Goal: Task Accomplishment & Management: Use online tool/utility

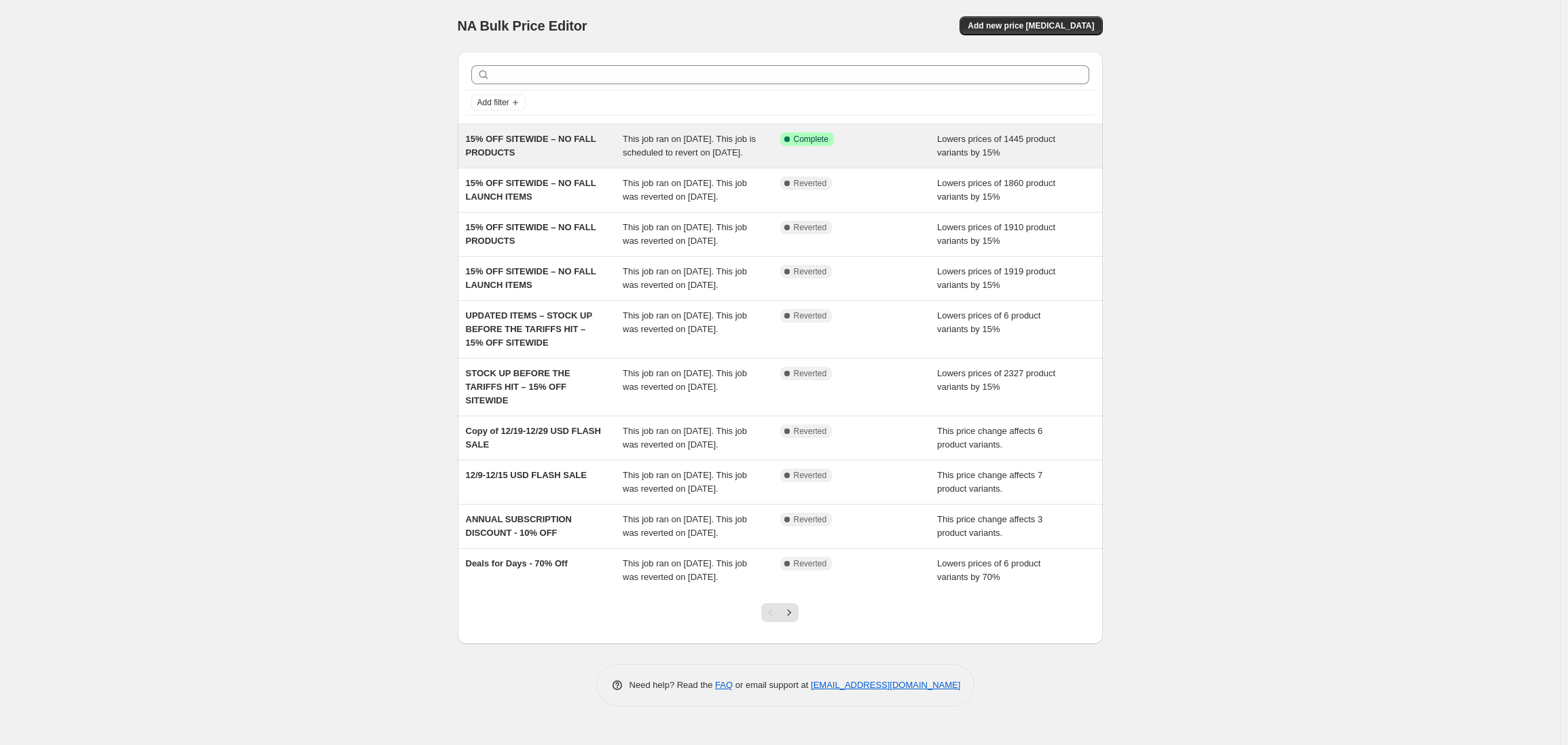
click at [538, 141] on span "15% OFF SITEWIDE – NO FALL PRODUCTS" at bounding box center [531, 146] width 130 height 23
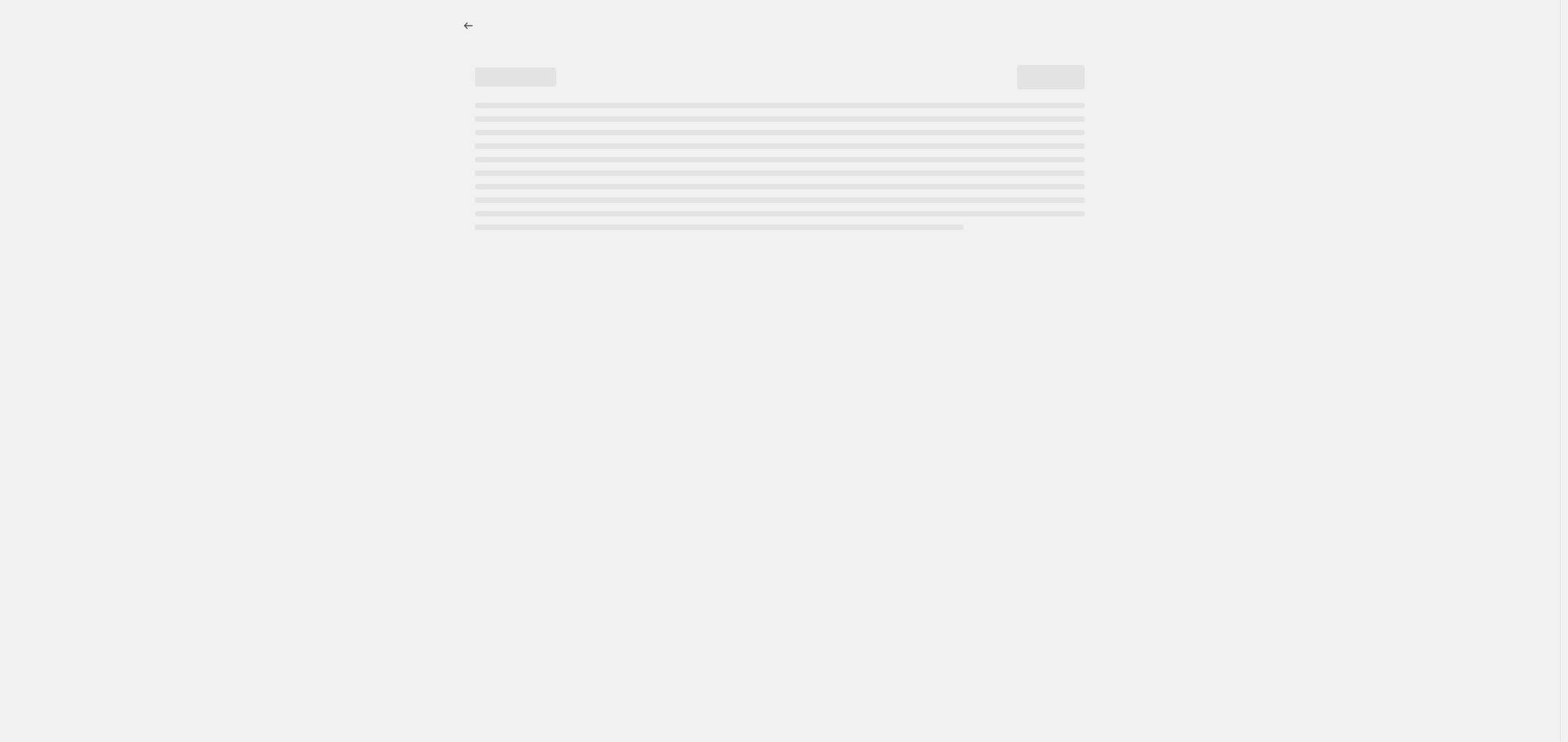
select select "percentage"
select select "no_change"
select select "product_status"
select select "not_equal"
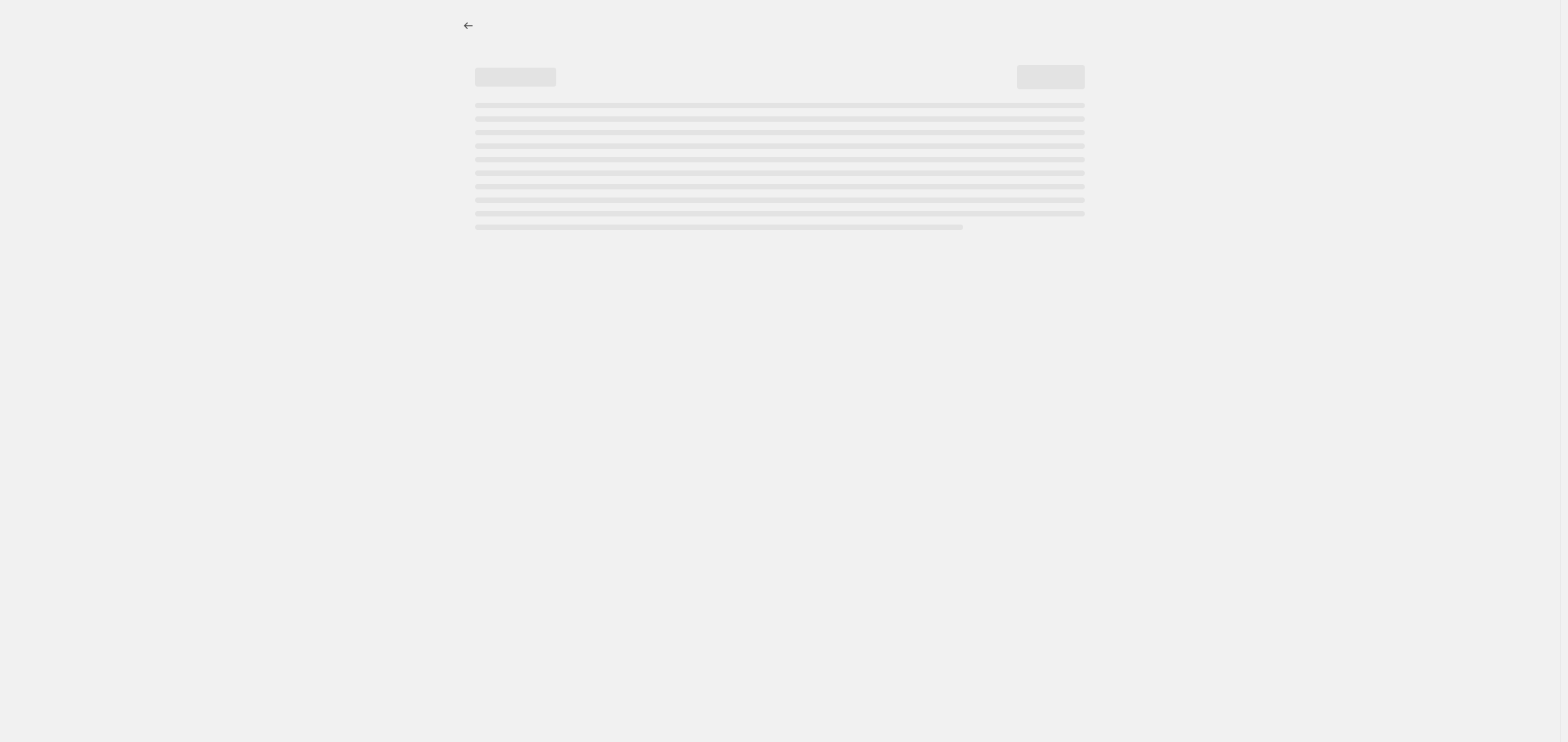
select select "not_equal"
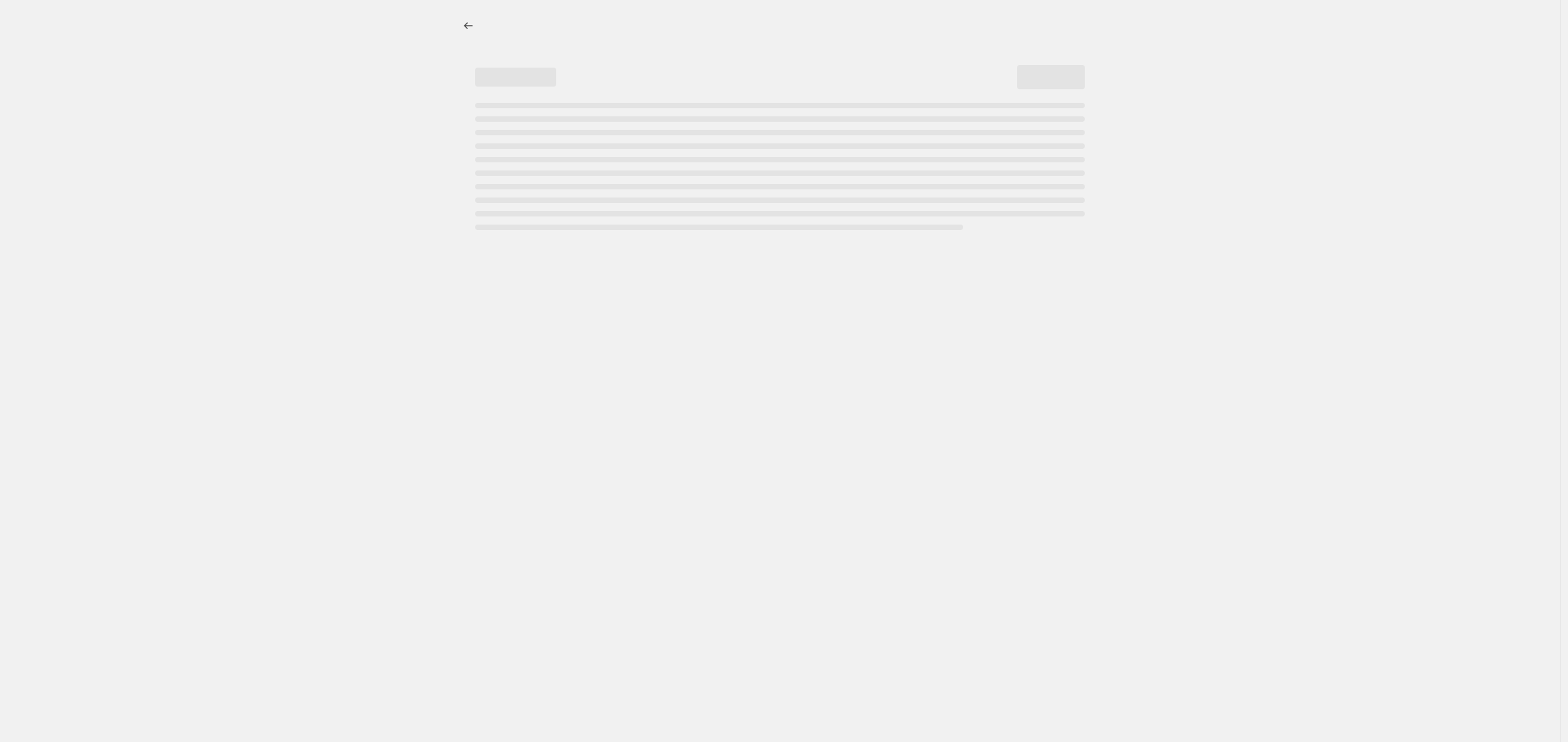
select select "not_equal"
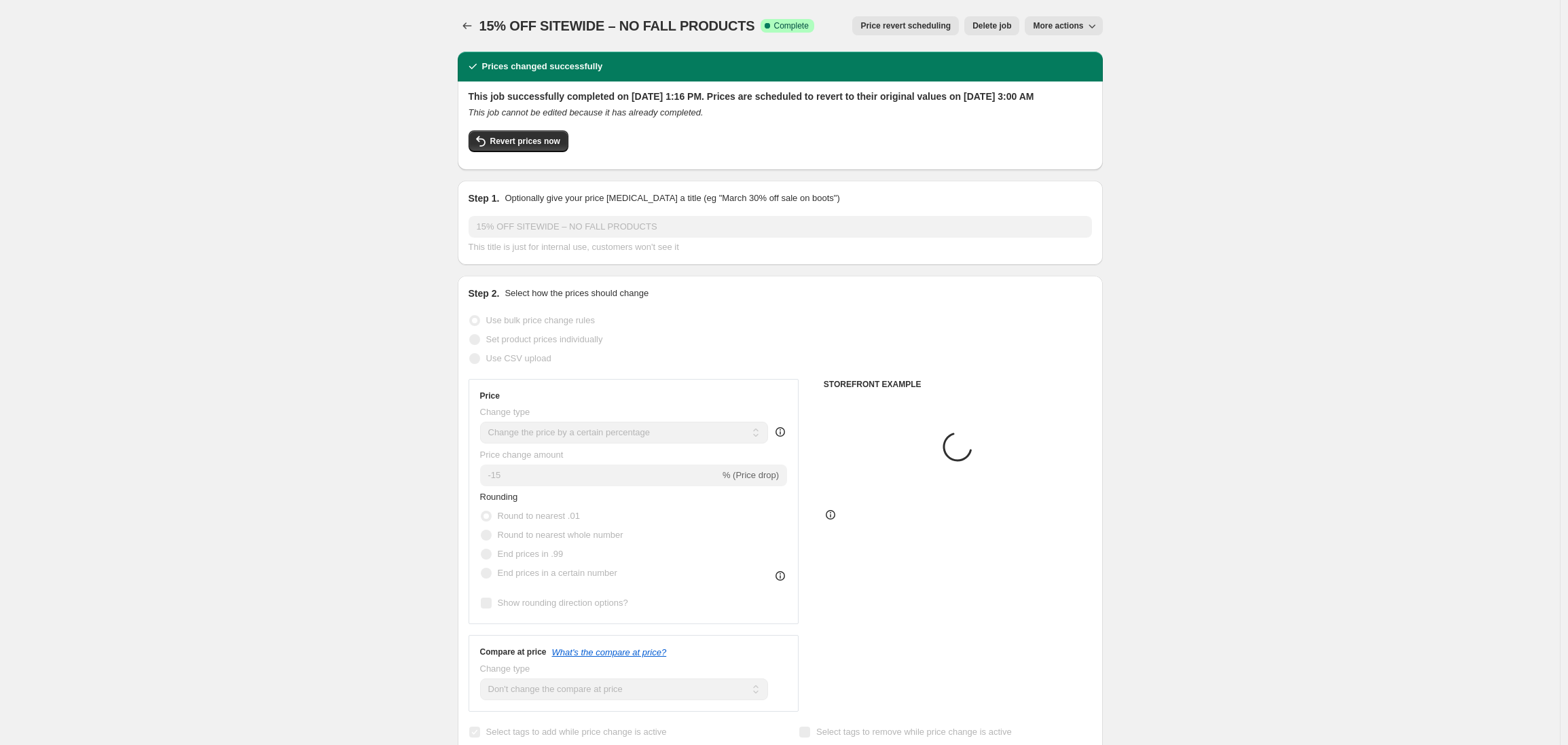
select select "tag"
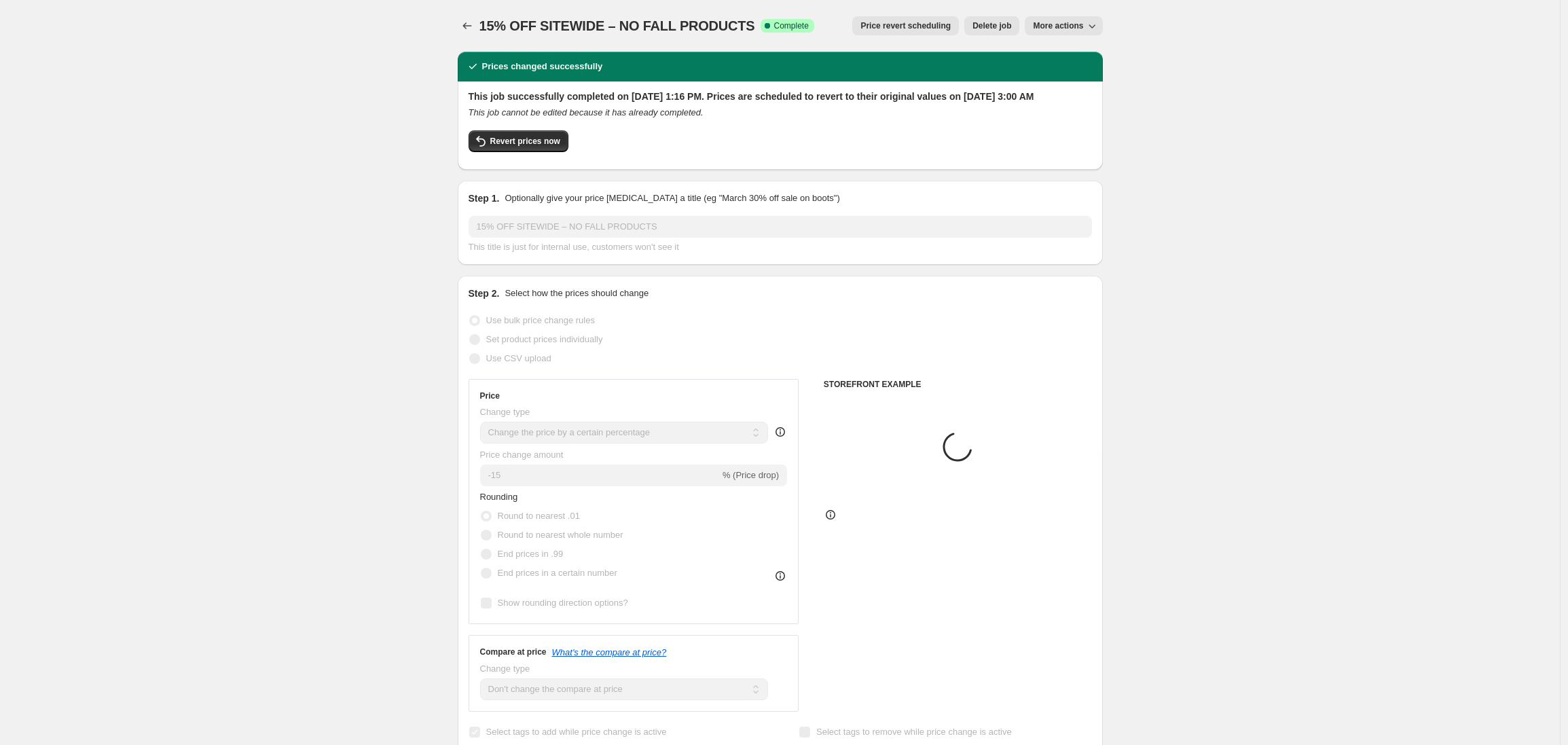
select select "tag"
click at [472, 24] on icon "Price change jobs" at bounding box center [467, 25] width 13 height 13
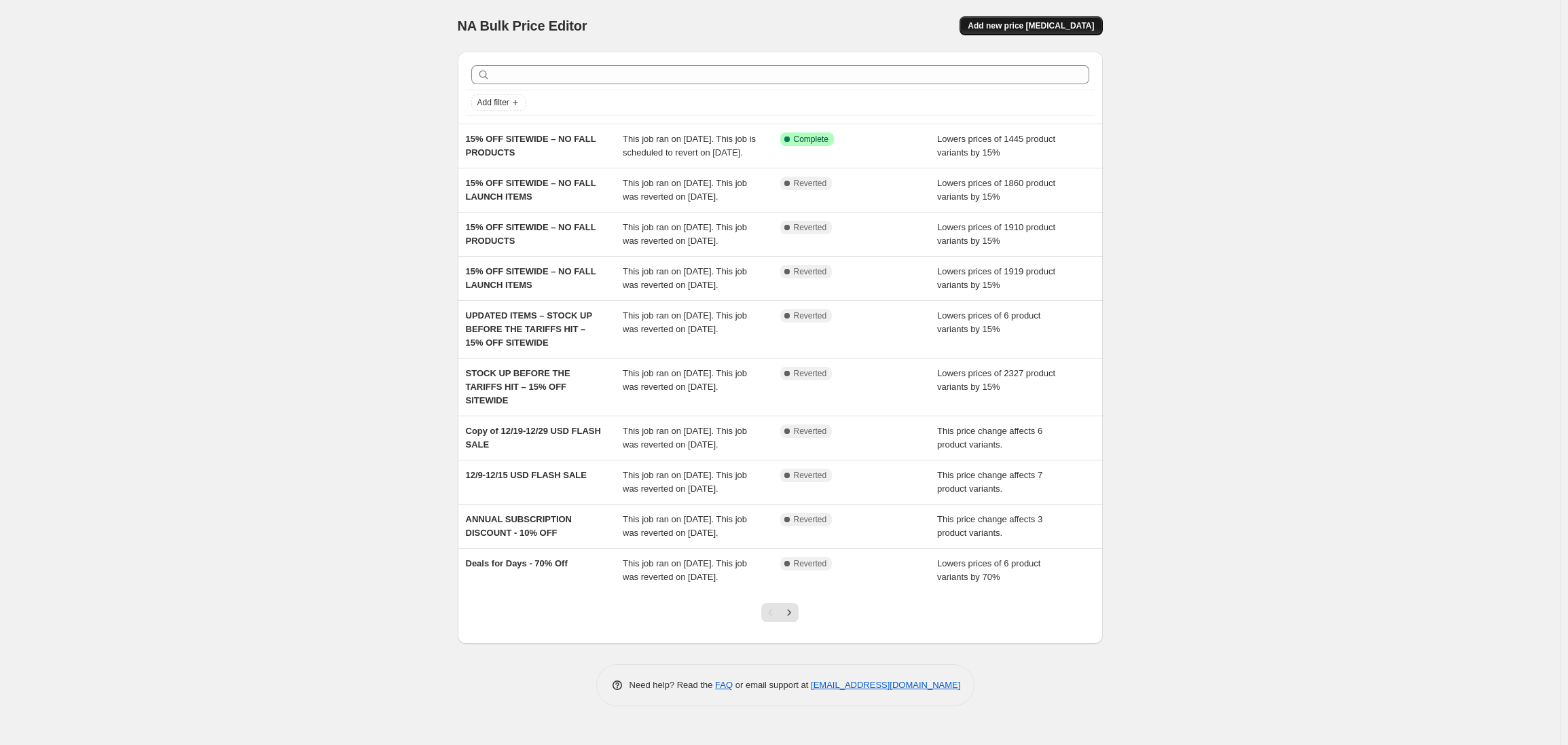
click at [1037, 26] on span "Add new price change job" at bounding box center [1031, 26] width 126 height 11
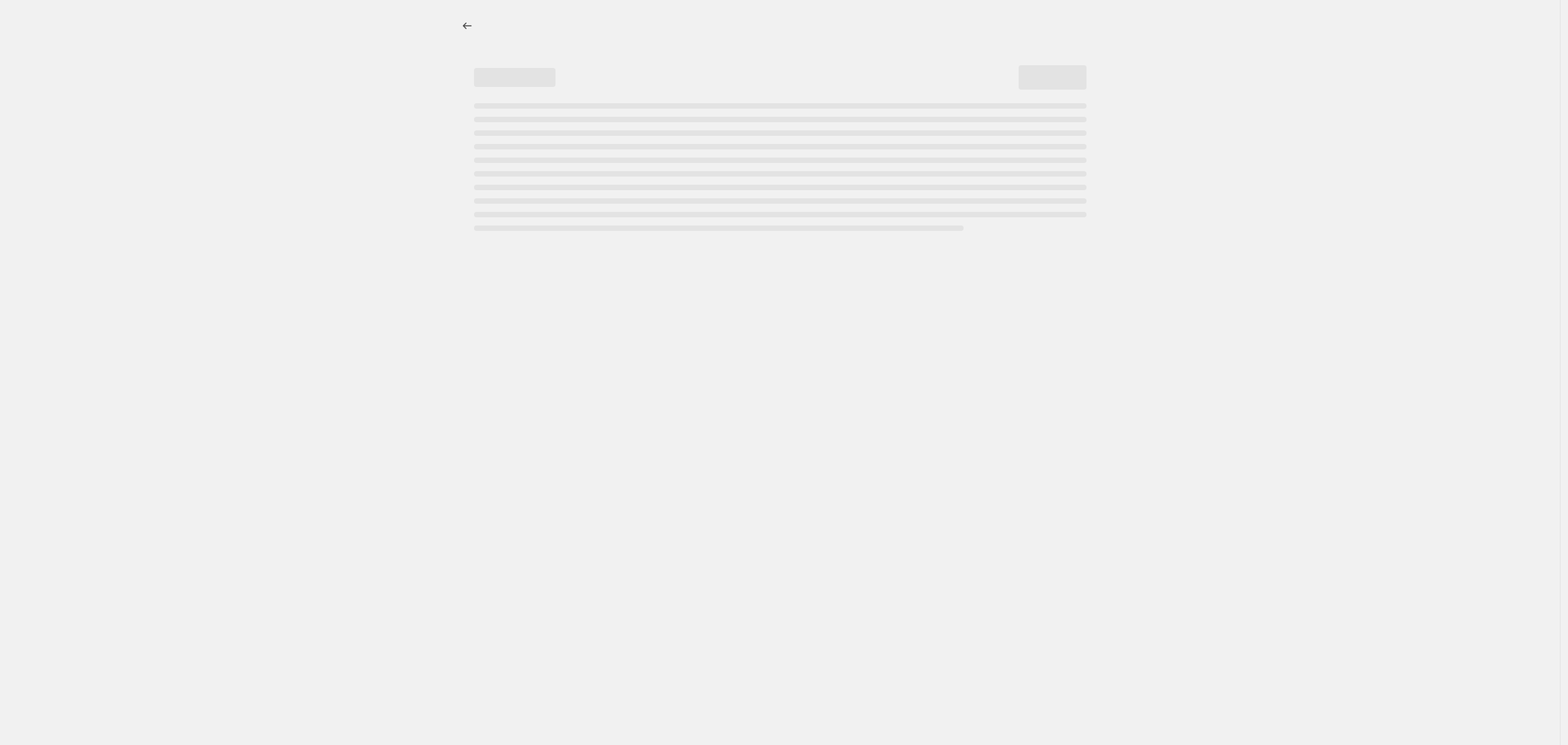
select select "percentage"
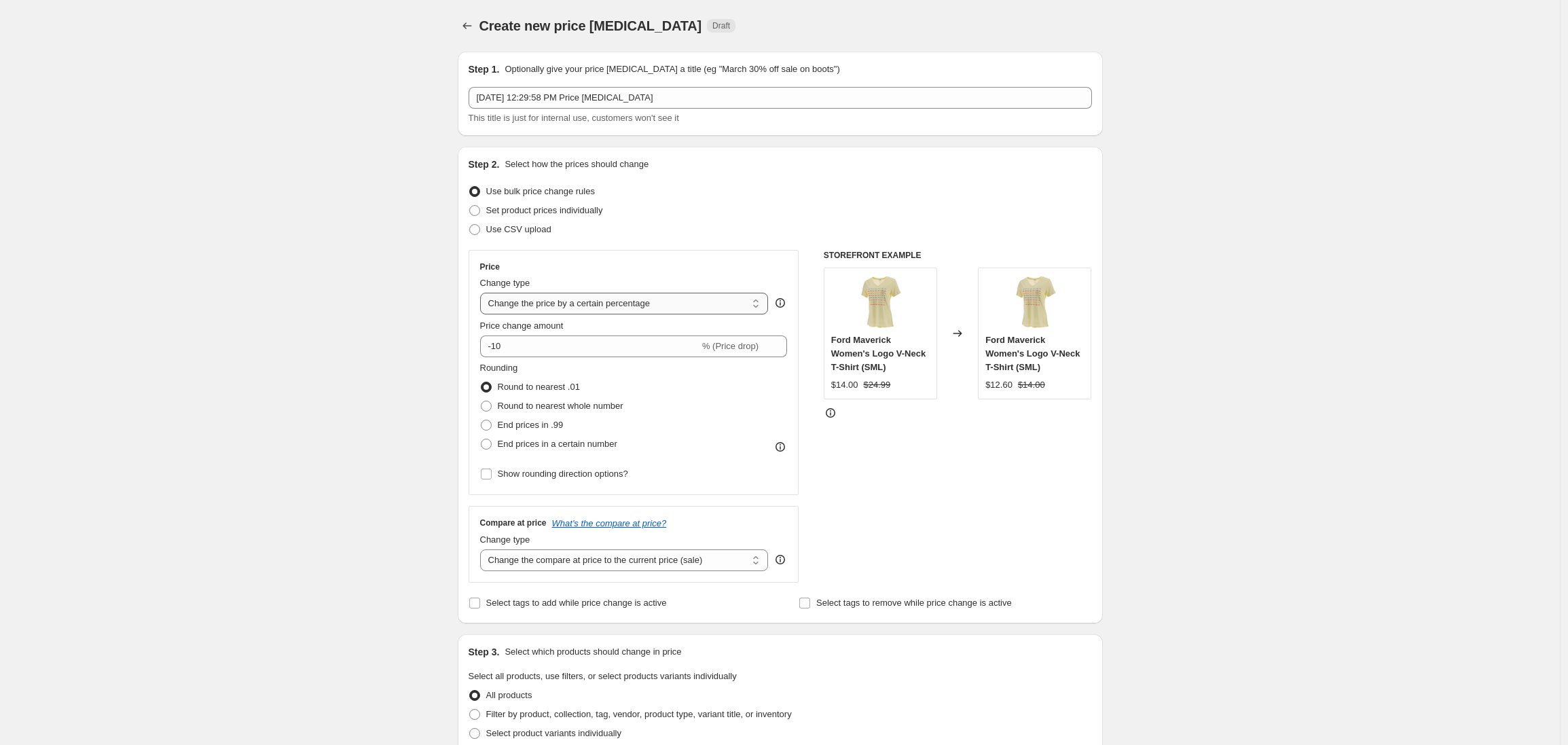
click at [550, 307] on select "Change the price to a certain amount Change the price by a certain amount Chang…" at bounding box center [625, 303] width 288 height 22
click at [677, 304] on select "Change the price to a certain amount Change the price by a certain amount Chang…" at bounding box center [625, 303] width 288 height 22
click at [647, 305] on select "Change the price to a certain amount Change the price by a certain amount Chang…" at bounding box center [625, 303] width 288 height 22
click at [469, 27] on icon "Price change jobs" at bounding box center [467, 25] width 13 height 13
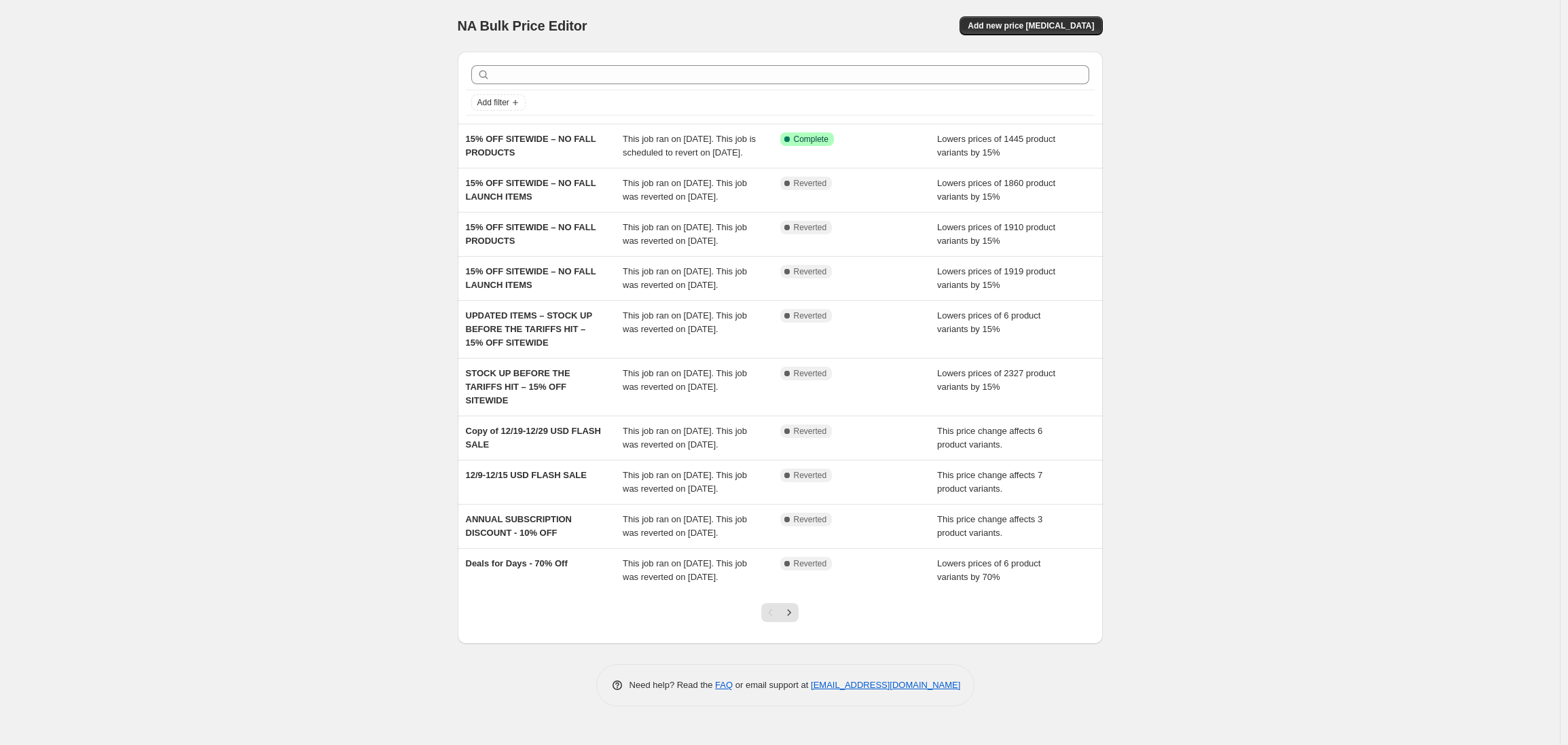
scroll to position [90, 0]
click at [796, 619] on icon "Next" at bounding box center [789, 612] width 13 height 13
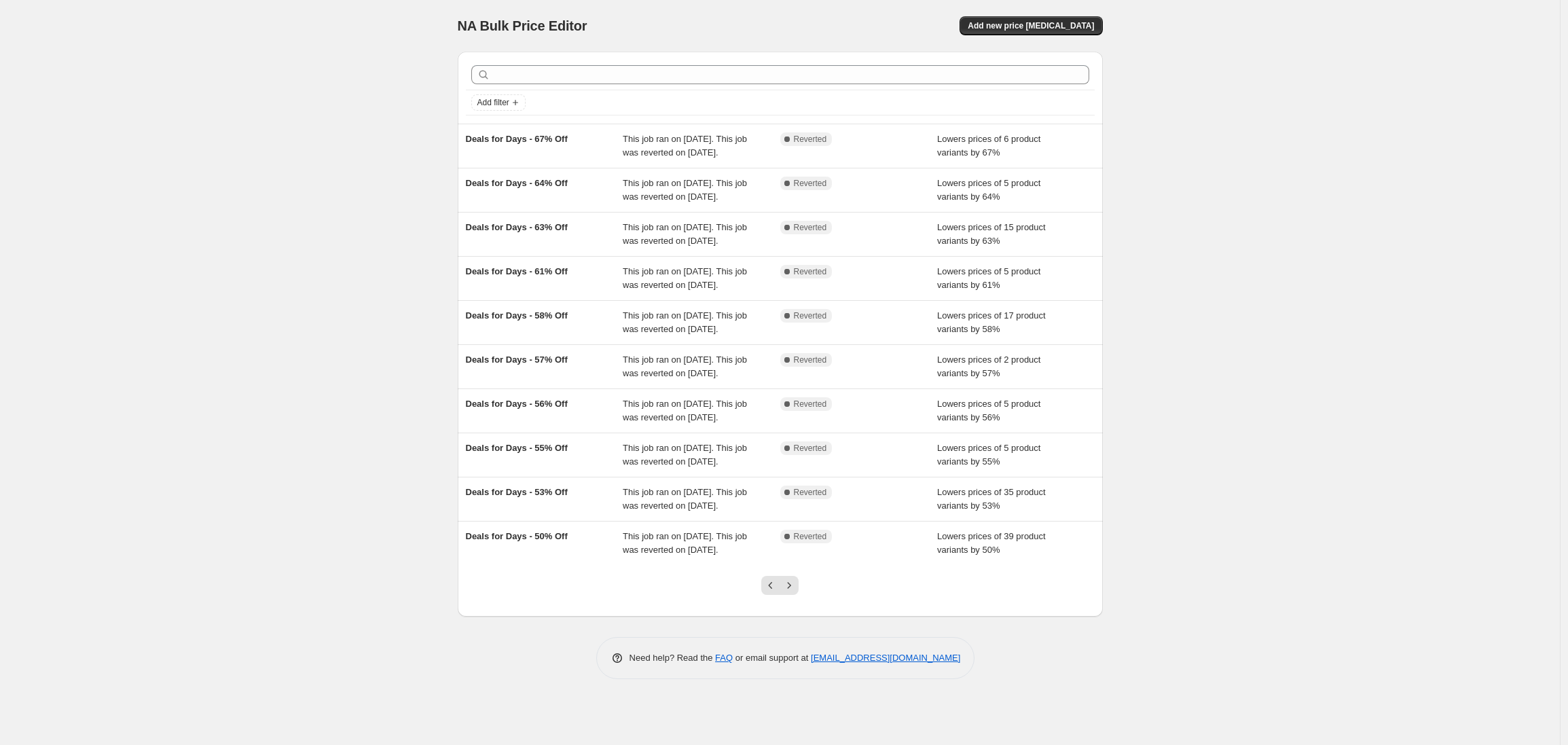
scroll to position [0, 0]
drag, startPoint x: 773, startPoint y: 725, endPoint x: 752, endPoint y: 710, distance: 25.8
click at [773, 592] on icon "Previous" at bounding box center [770, 584] width 13 height 13
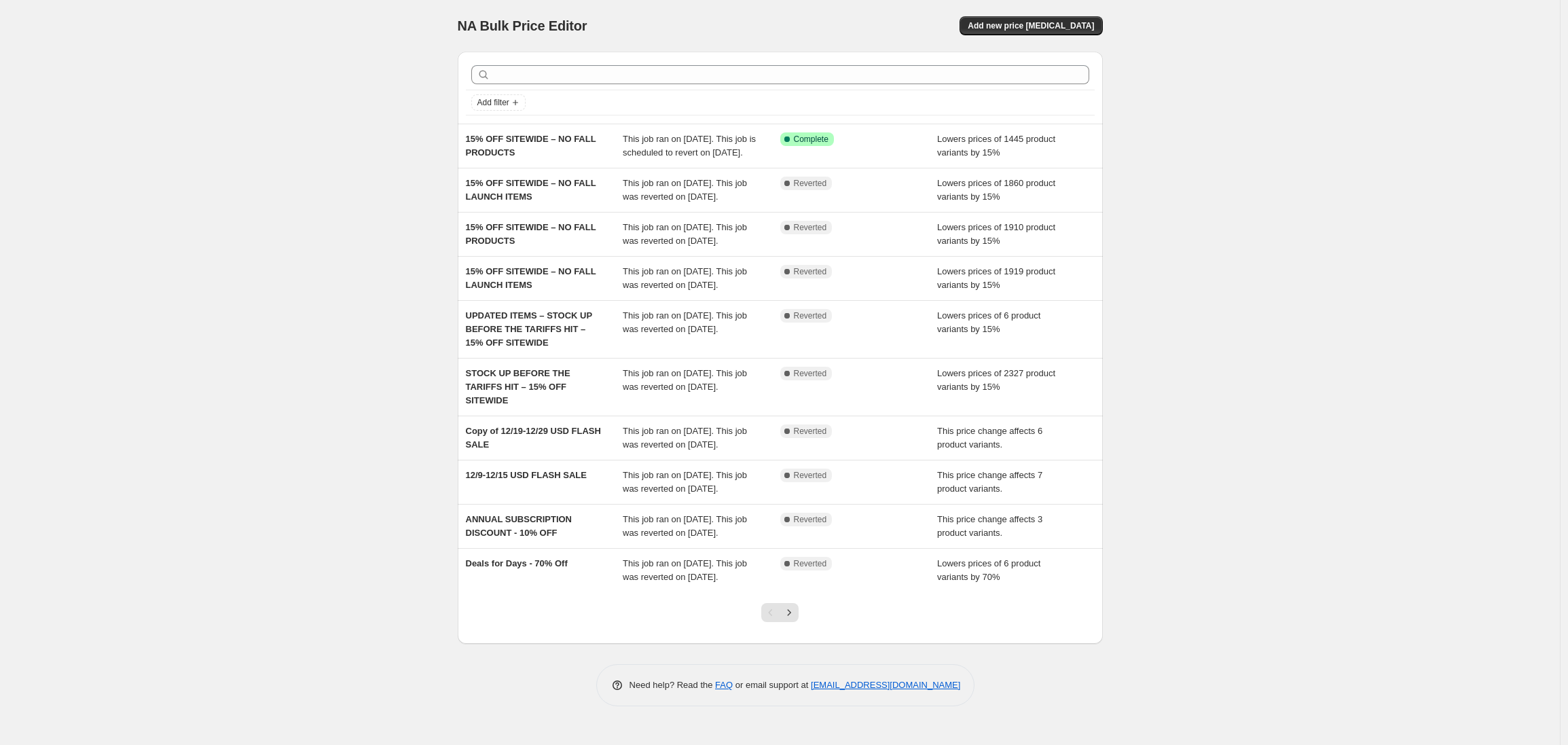
scroll to position [90, 0]
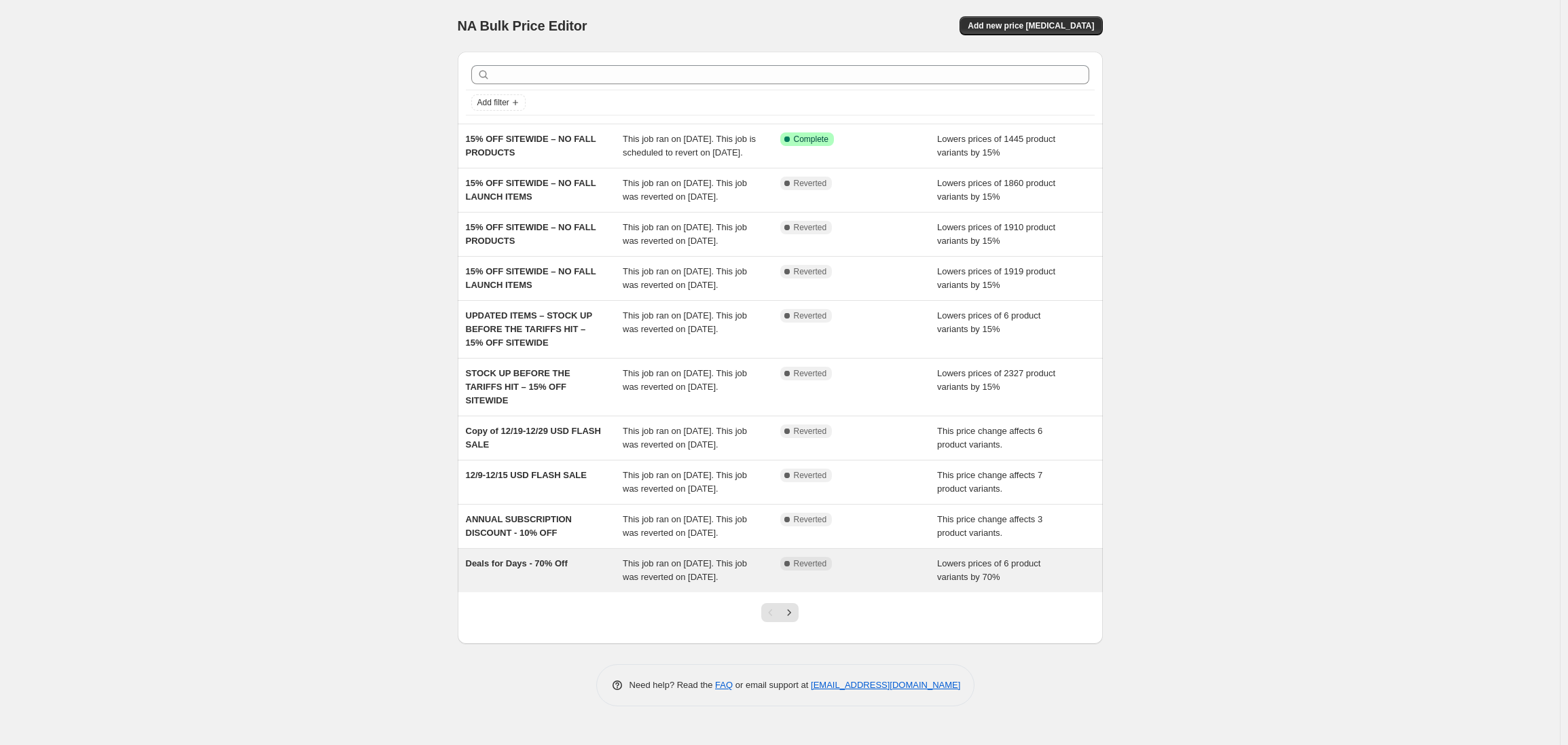
click at [501, 568] on span "Deals for Days - 70% Off" at bounding box center [517, 563] width 102 height 10
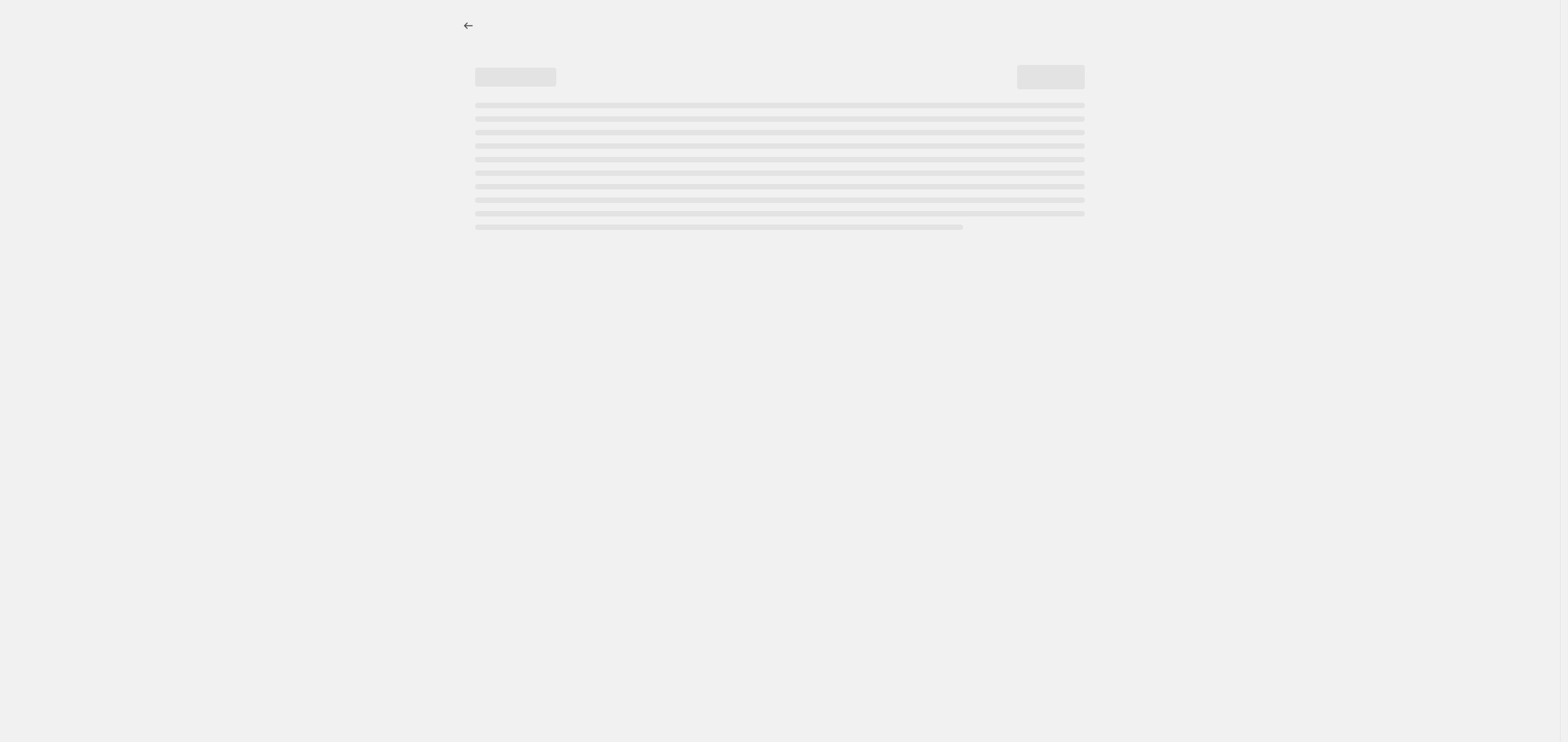
select select "percentage"
select select "no_change"
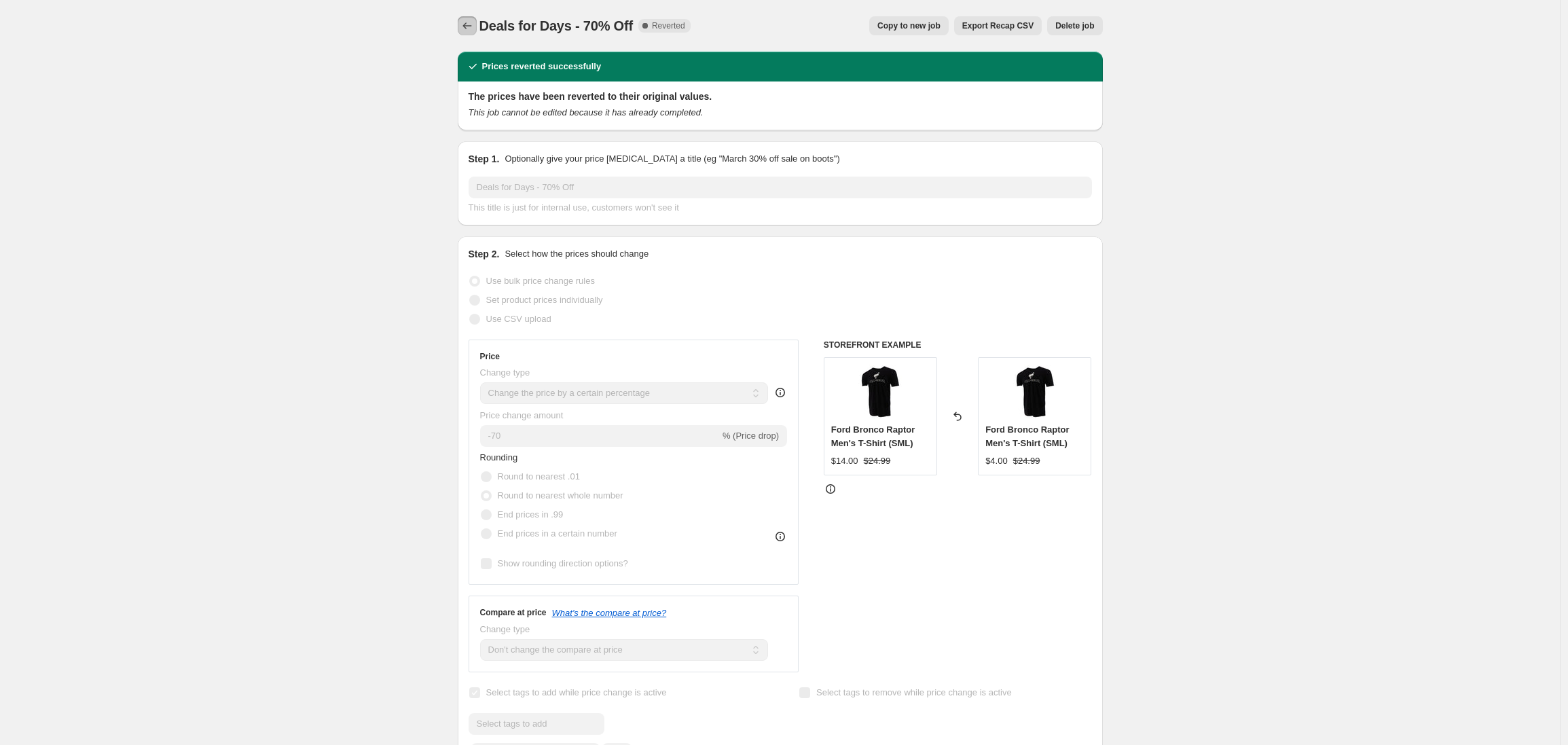
click at [470, 27] on icon "Price change jobs" at bounding box center [467, 25] width 13 height 13
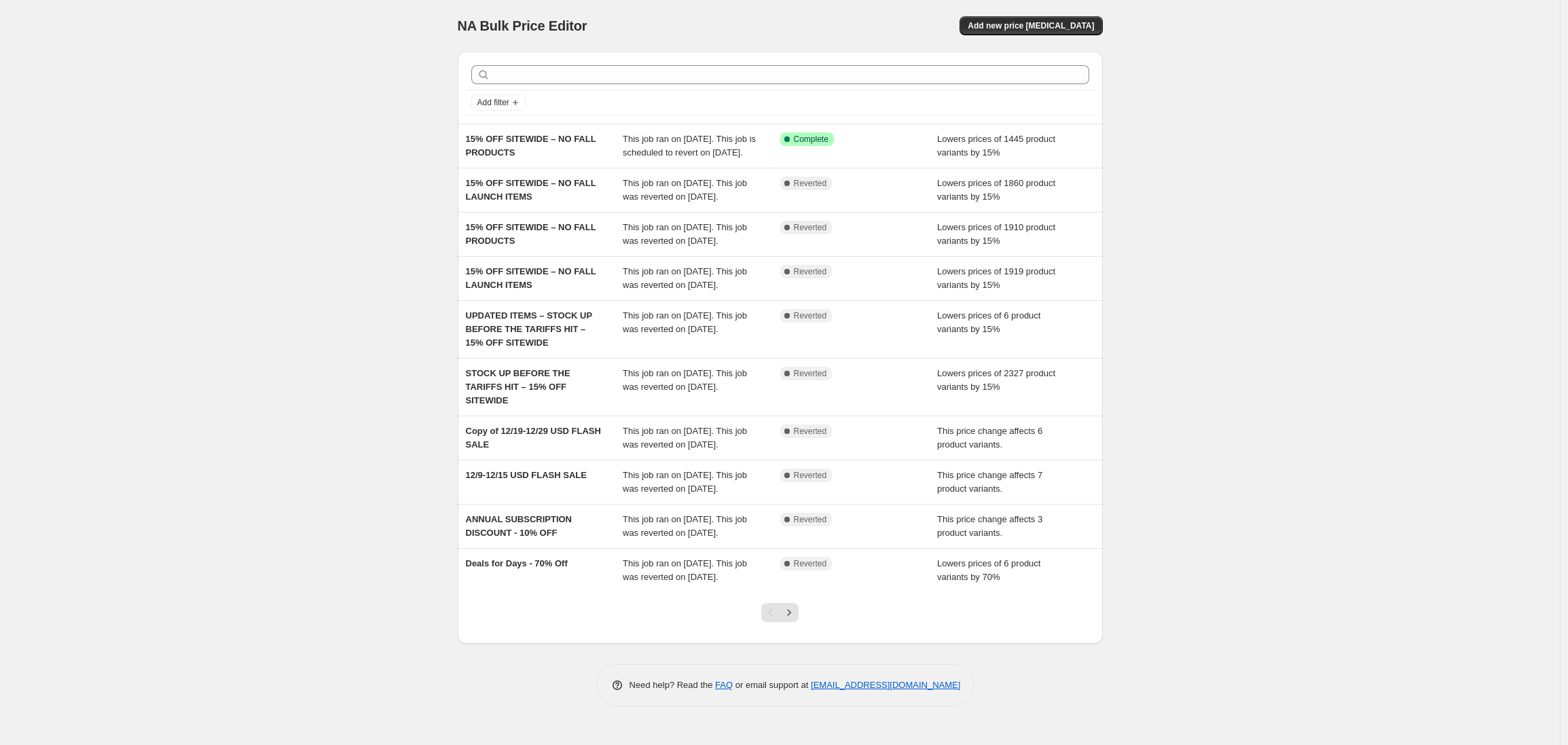
click at [324, 160] on div "NA Bulk Price Editor. This page is ready NA Bulk Price Editor Add new price cha…" at bounding box center [780, 372] width 1560 height 745
click at [1041, 24] on span "Add new price change job" at bounding box center [1031, 26] width 126 height 11
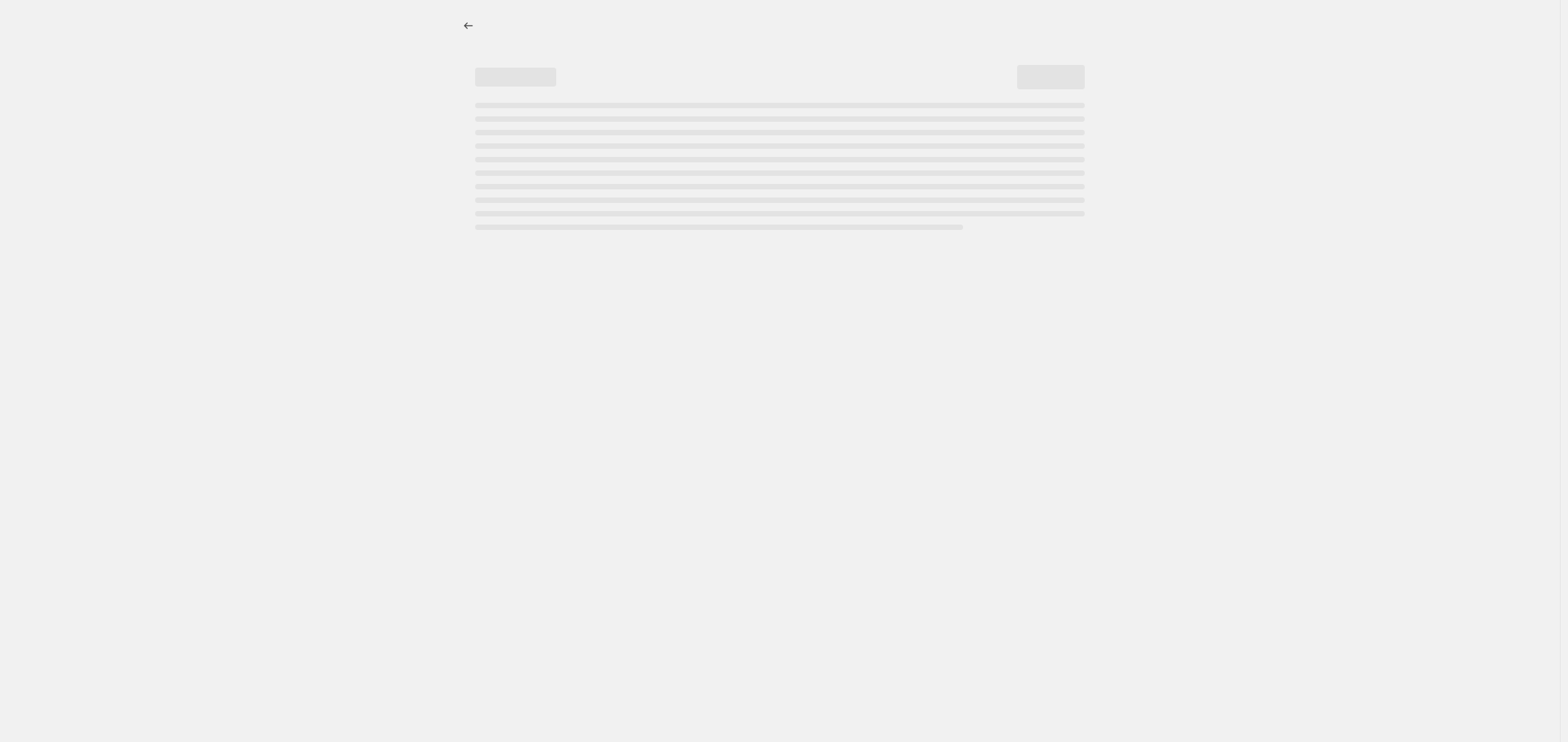
select select "percentage"
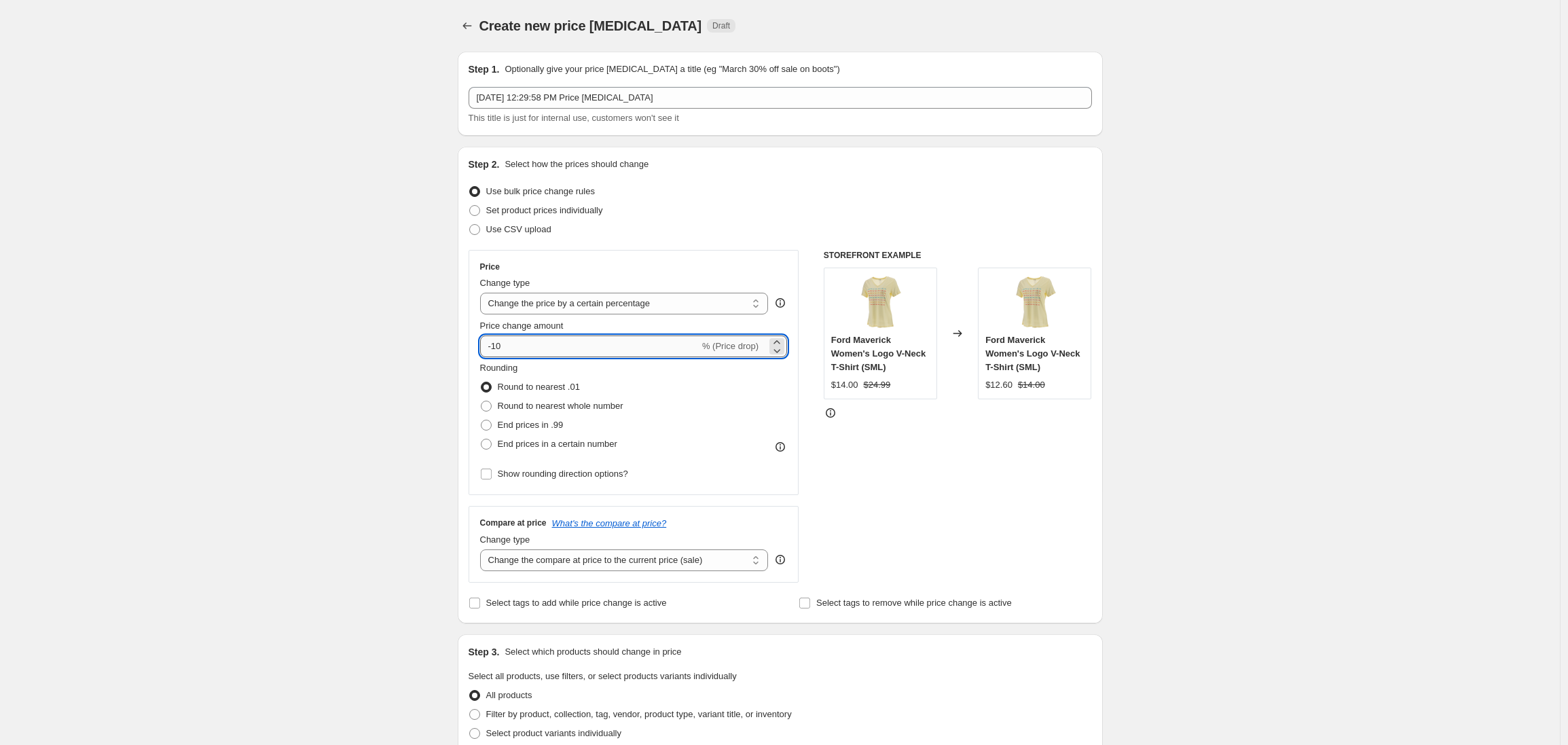
click at [513, 345] on input "-10" at bounding box center [589, 346] width 219 height 22
click at [504, 348] on input "-10" at bounding box center [589, 346] width 219 height 22
type input "-15"
click at [363, 350] on div "Create new price change job. This page is ready Create new price change job Dra…" at bounding box center [780, 678] width 1560 height 1357
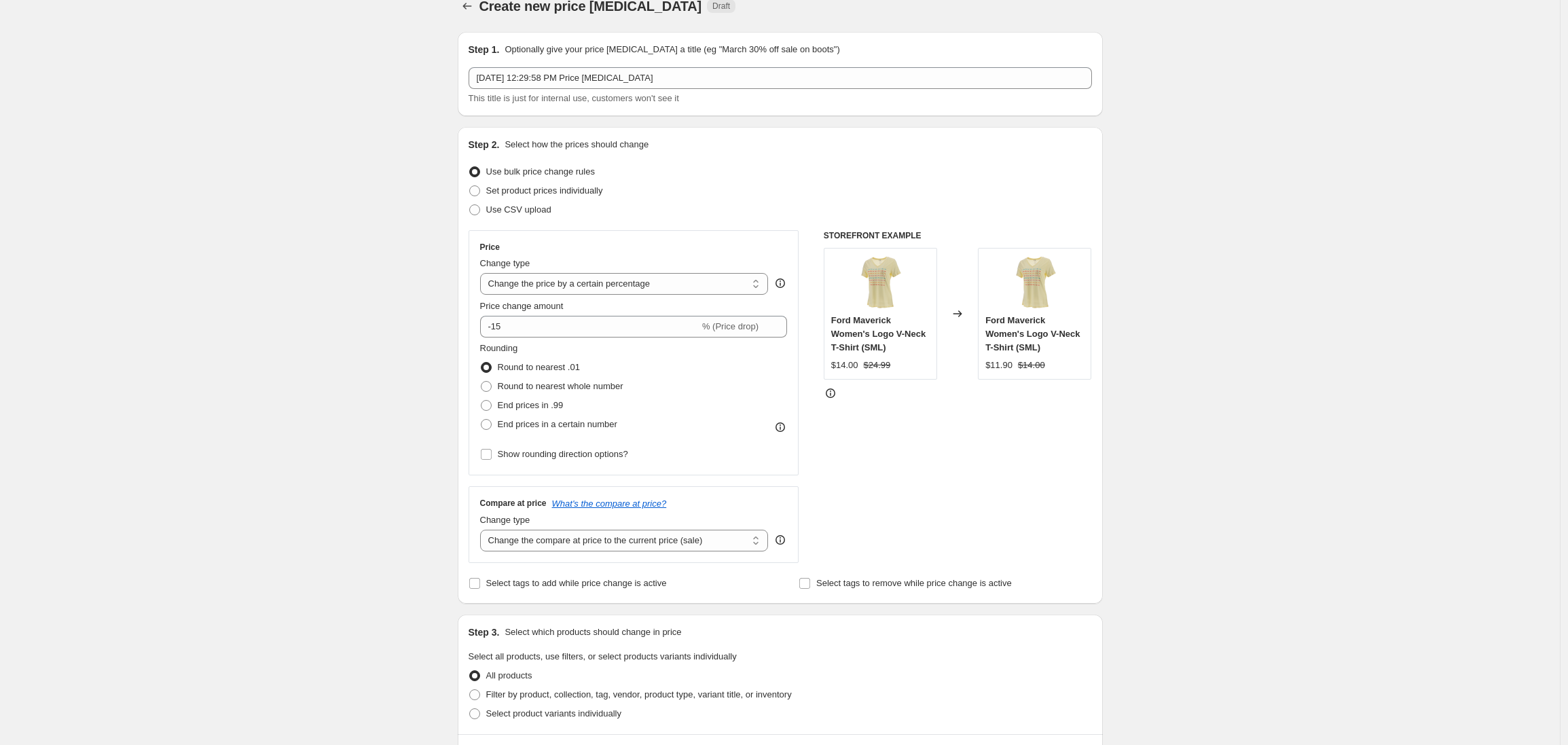
scroll to position [29, 0]
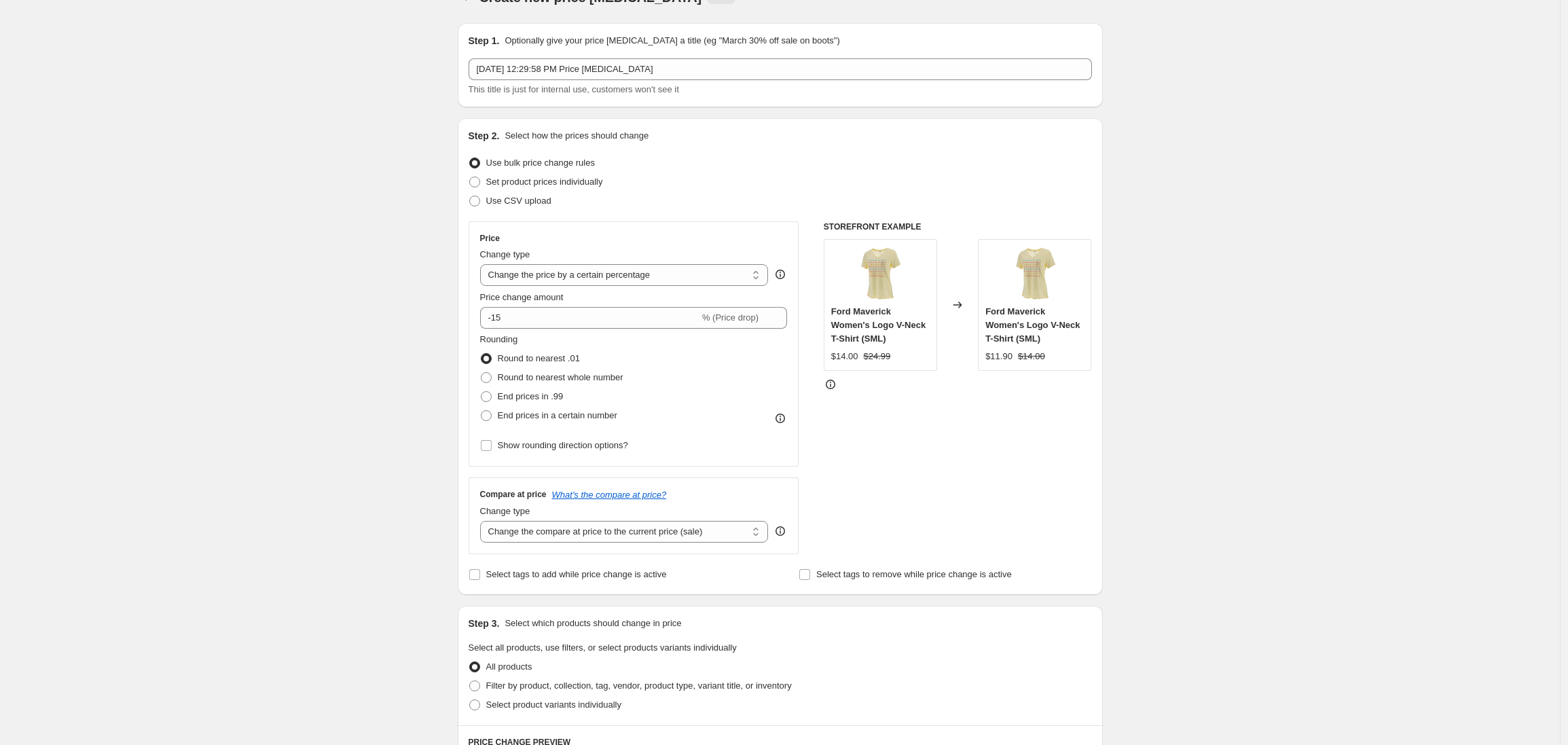
click at [363, 350] on div "Create new price change job. This page is ready Create new price change job Dra…" at bounding box center [780, 649] width 1560 height 1357
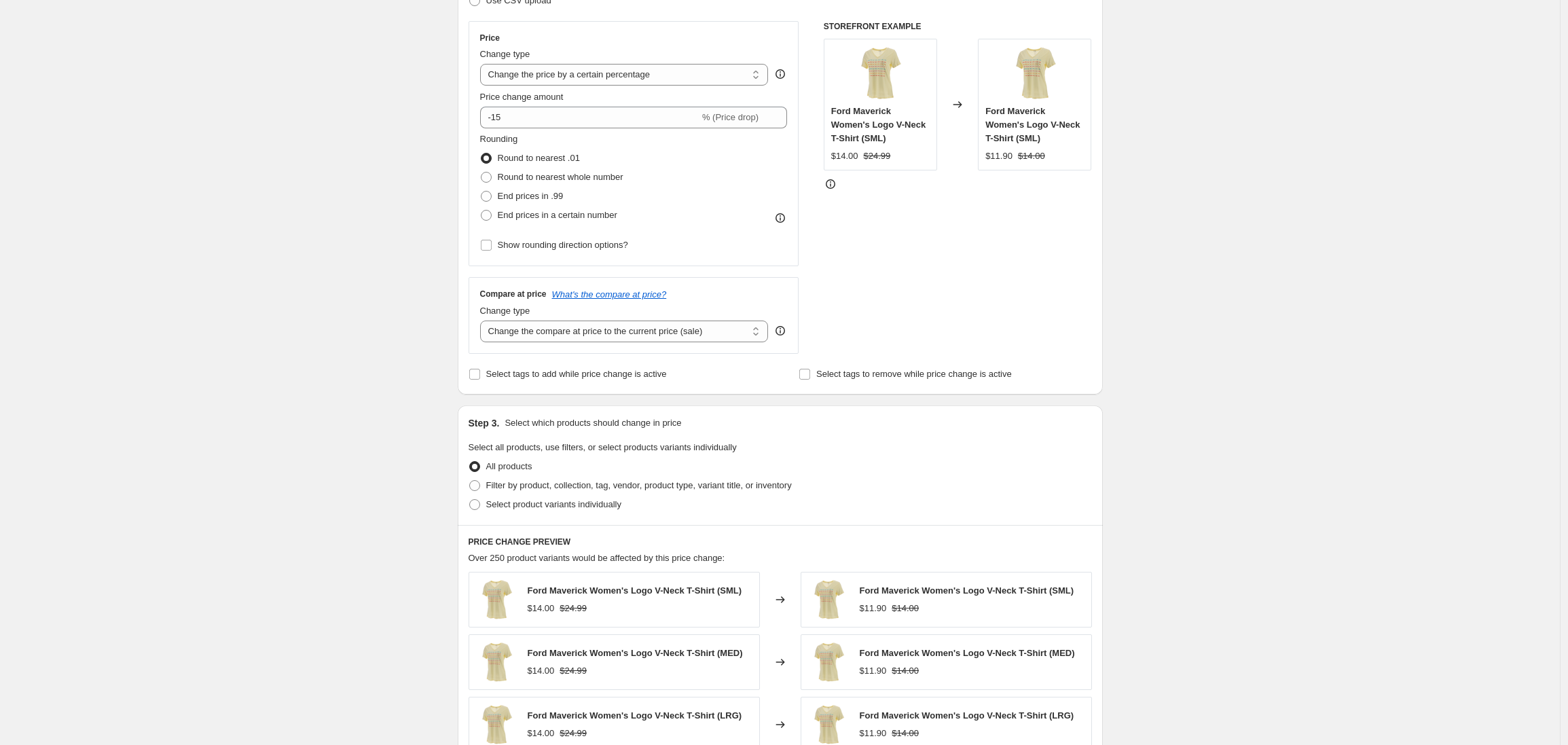
scroll to position [0, 0]
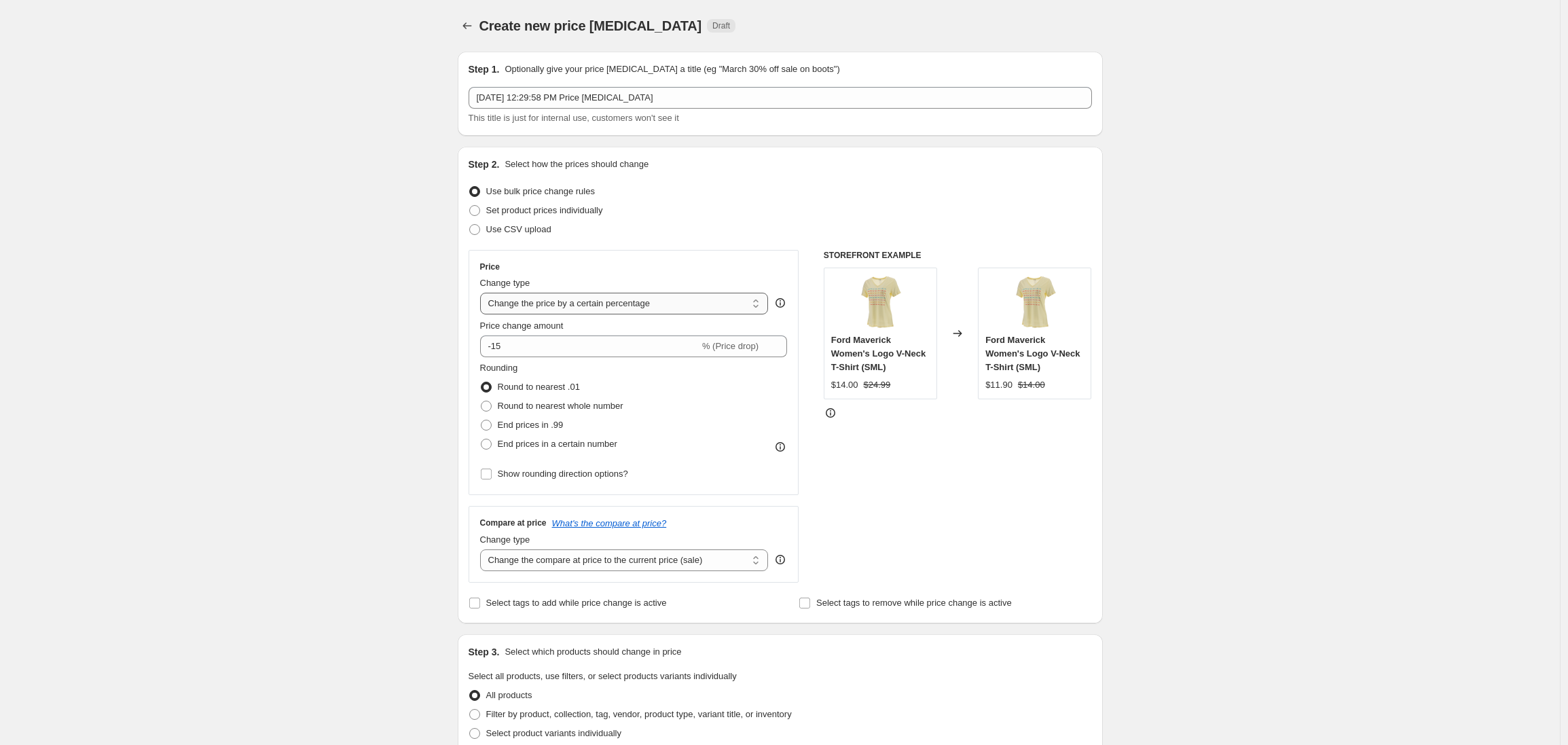
click at [635, 303] on select "Change the price to a certain amount Change the price by a certain amount Chang…" at bounding box center [625, 303] width 288 height 22
select select "pc"
type input "50"
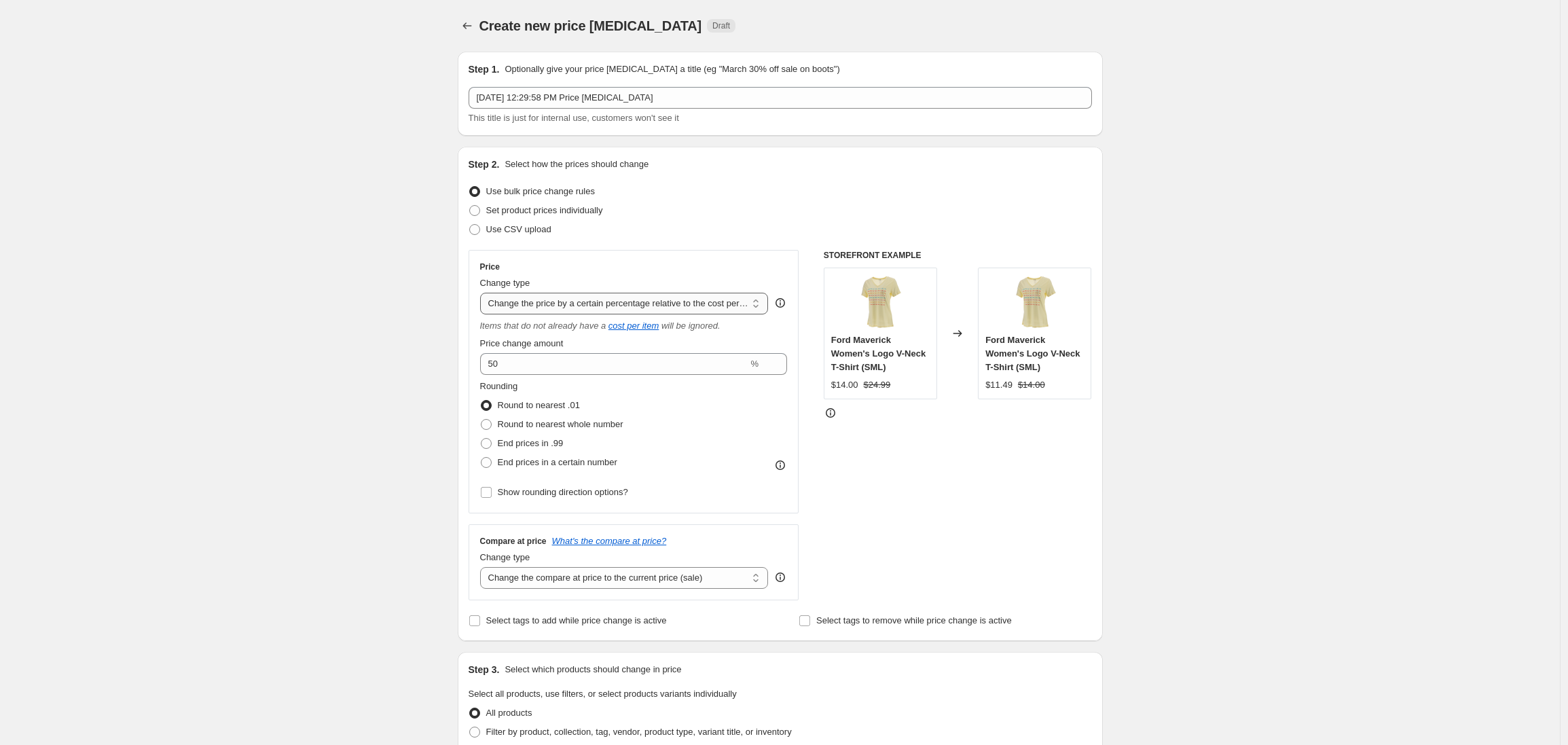
click at [590, 303] on select "Change the price to a certain amount Change the price by a certain amount Chang…" at bounding box center [625, 303] width 288 height 22
select select "percentage"
click at [483, 292] on select "Change the price to a certain amount Change the price by a certain amount Chang…" at bounding box center [625, 303] width 288 height 22
type input "-15"
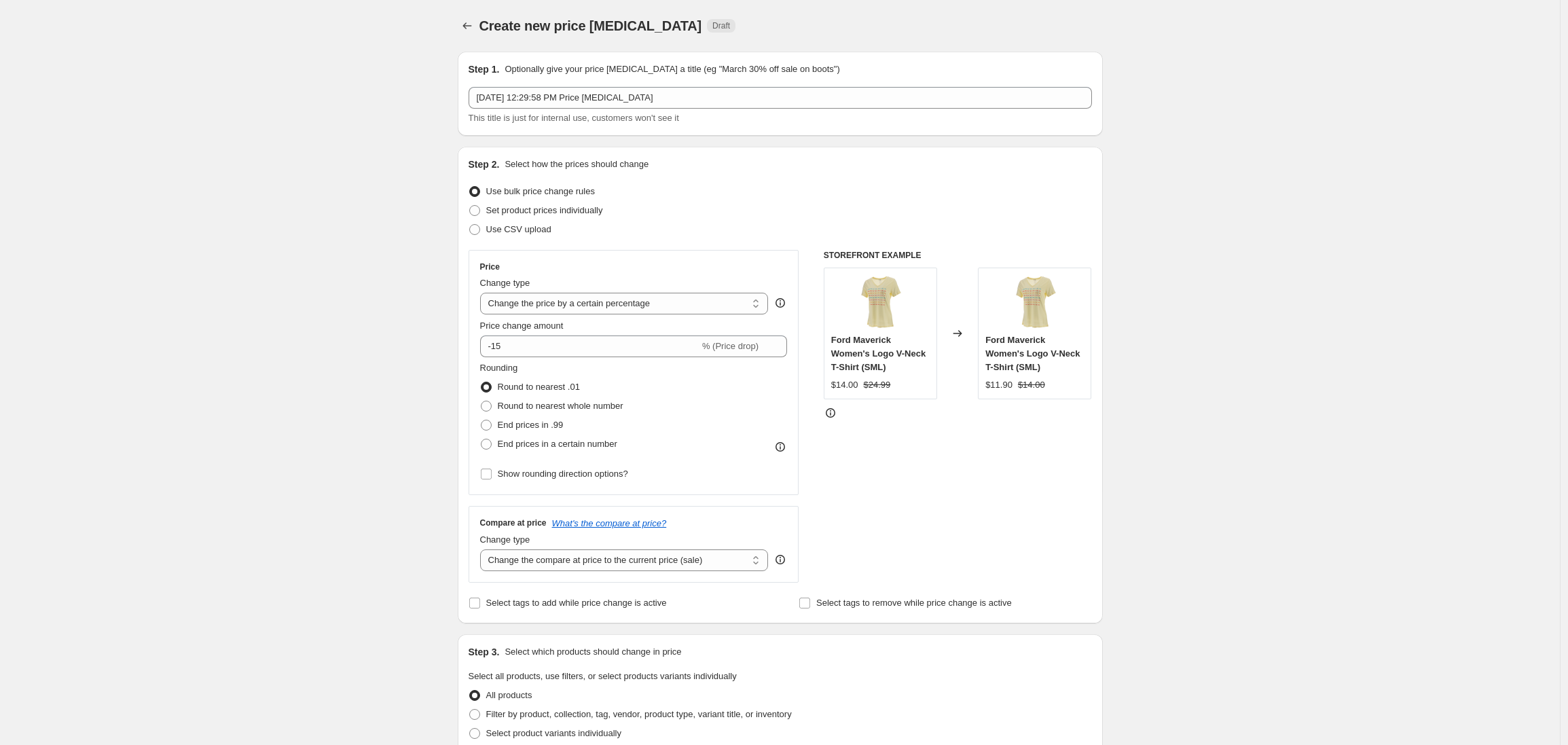
click at [324, 341] on div "Create new price change job. This page is ready Create new price change job Dra…" at bounding box center [780, 678] width 1560 height 1357
click at [366, 369] on div "Create new price change job. This page is ready Create new price change job Dra…" at bounding box center [780, 678] width 1560 height 1357
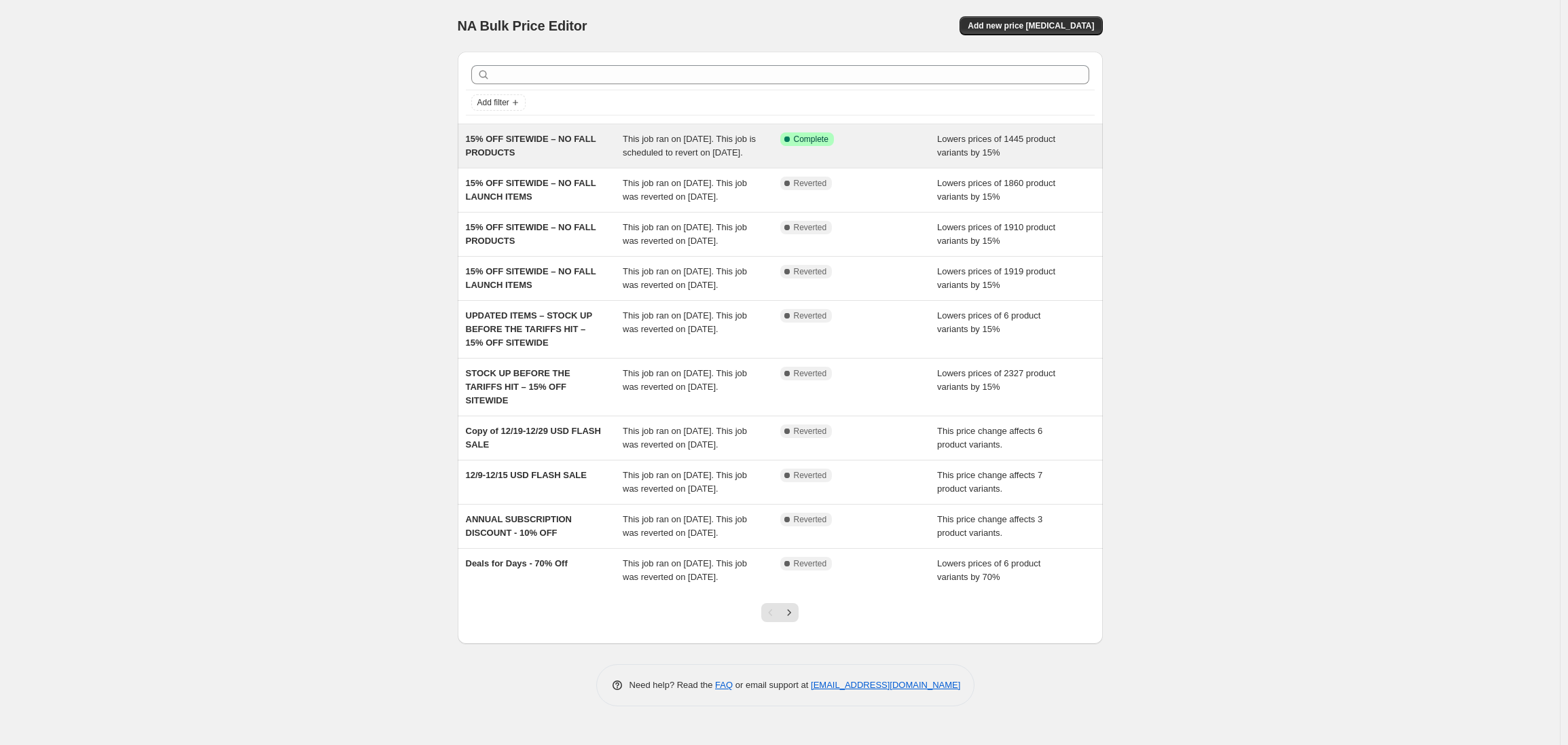
click at [565, 153] on div "15% OFF SITEWIDE – NO FALL PRODUCTS" at bounding box center [545, 146] width 158 height 27
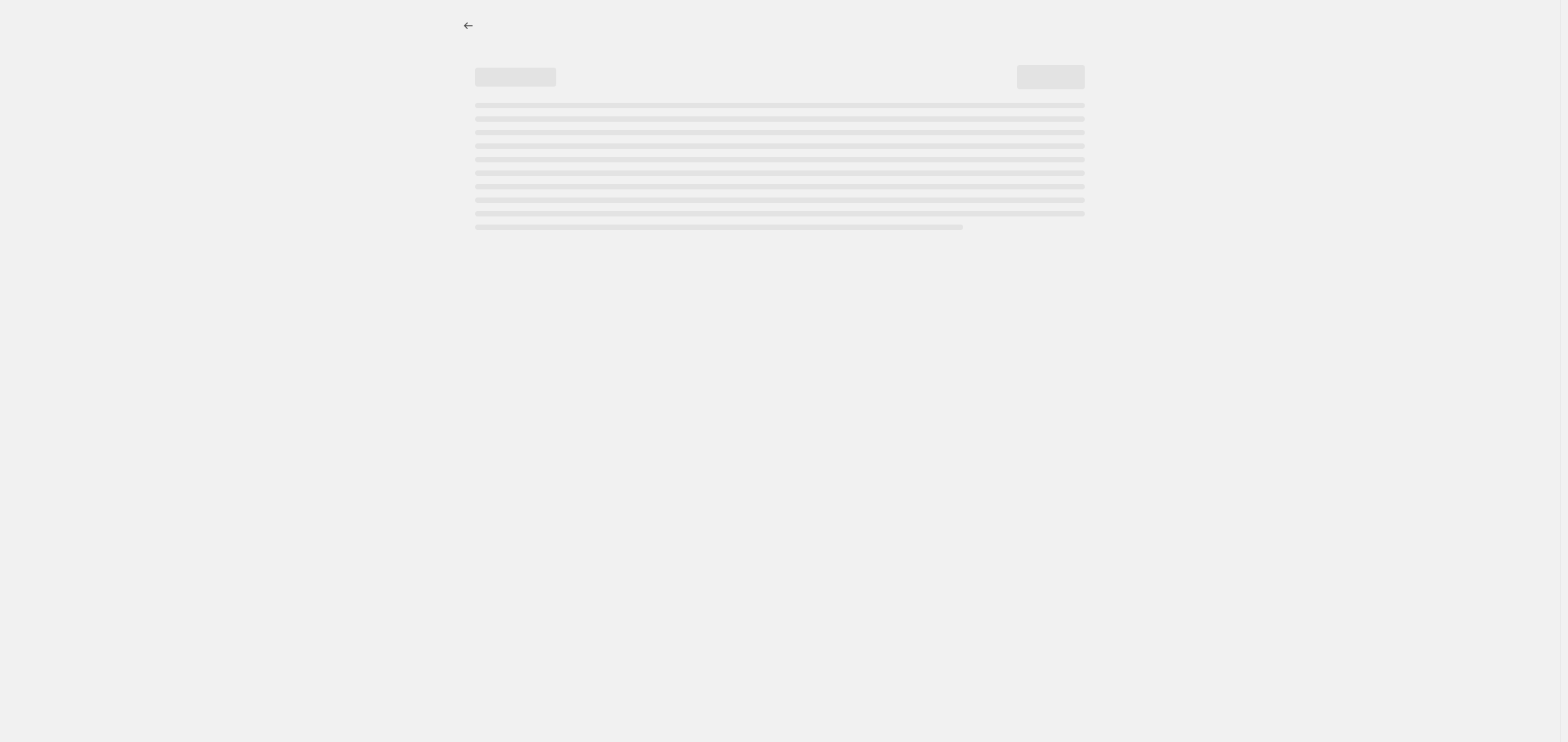
select select "percentage"
select select "no_change"
select select "product_status"
select select "tag"
select select "not_equal"
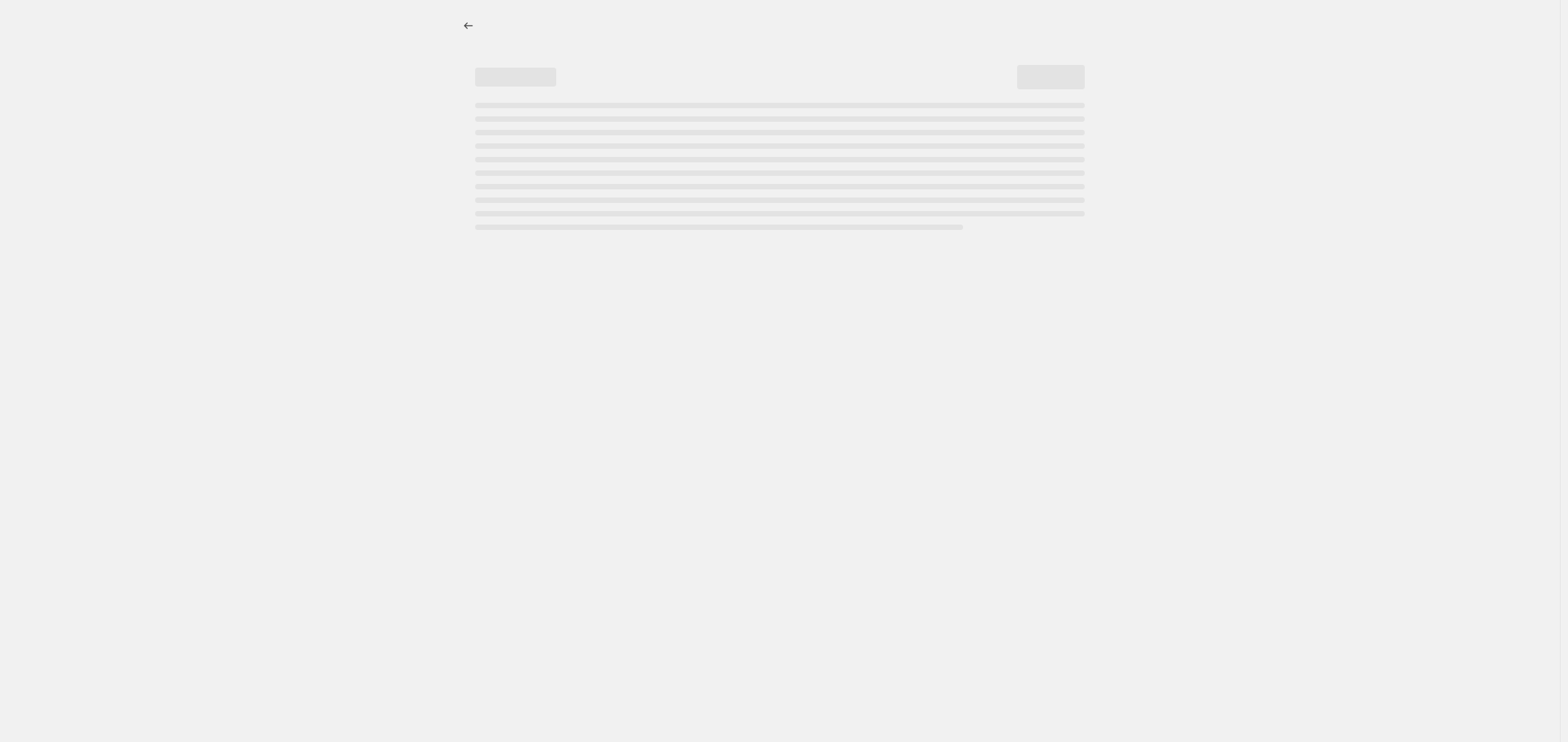
select select "tag"
select select "not_equal"
select select "tag"
select select "not_equal"
select select "tag"
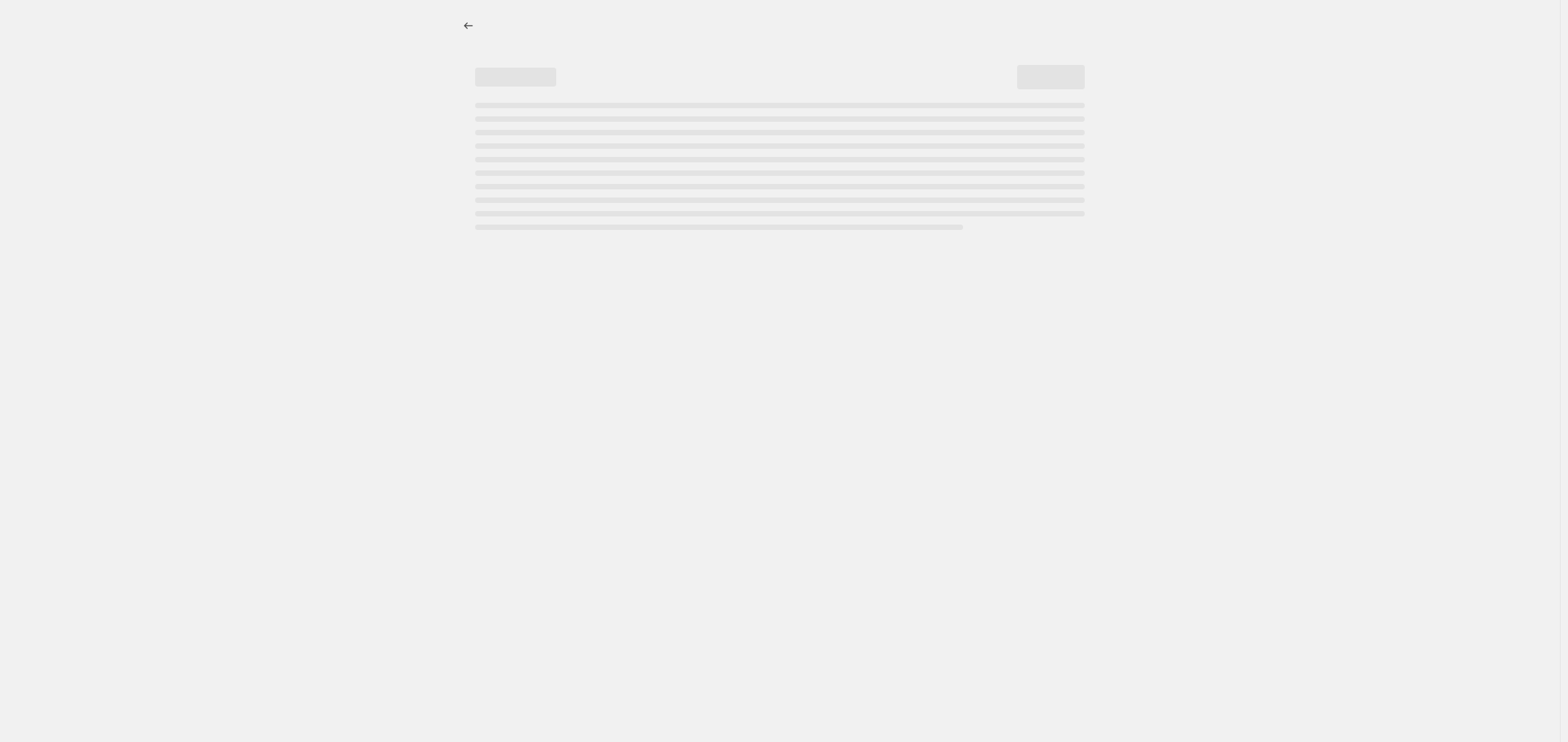
select select "not_equal"
select select "tag"
select select "not_equal"
select select "tag"
select select "not_equal"
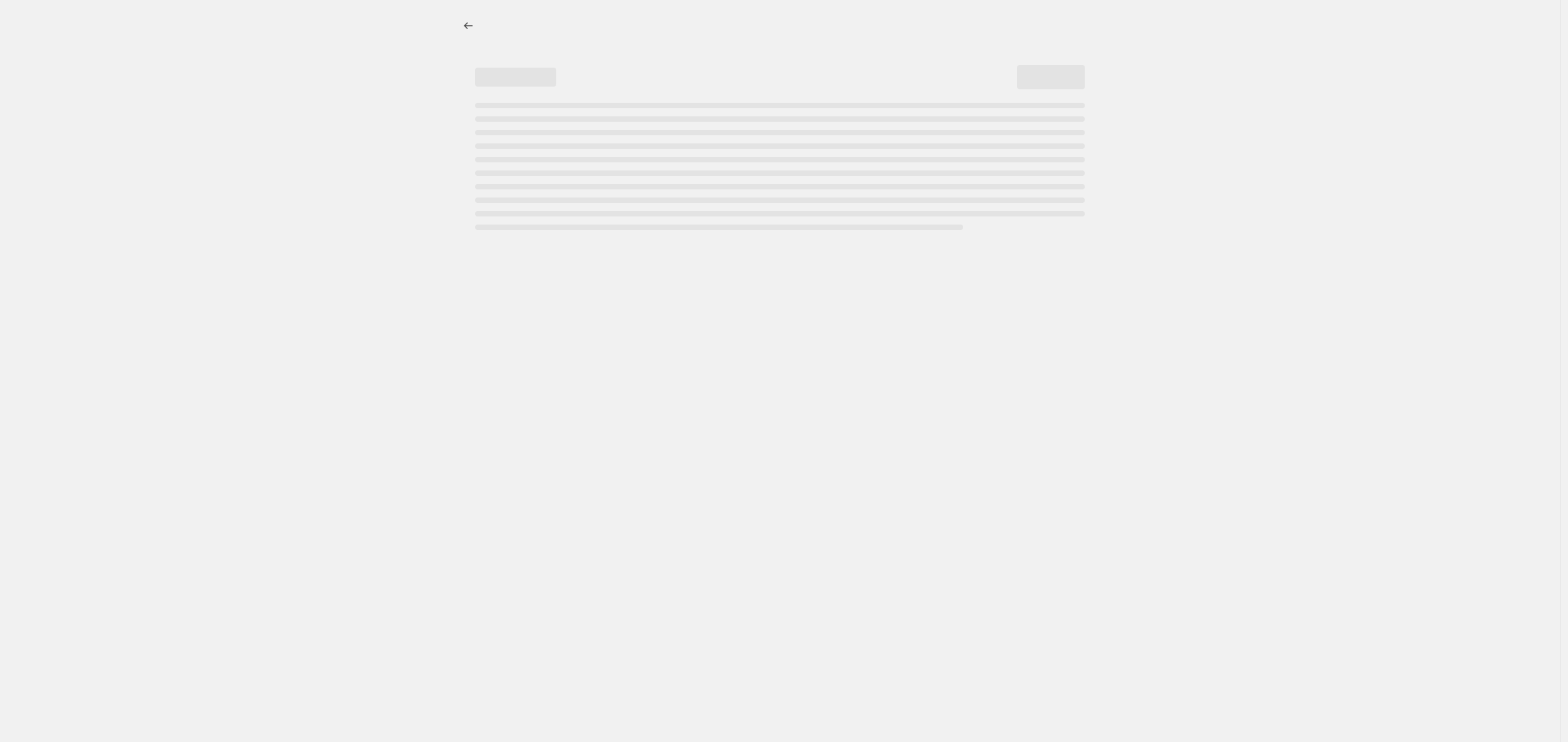
select select "tag"
select select "not_equal"
select select "tag"
select select "not_equal"
select select "tag"
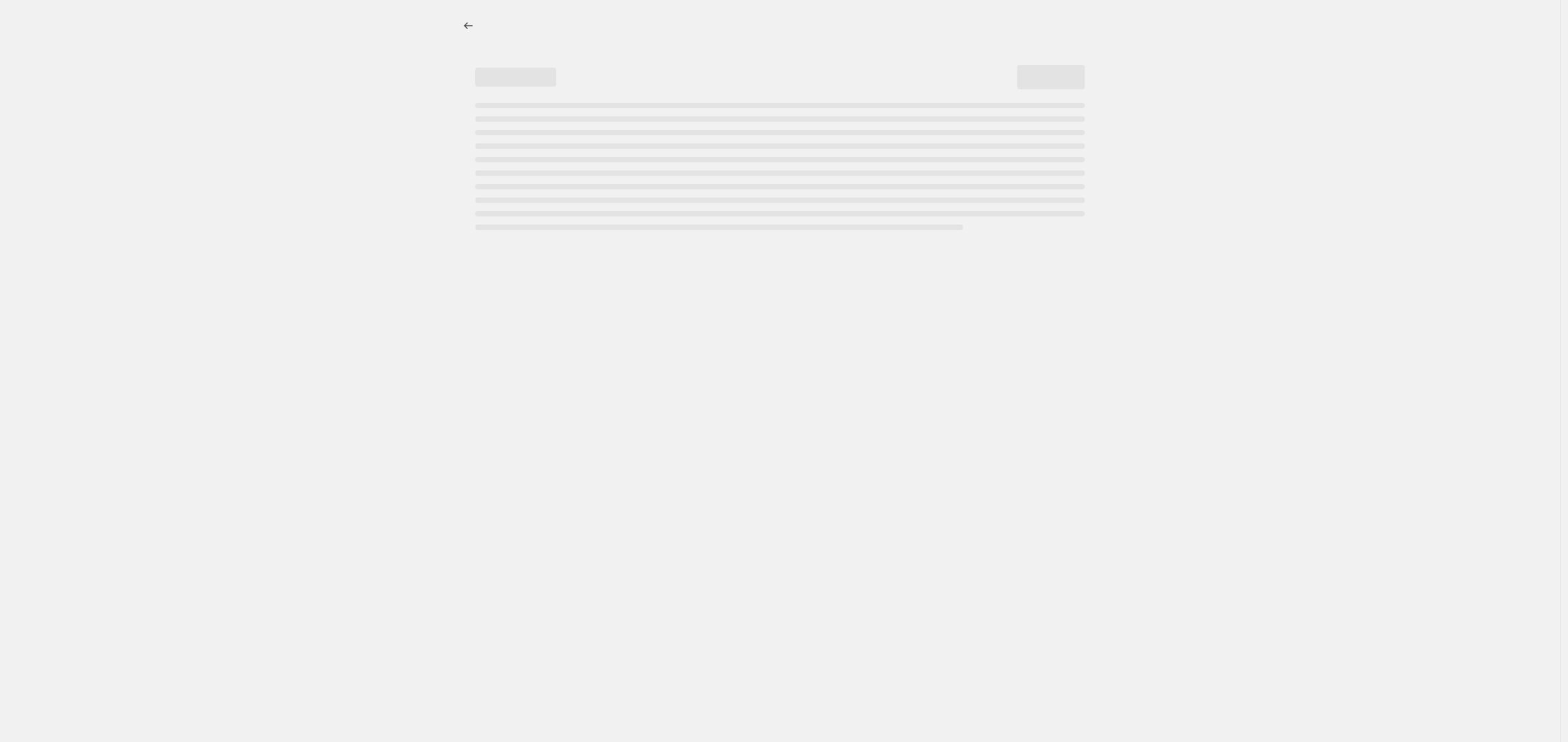
select select "not_equal"
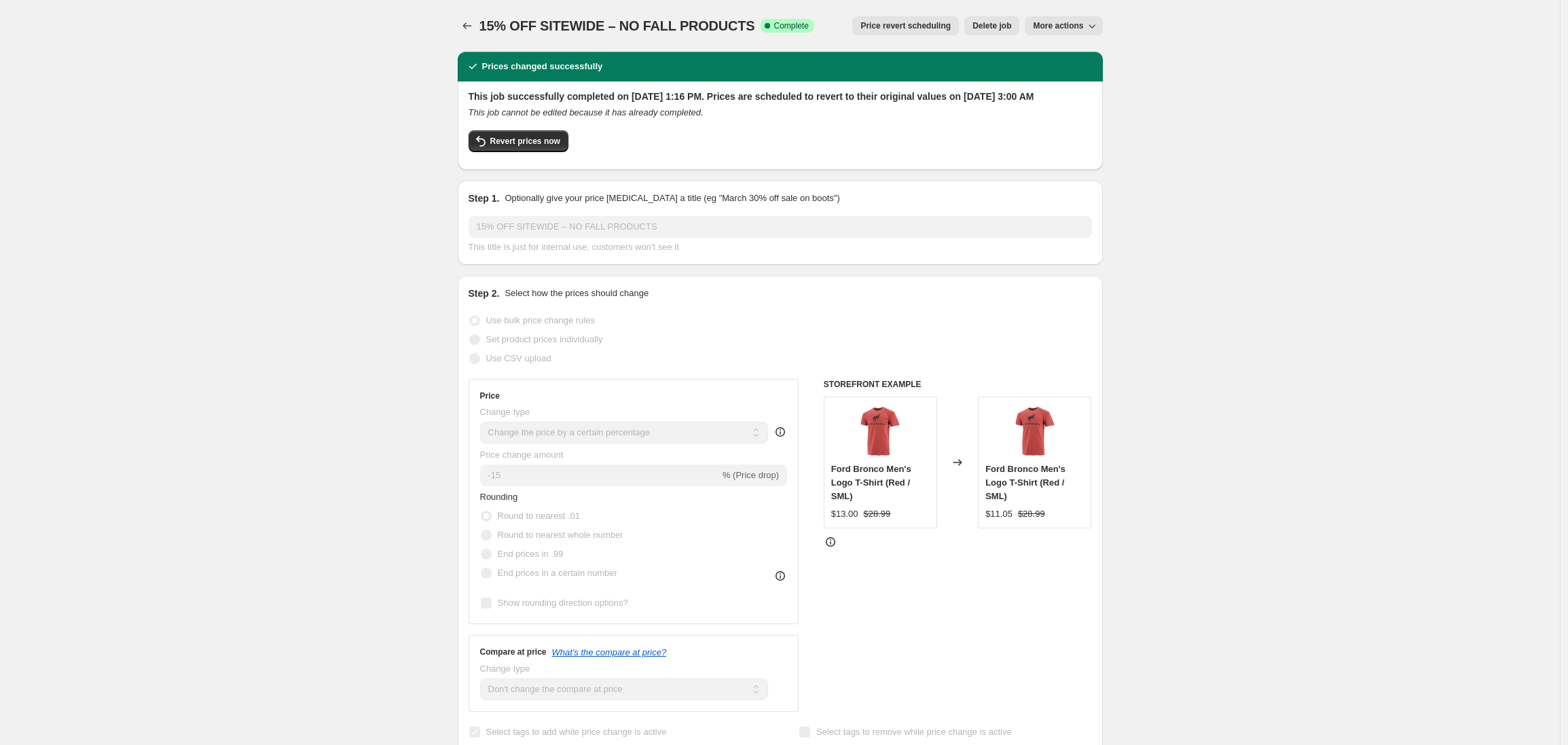
click at [1057, 25] on span "More actions" at bounding box center [1058, 26] width 50 height 11
click at [1072, 23] on span "More actions" at bounding box center [1058, 26] width 50 height 11
click at [1072, 55] on span "Copy to new job" at bounding box center [1067, 54] width 63 height 10
select select "percentage"
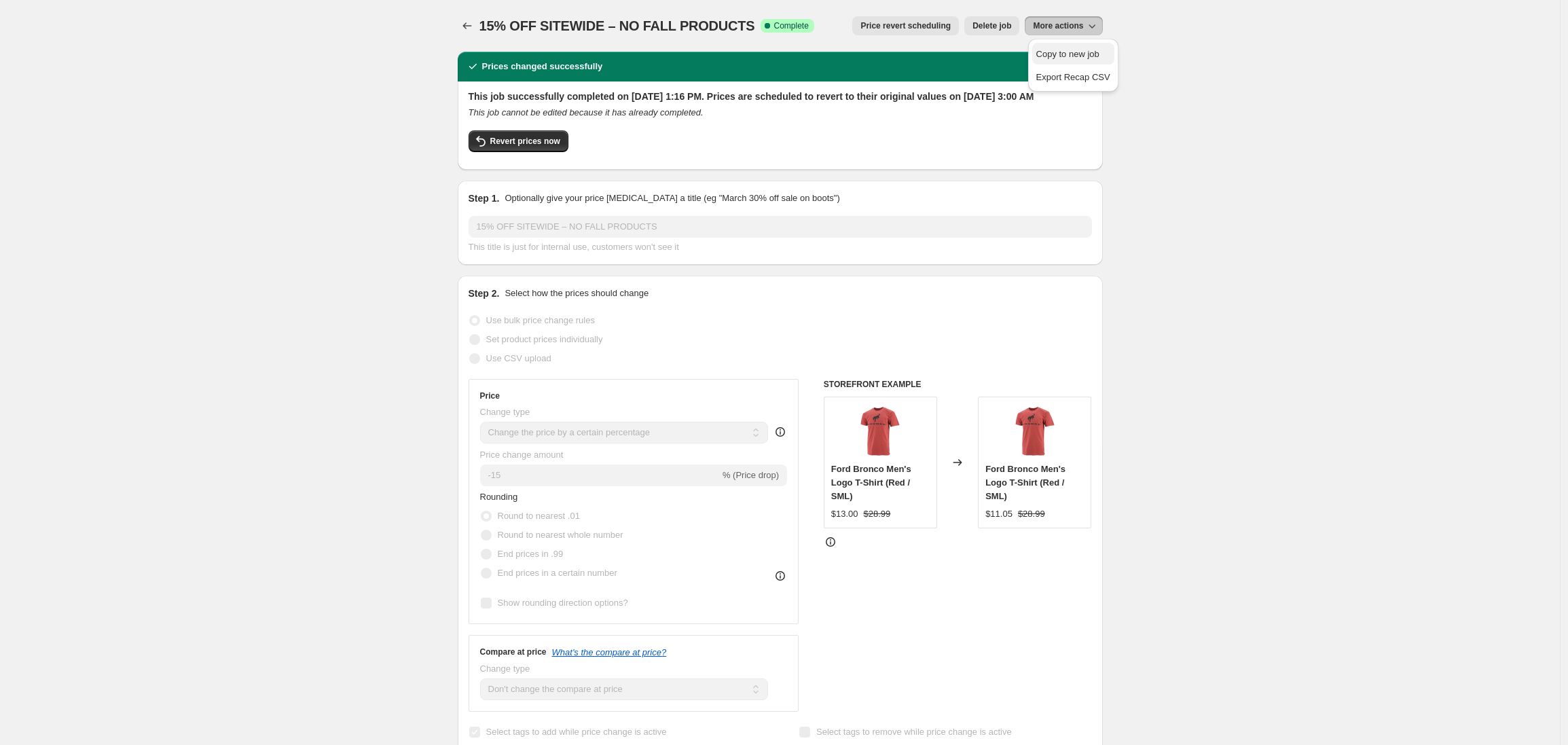
select select "no_change"
select select "product_status"
select select "tag"
select select "not_equal"
select select "tag"
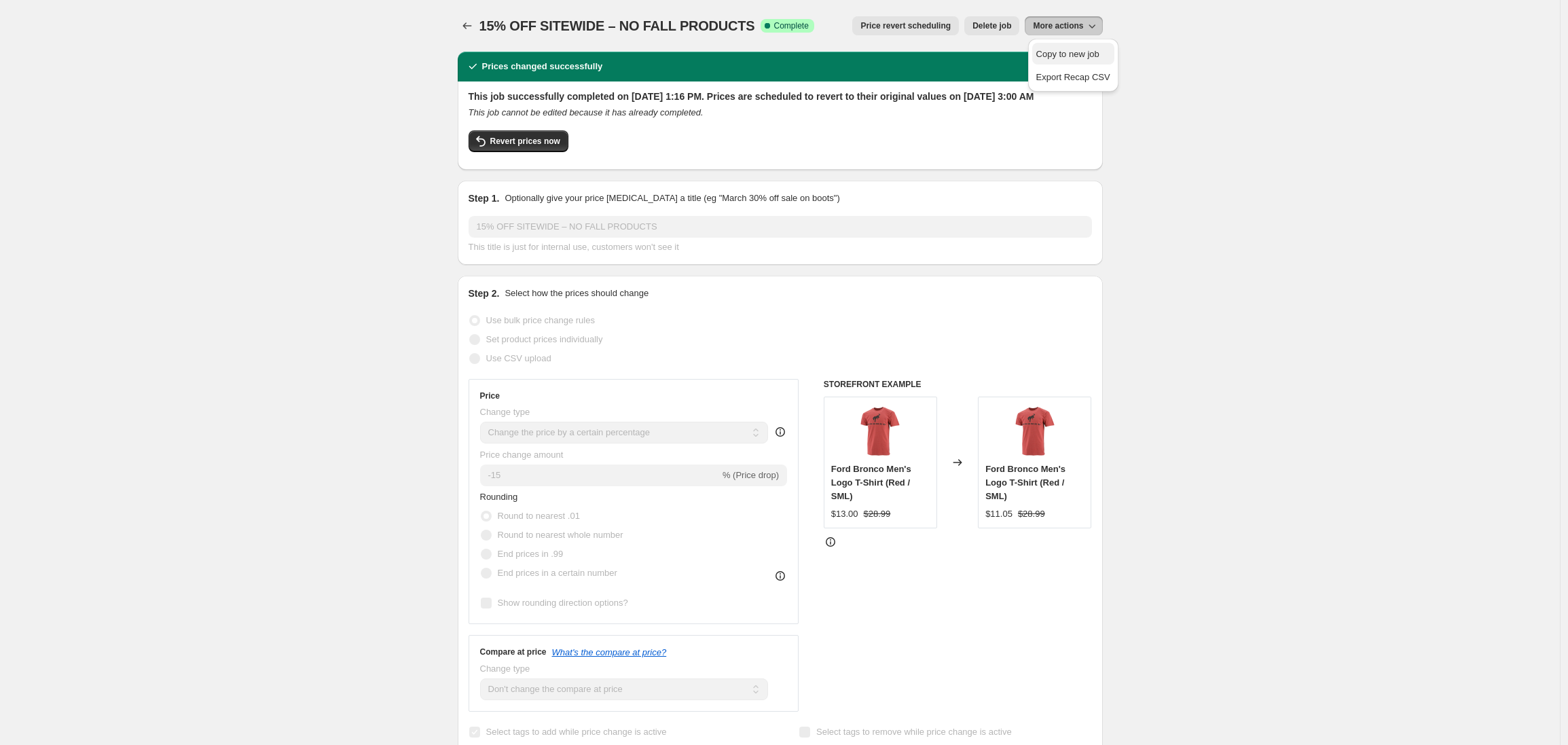
select select "not_equal"
select select "tag"
select select "not_equal"
select select "tag"
select select "not_equal"
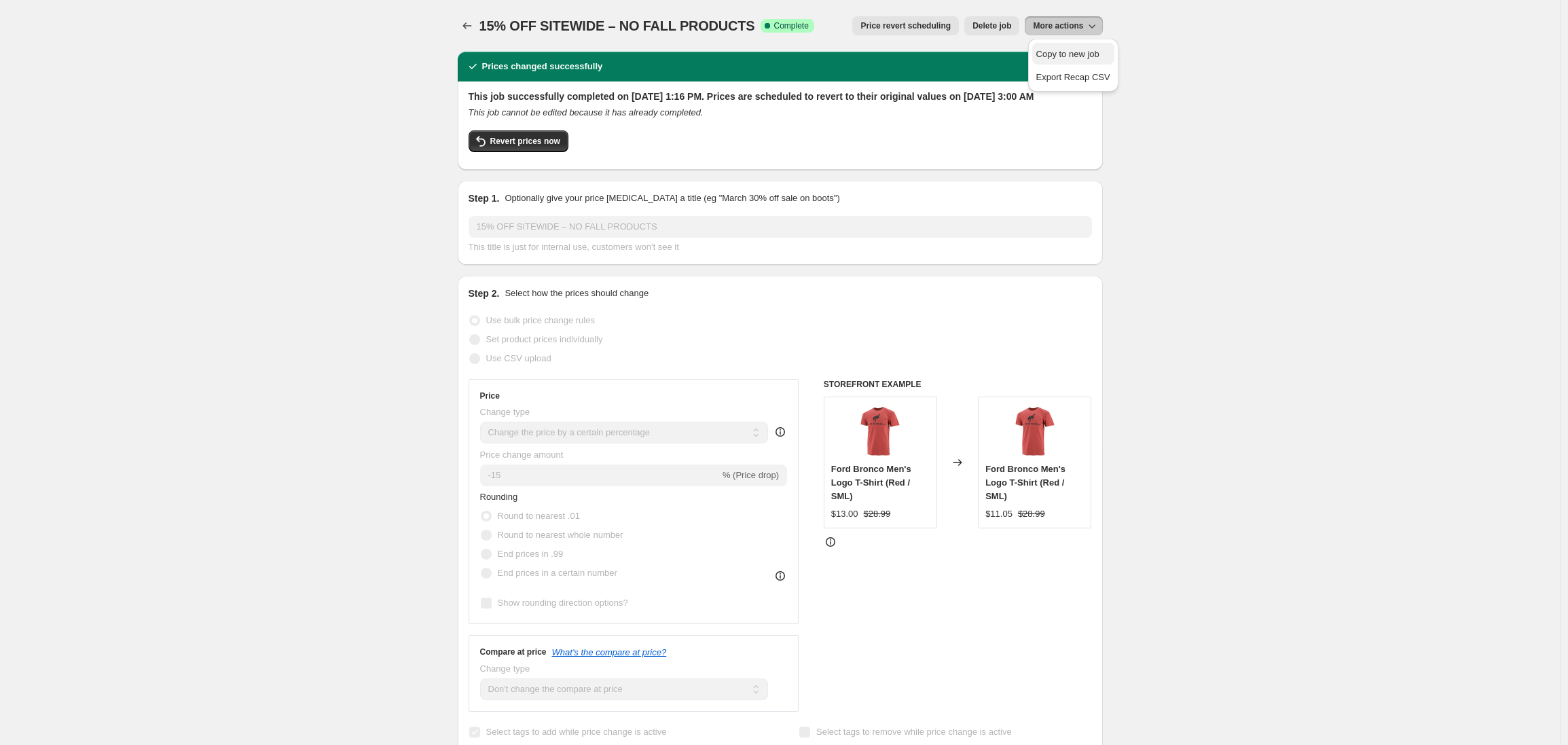
select select "tag"
select select "not_equal"
select select "tag"
select select "not_equal"
select select "tag"
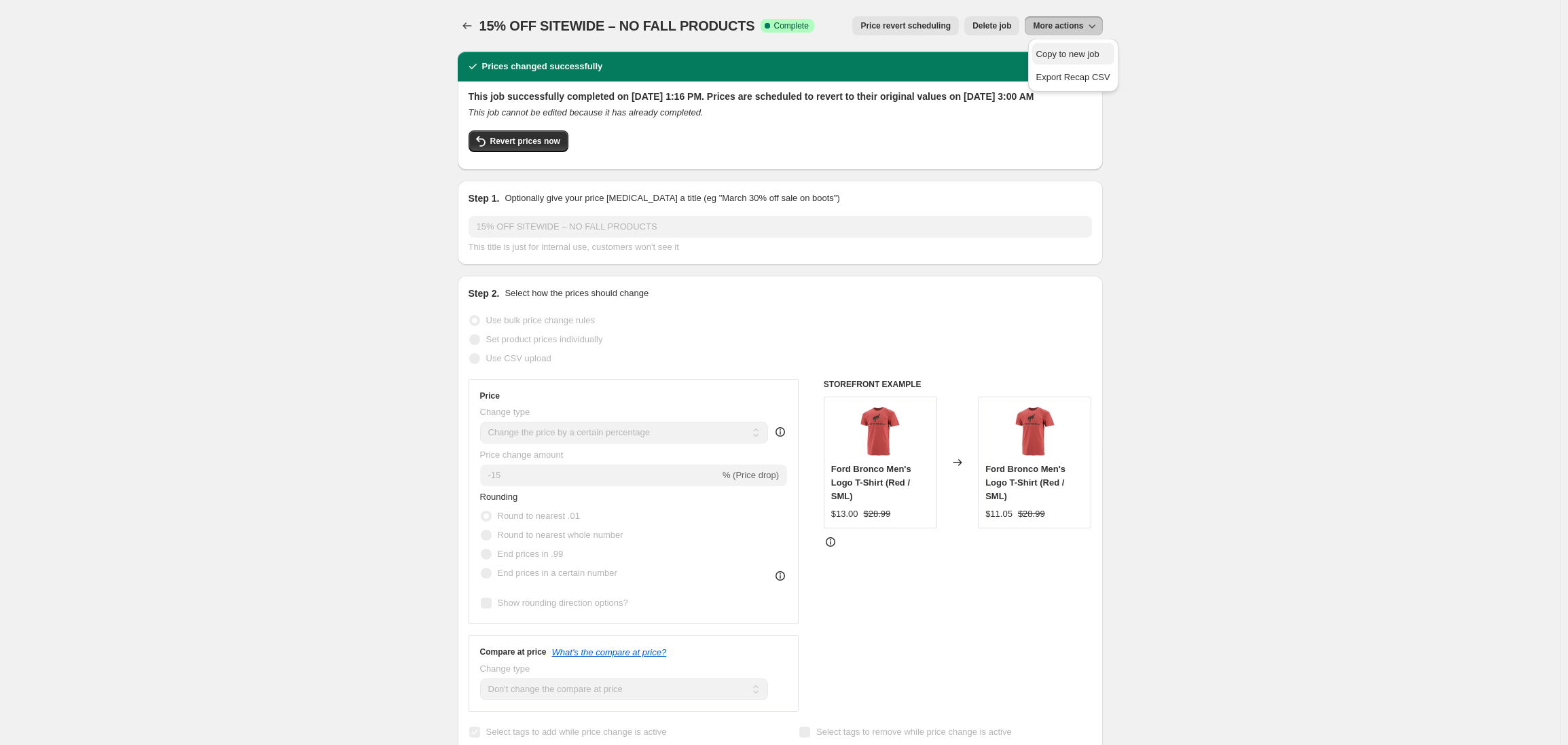
select select "not_equal"
select select "tag"
select select "not_equal"
select select "tag"
select select "not_equal"
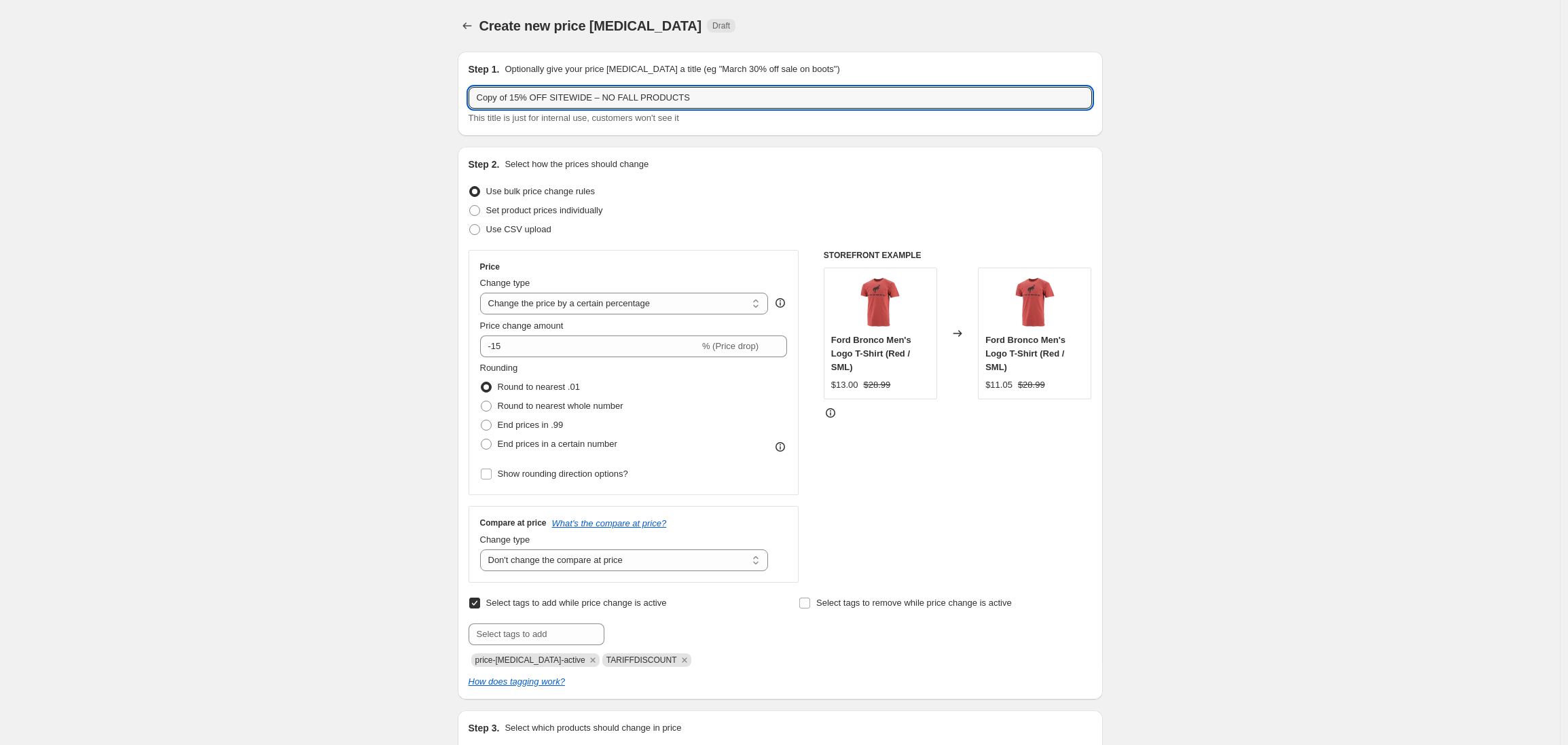
drag, startPoint x: 517, startPoint y: 98, endPoint x: 466, endPoint y: 97, distance: 51.0
click at [466, 97] on div "Step 1. Optionally give your price change job a title (eg "March 30% off sale o…" at bounding box center [780, 94] width 646 height 84
click at [661, 99] on input "15% OFF SITEWIDE – NO FALL PRODUCTS" at bounding box center [780, 98] width 624 height 22
type input "15% OFF SITEWIDE – NO FALL PRODUCTS - % OFF PRICE NOT MSRP"
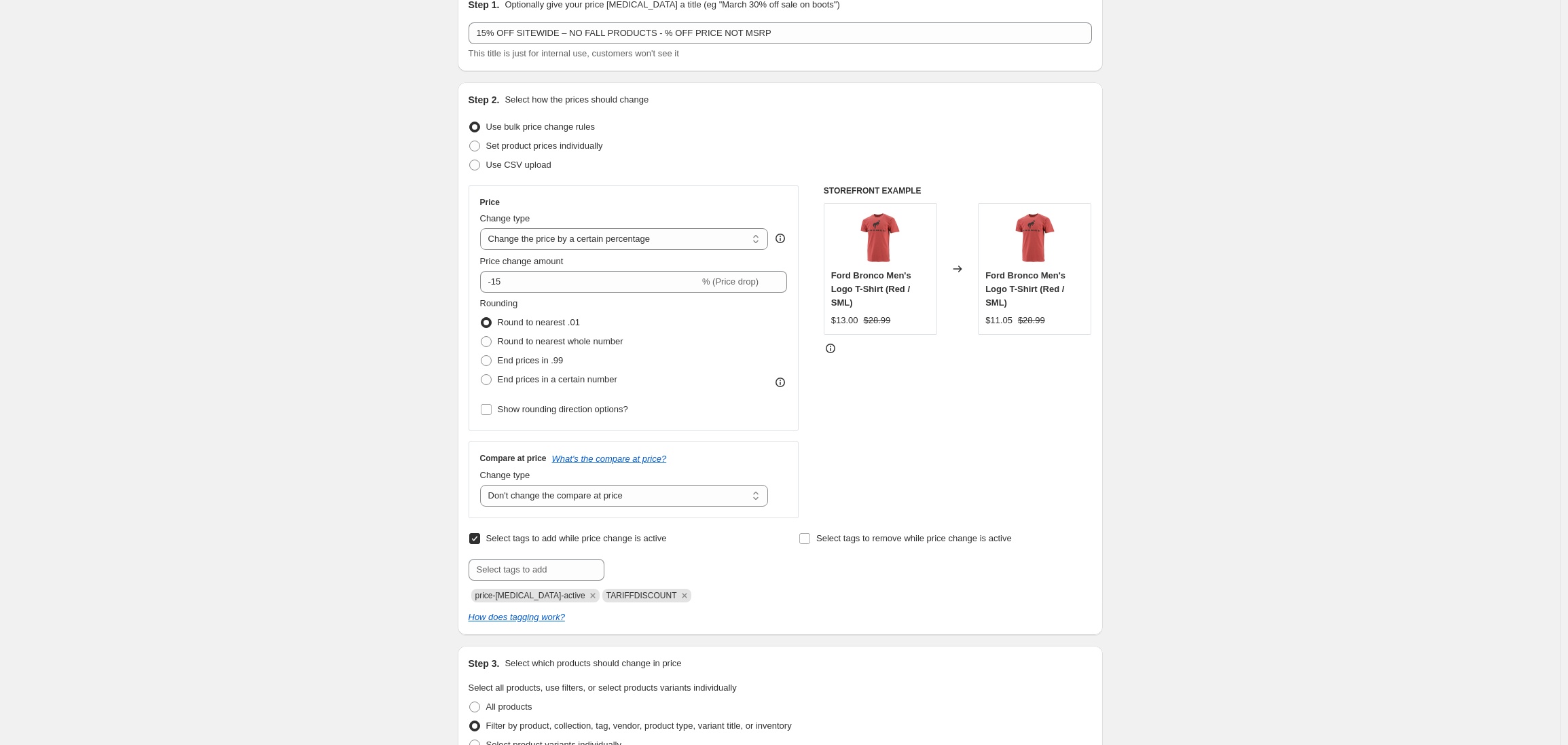
scroll to position [71, 0]
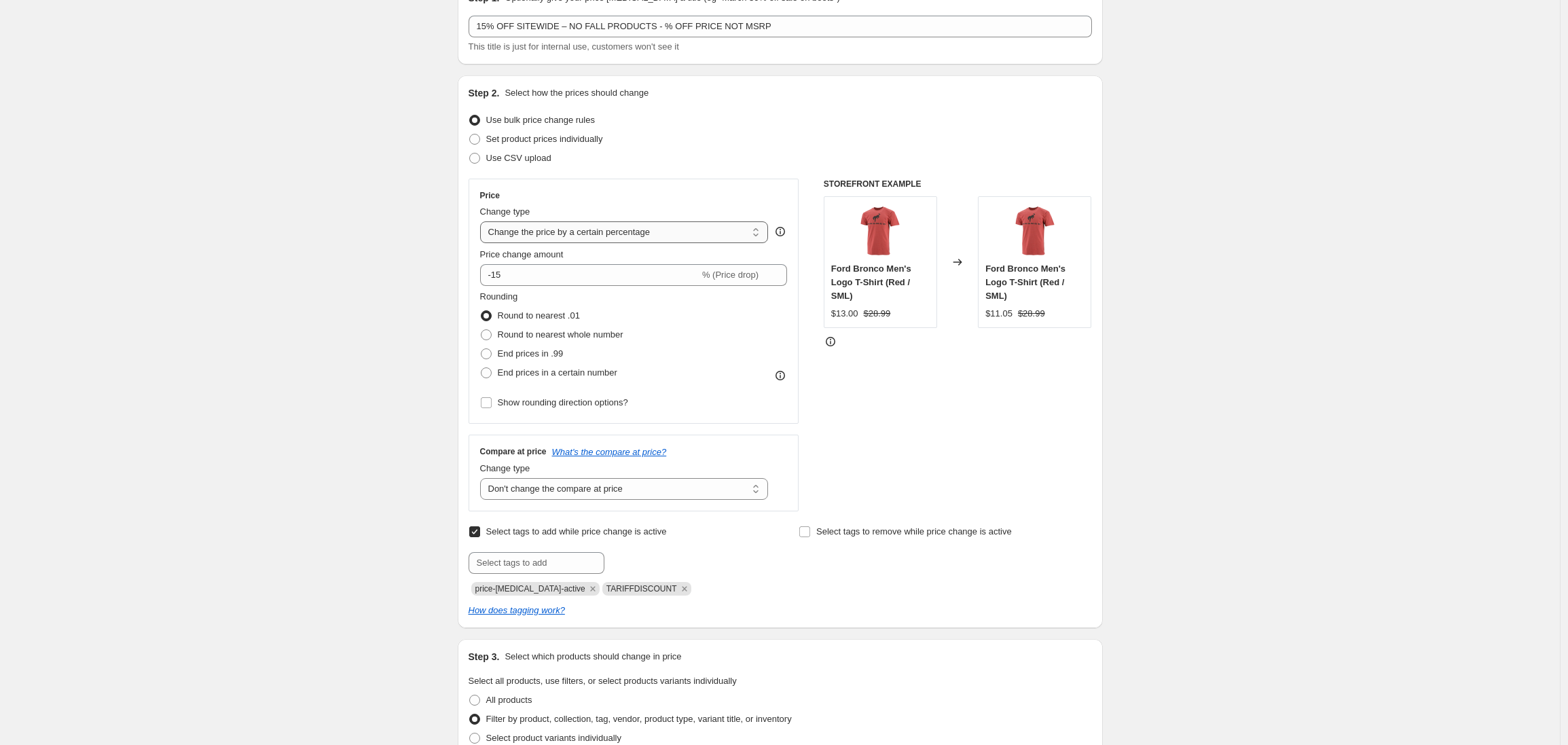
click at [672, 235] on select "Change the price to a certain amount Change the price by a certain amount Chang…" at bounding box center [625, 232] width 288 height 22
click at [483, 221] on select "Change the price to a certain amount Change the price by a certain amount Chang…" at bounding box center [625, 232] width 288 height 22
click at [682, 235] on select "Change the price to a certain amount Change the price by a certain amount Chang…" at bounding box center [625, 232] width 288 height 22
select select "by"
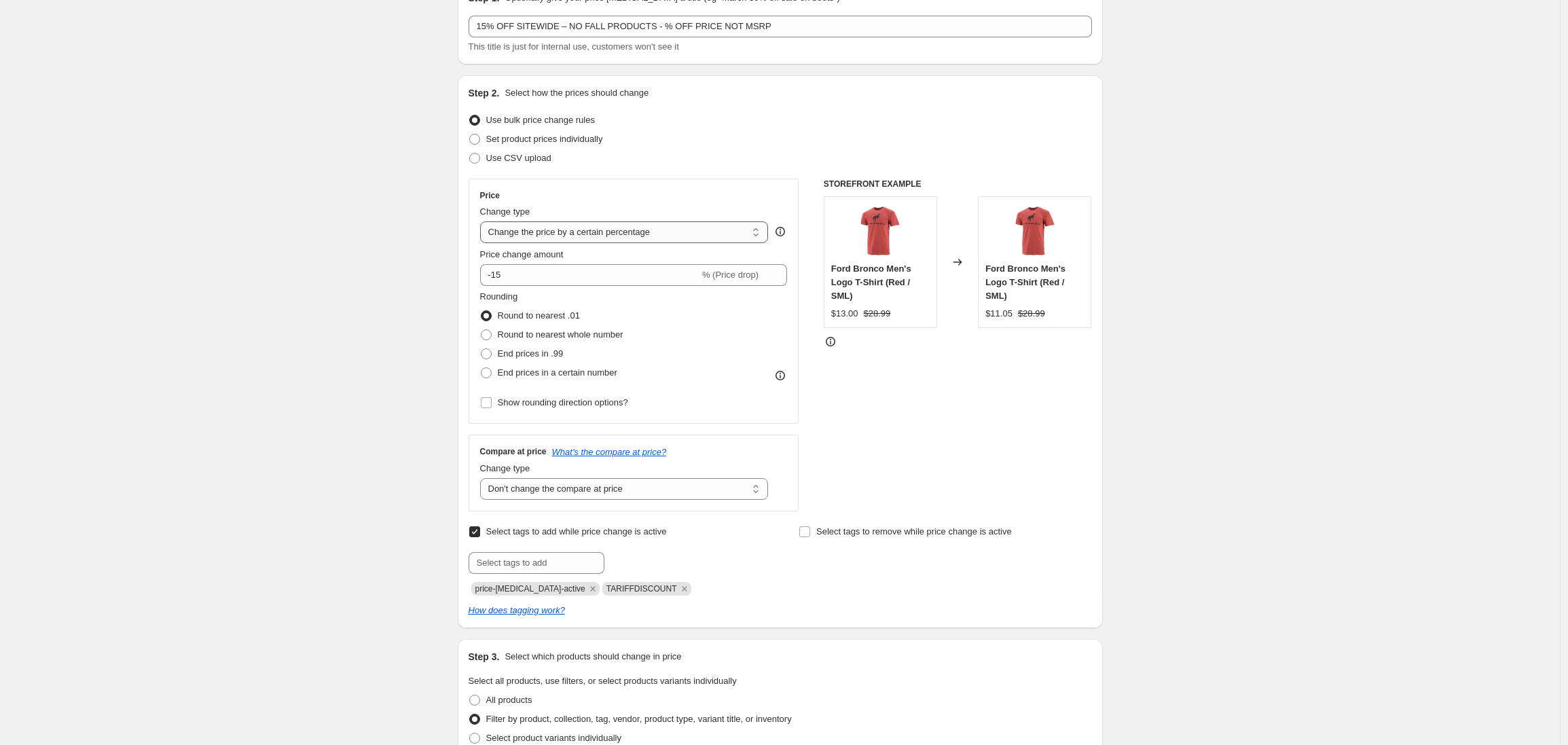
click at [483, 221] on select "Change the price to a certain amount Change the price by a certain amount Chang…" at bounding box center [625, 232] width 288 height 22
type input "-10.00"
click at [671, 233] on select "Change the price to a certain amount Change the price by a certain amount Chang…" at bounding box center [625, 232] width 288 height 22
select select "percentage"
click at [483, 221] on select "Change the price to a certain amount Change the price by a certain amount Chang…" at bounding box center [625, 232] width 288 height 22
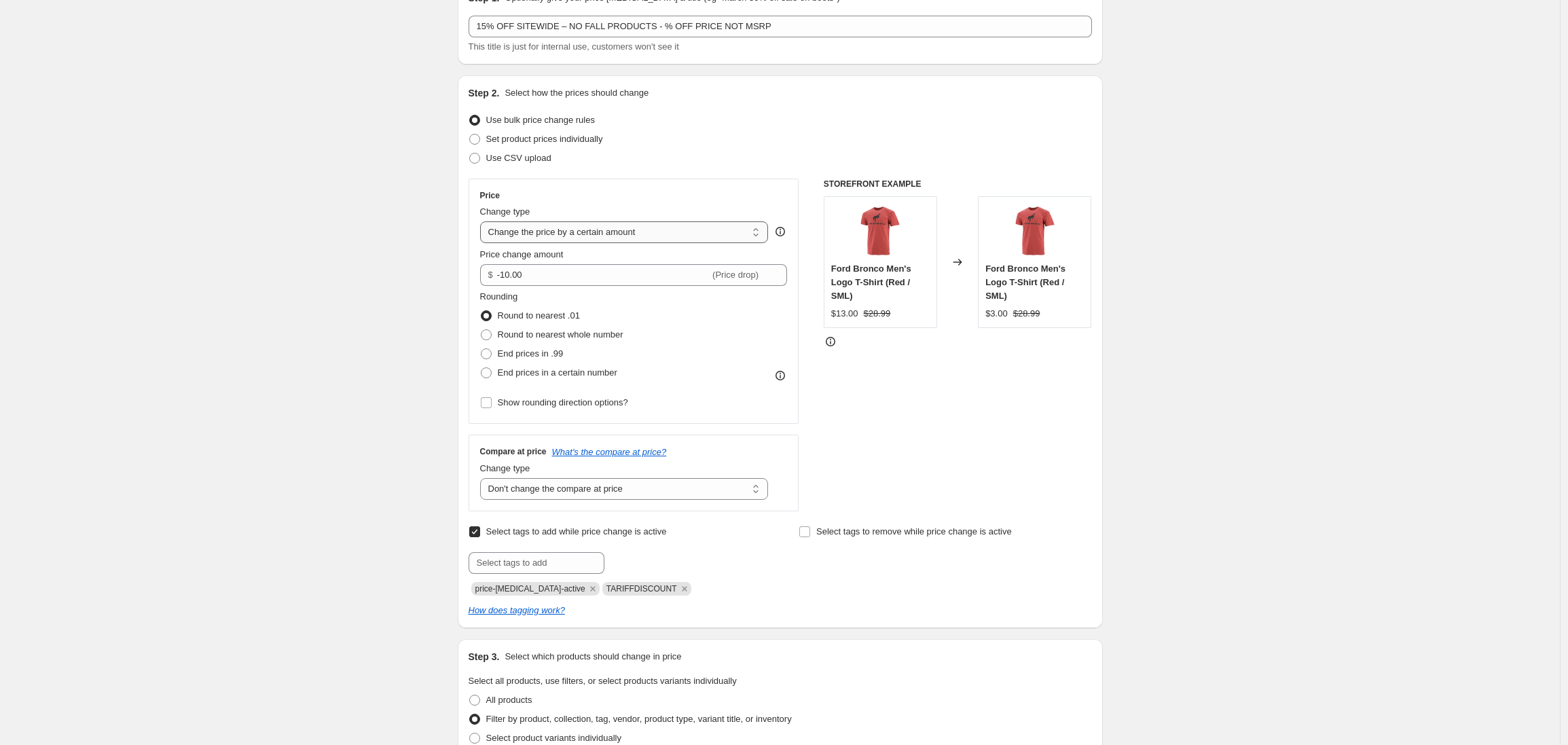
type input "-15"
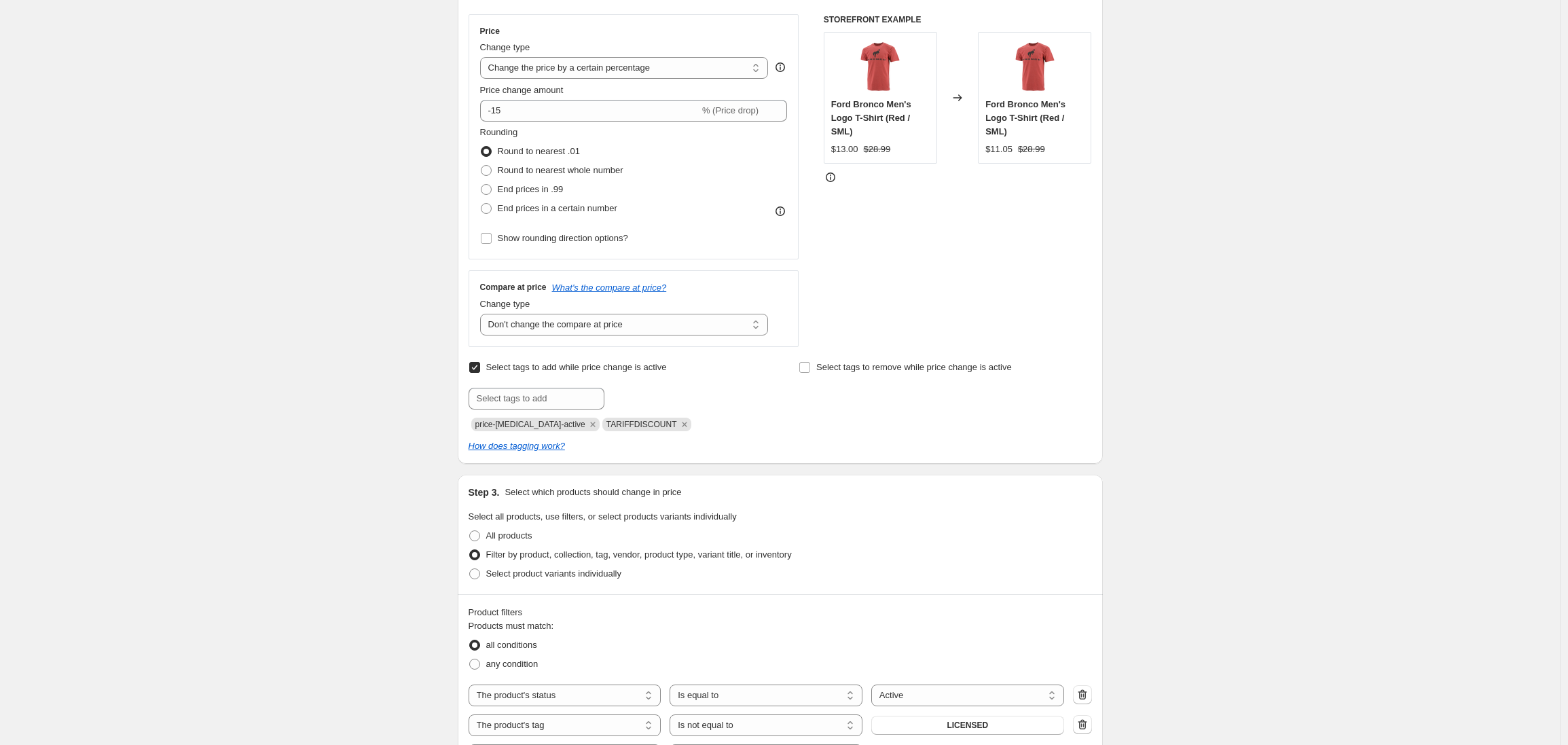
scroll to position [259, 0]
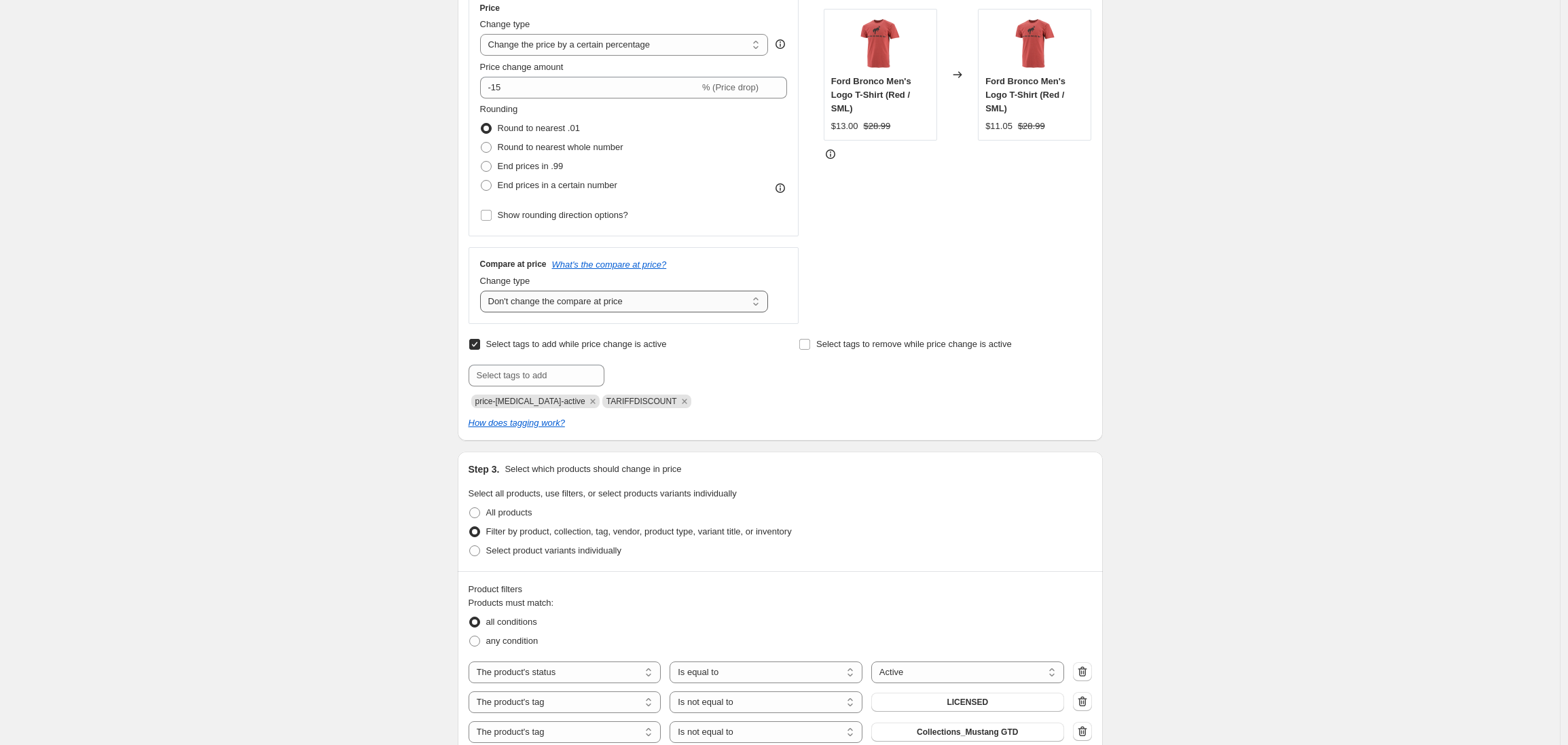
click at [572, 298] on select "Change the compare at price to the current price (sale) Change the compare at p…" at bounding box center [625, 302] width 288 height 22
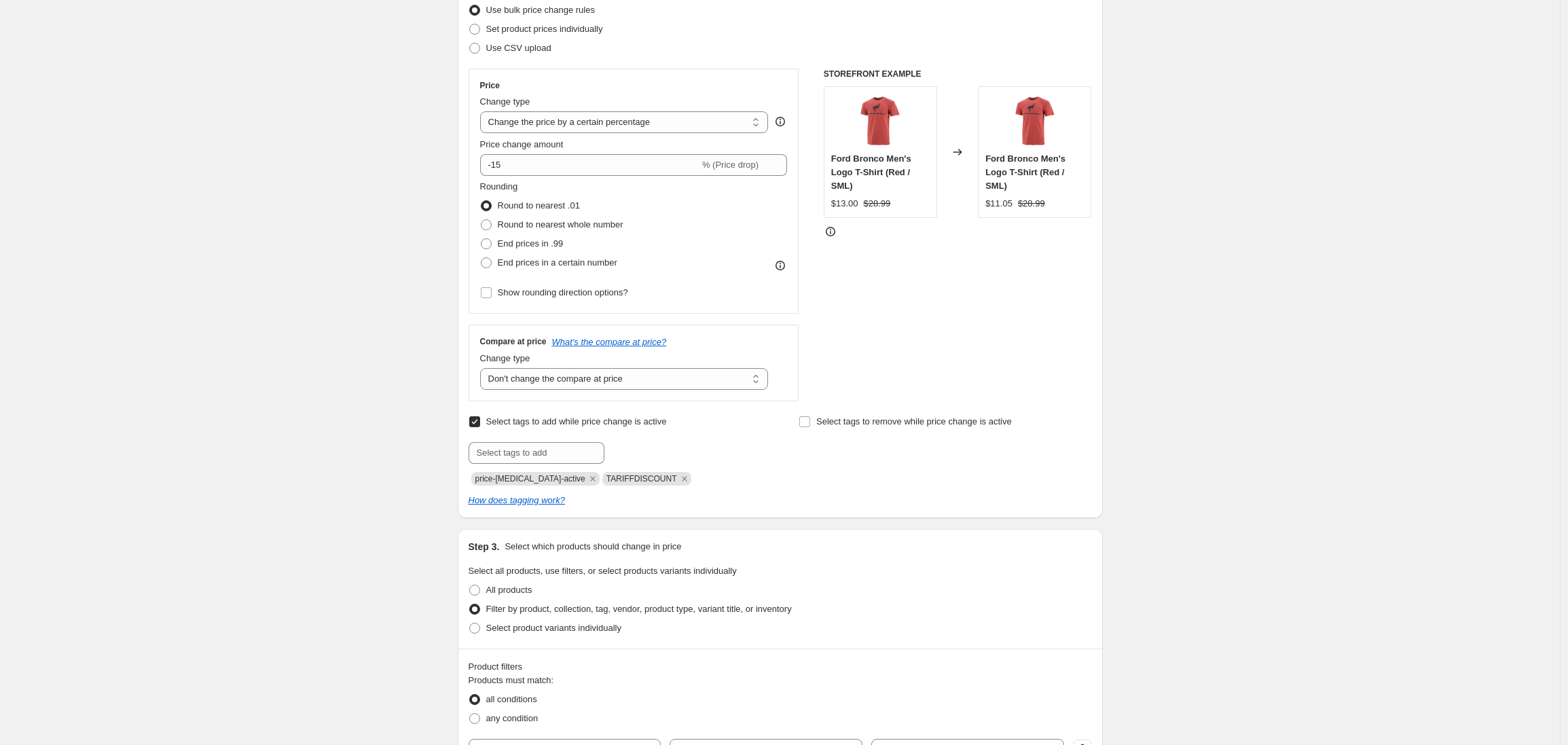
scroll to position [0, 0]
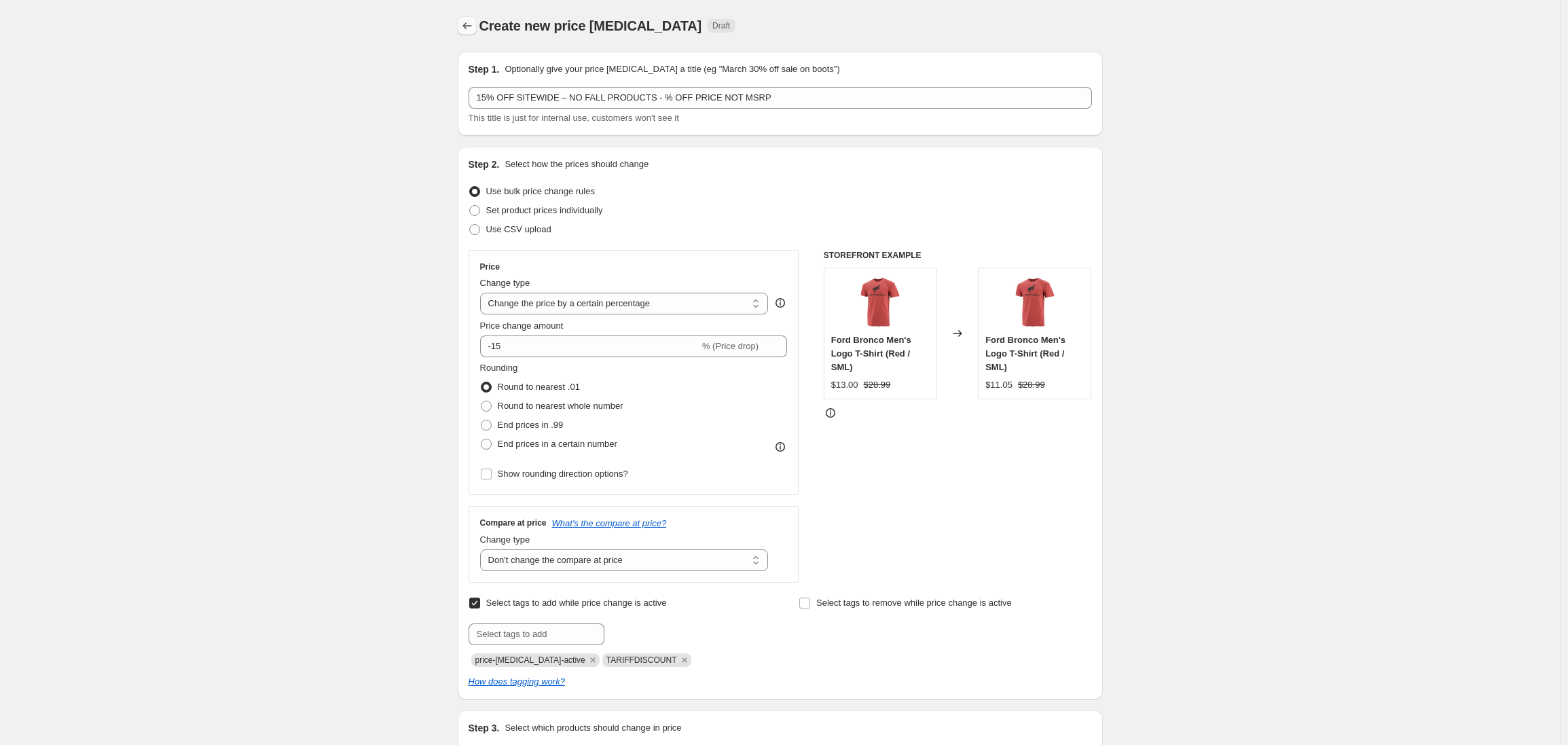
click at [467, 27] on icon "Price change jobs" at bounding box center [467, 25] width 13 height 13
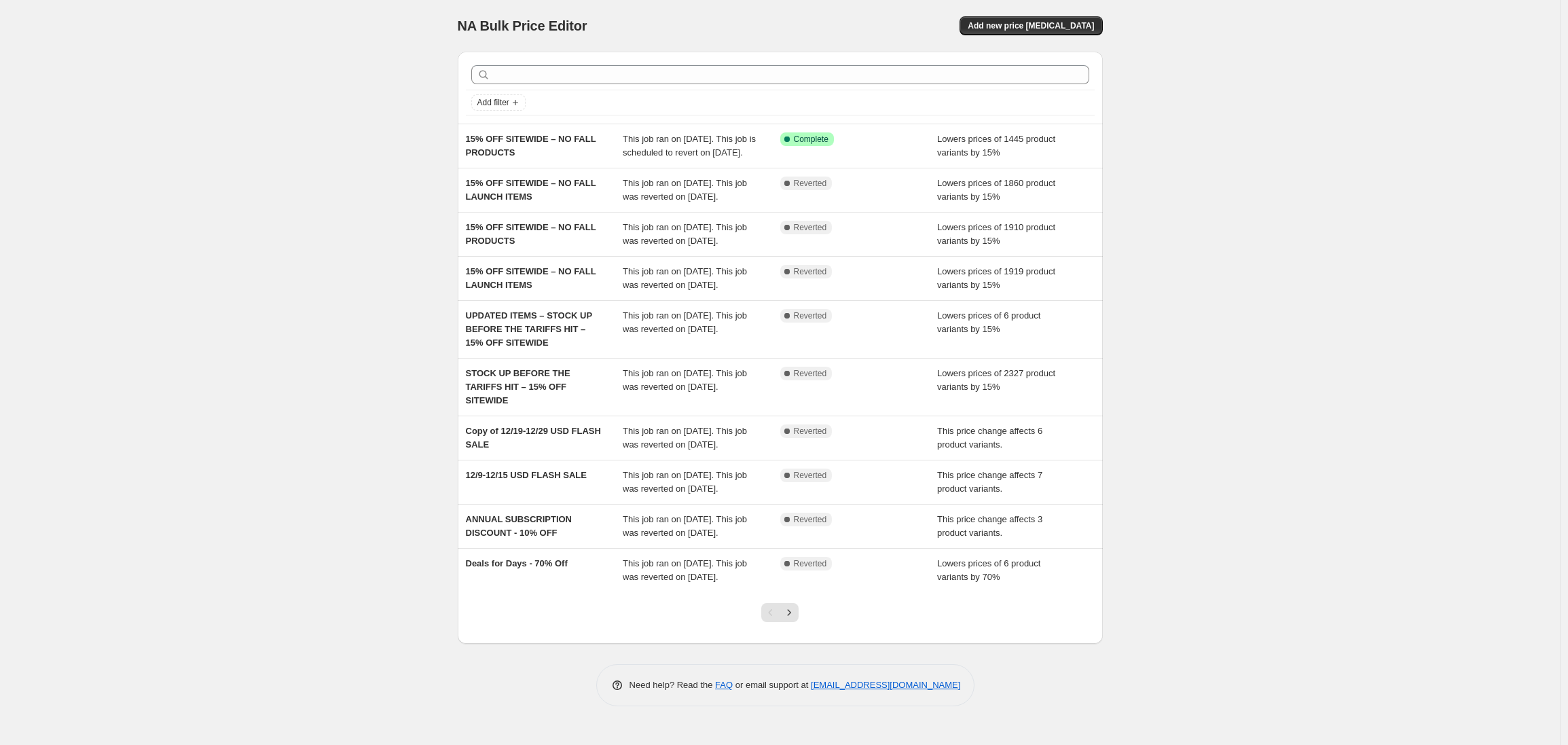
click at [264, 241] on div "NA Bulk Price Editor. This page is ready NA Bulk Price Editor Add new price cha…" at bounding box center [780, 372] width 1560 height 745
click at [1039, 26] on span "Add new price change job" at bounding box center [1031, 26] width 126 height 11
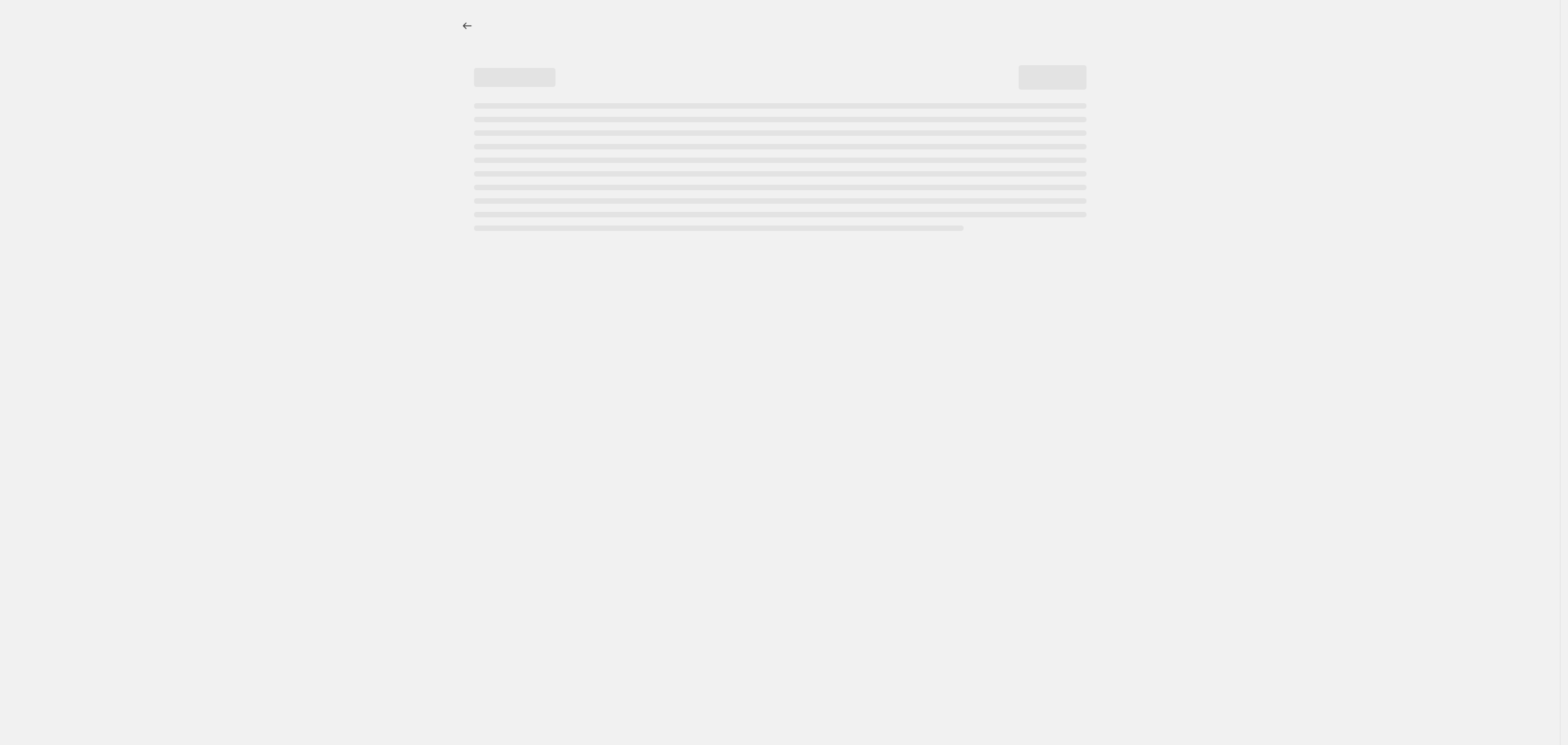
select select "percentage"
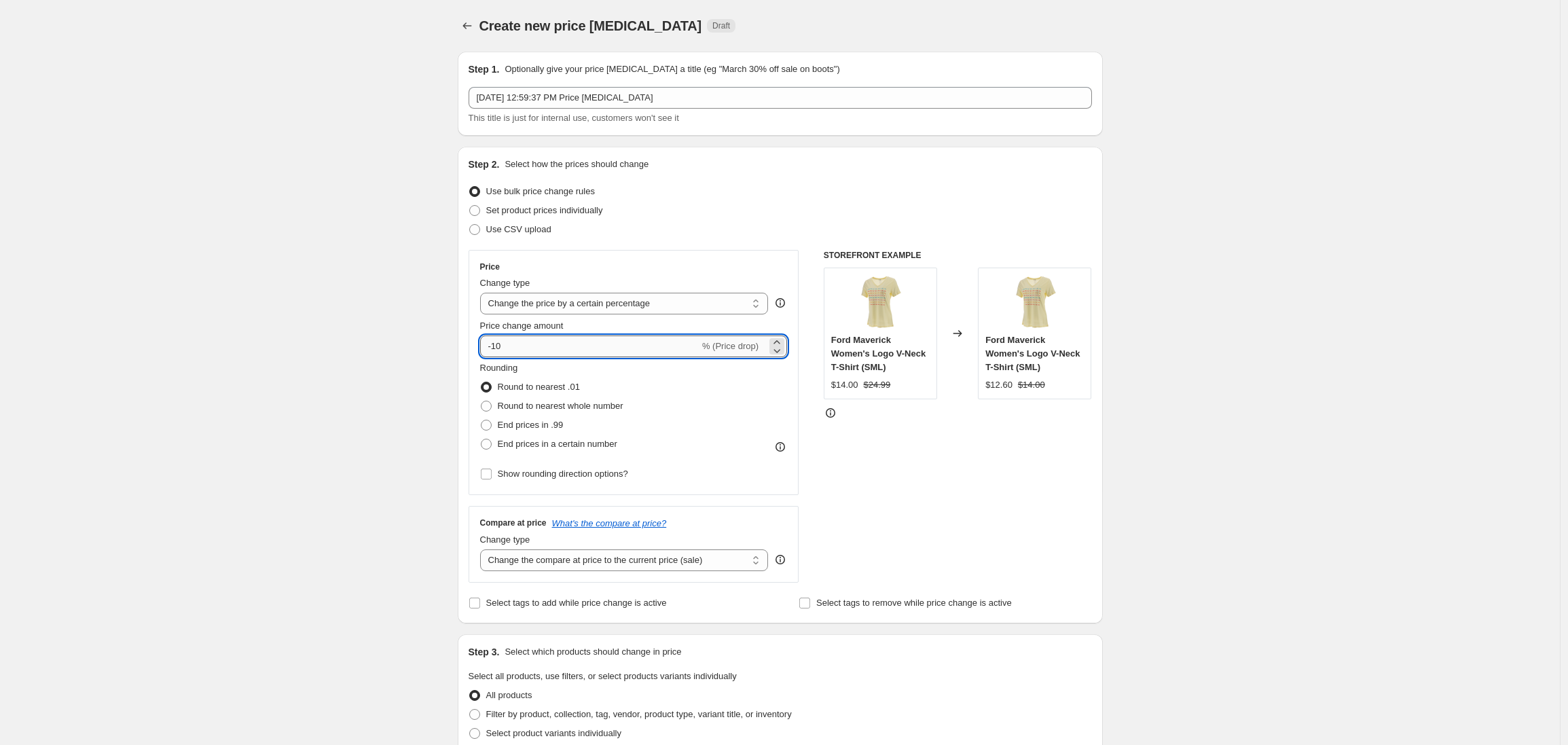
click at [504, 348] on input "-10" at bounding box center [589, 346] width 219 height 22
type input "-15"
click at [369, 361] on div "Create new price change job. This page is ready Create new price change job Dra…" at bounding box center [780, 678] width 1560 height 1357
click at [471, 27] on icon "Price change jobs" at bounding box center [467, 25] width 13 height 13
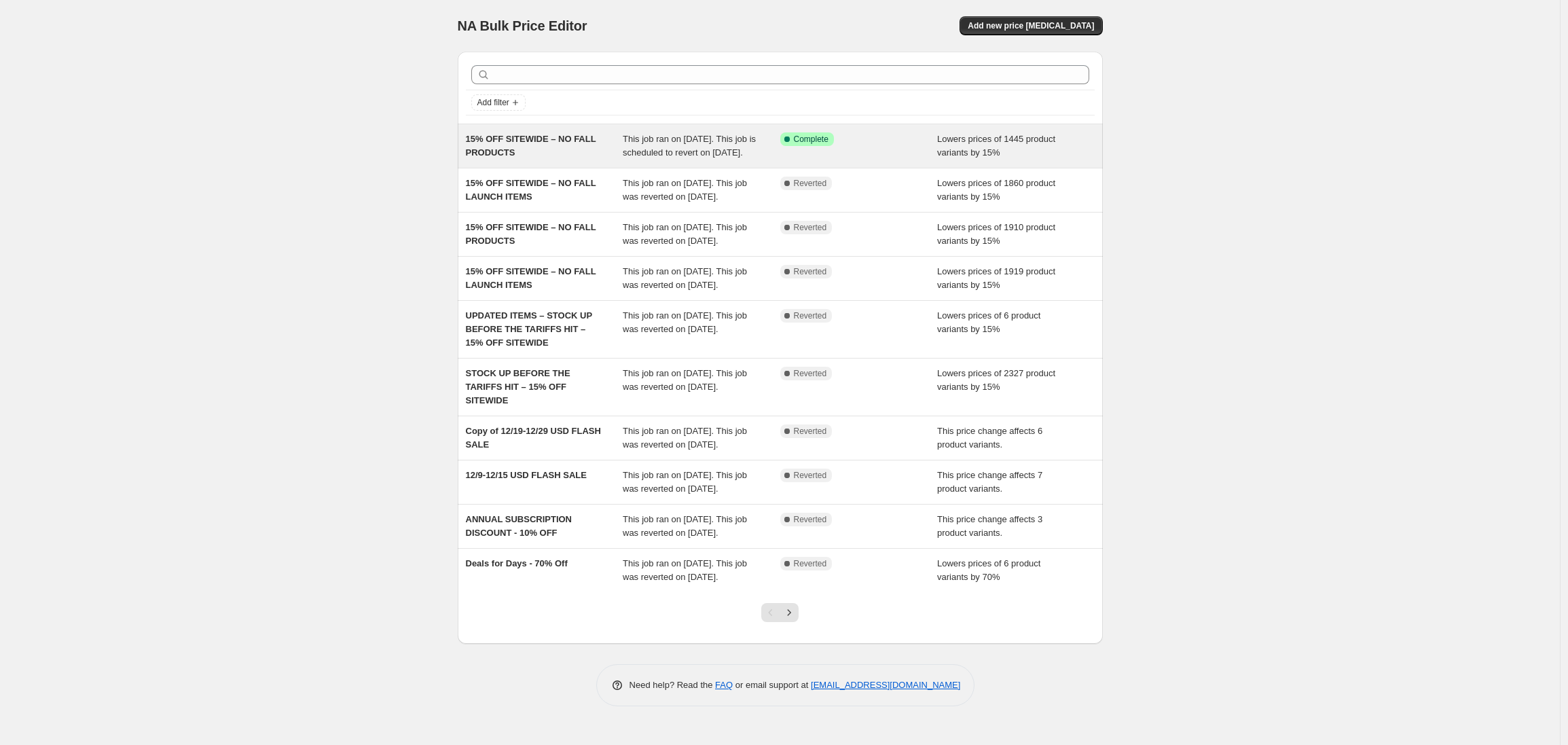
click at [933, 155] on div "Success Complete Complete" at bounding box center [859, 146] width 158 height 27
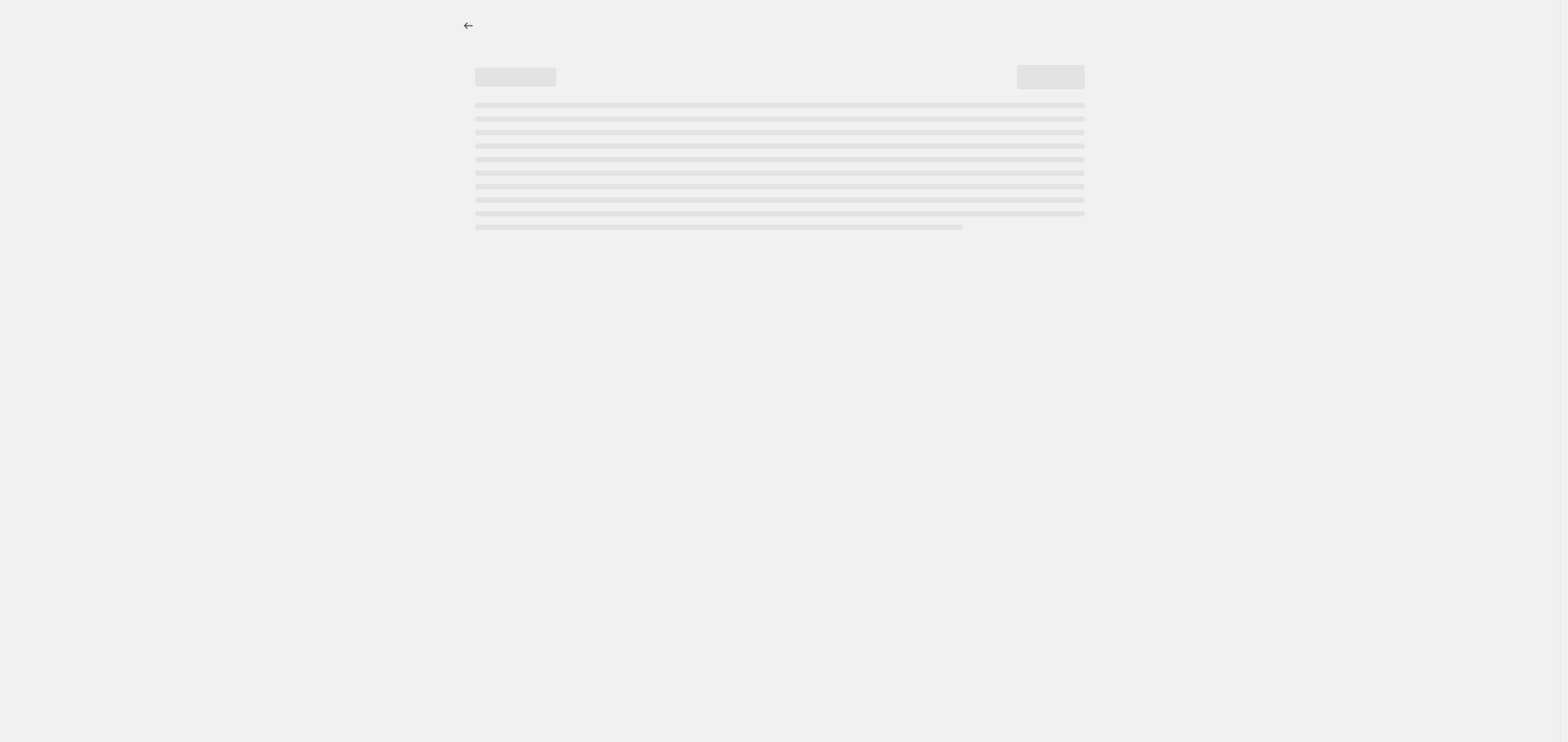
select select "percentage"
select select "no_change"
select select "product_status"
select select "tag"
select select "not_equal"
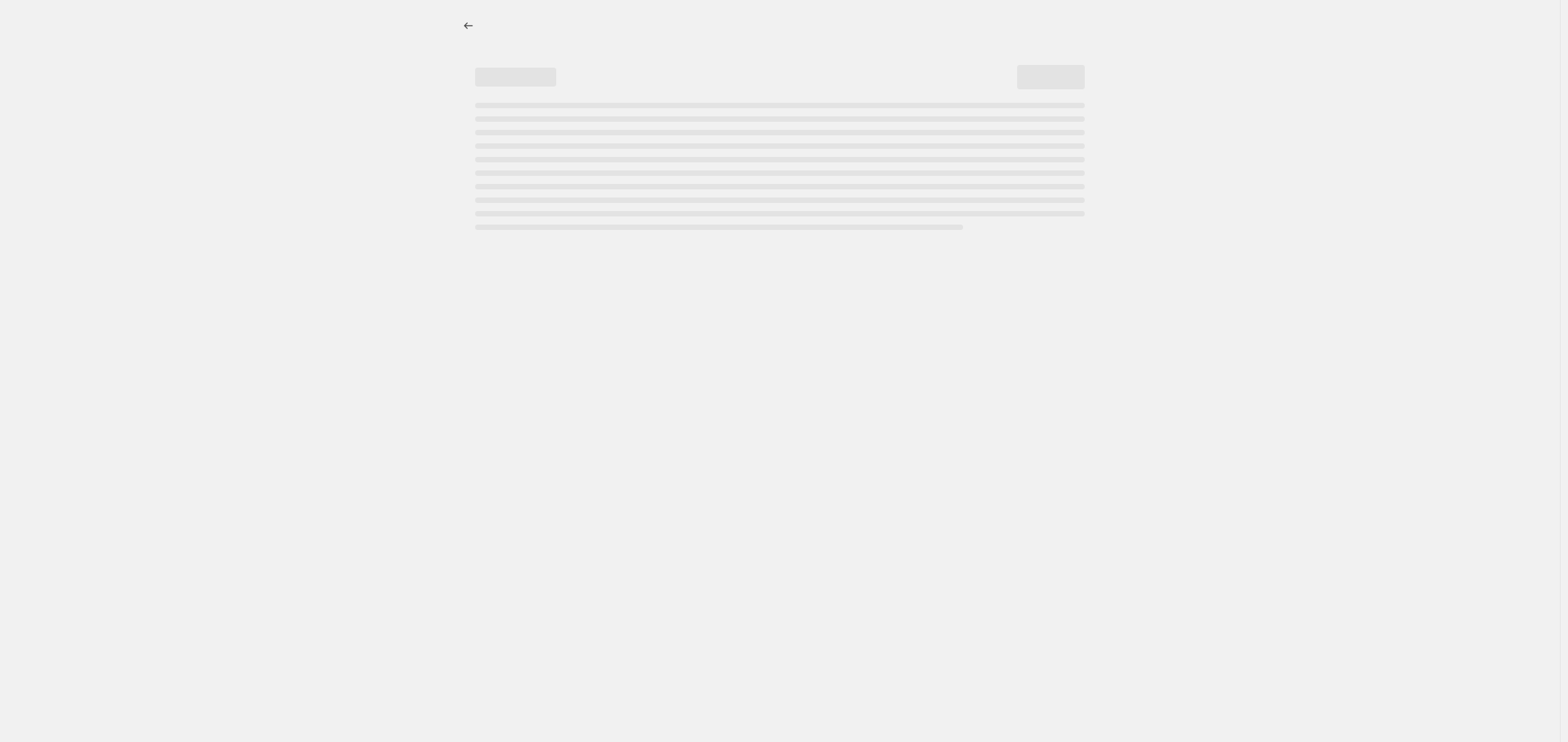
select select "tag"
select select "not_equal"
select select "tag"
select select "not_equal"
select select "tag"
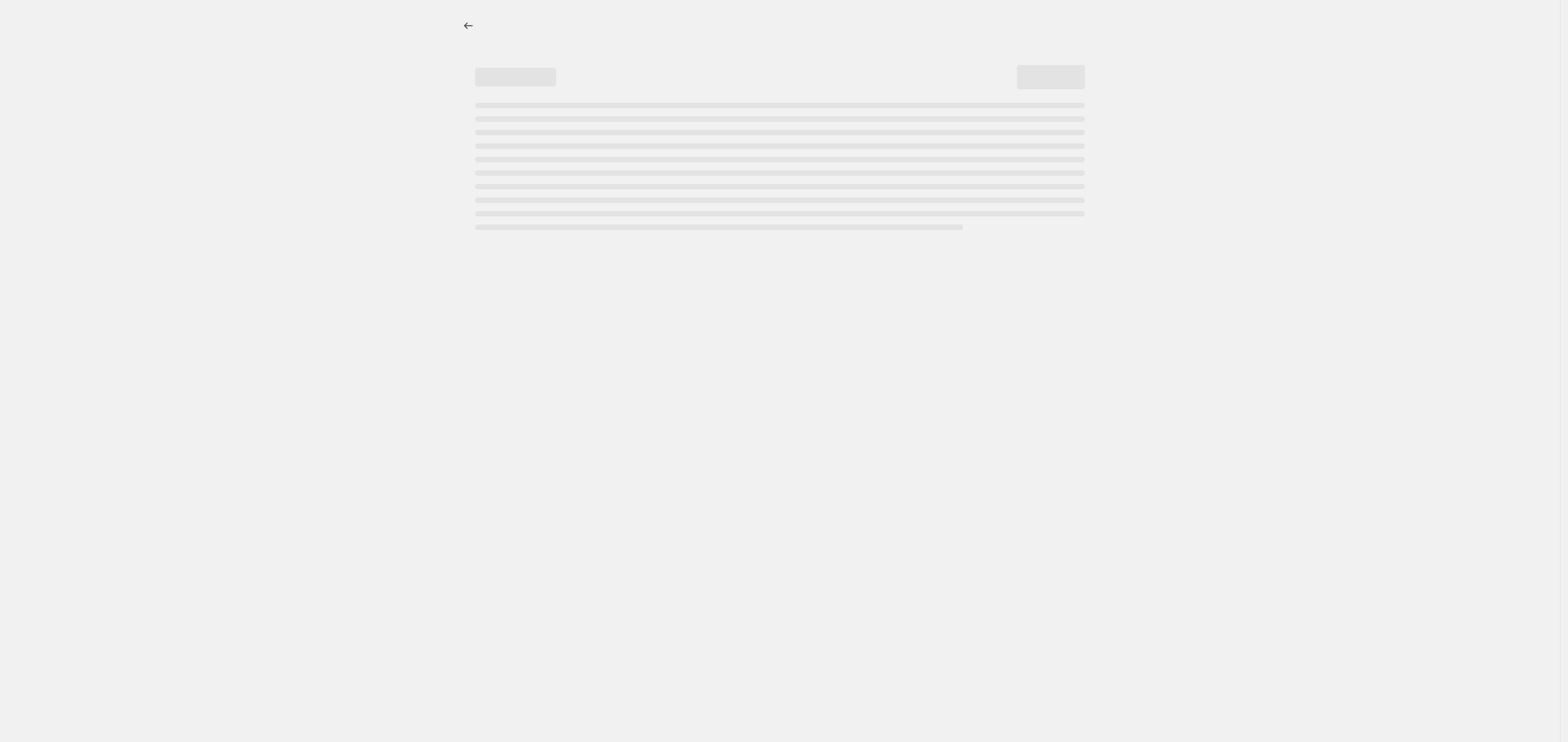
select select "not_equal"
select select "tag"
select select "not_equal"
select select "tag"
select select "not_equal"
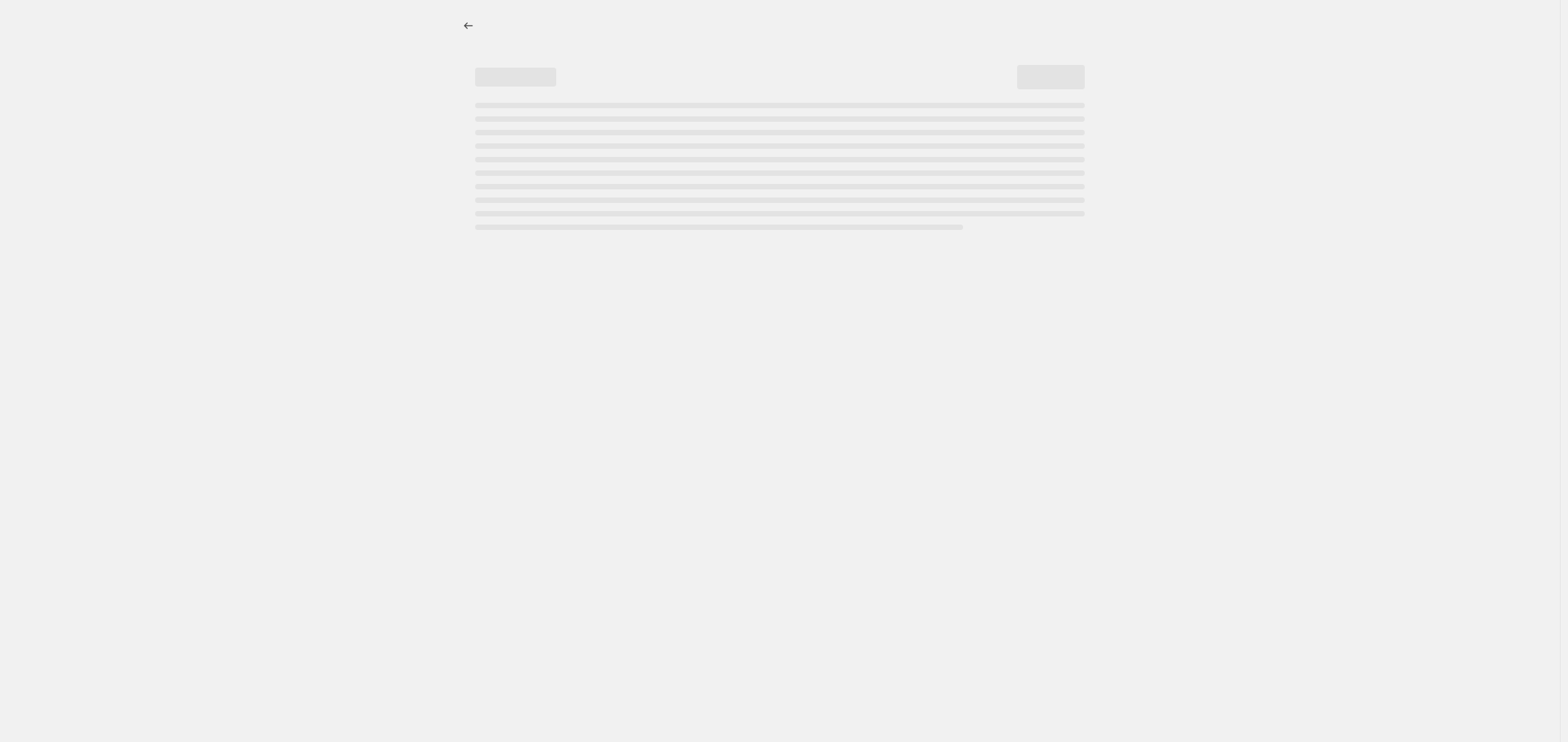
select select "tag"
select select "not_equal"
select select "tag"
select select "not_equal"
select select "tag"
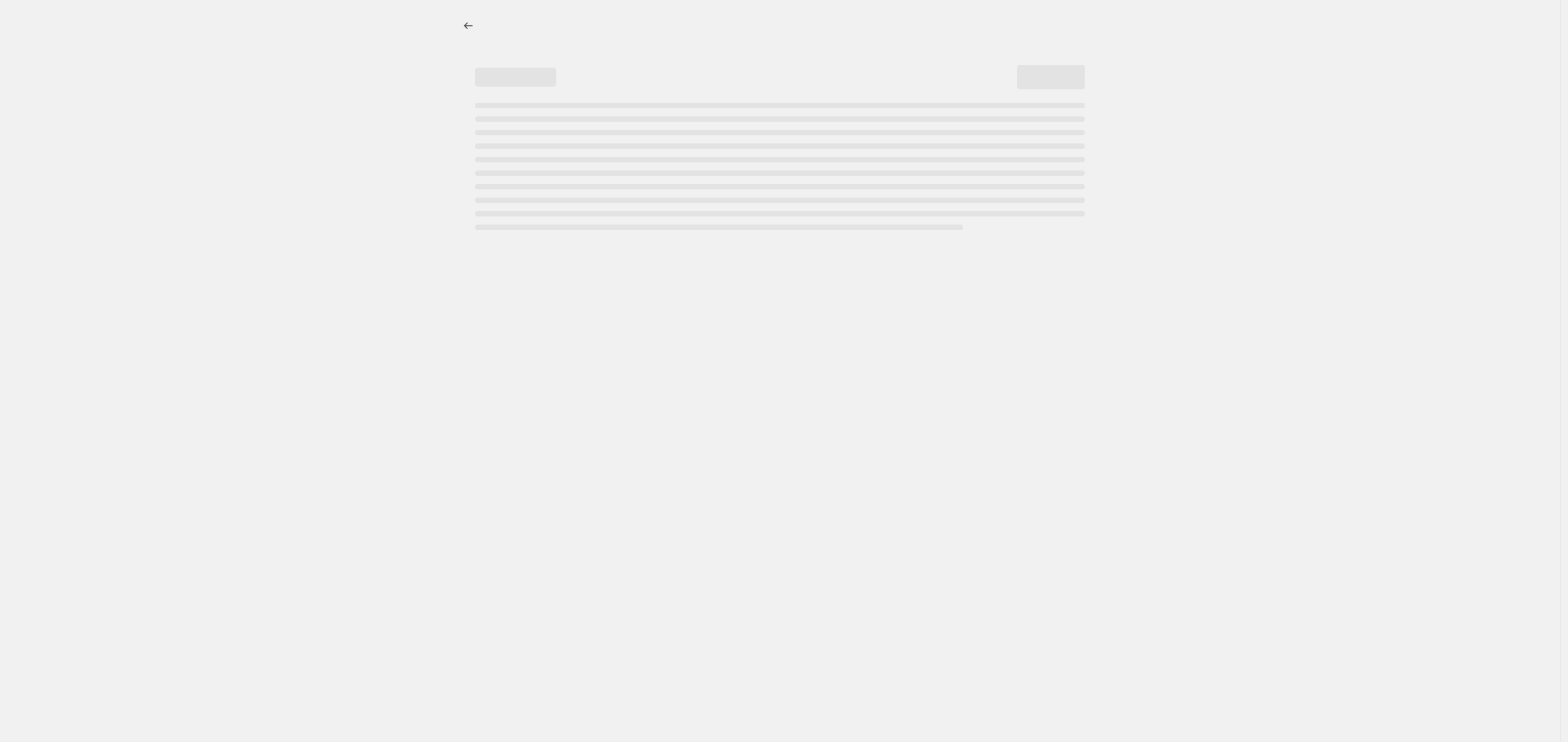
select select "not_equal"
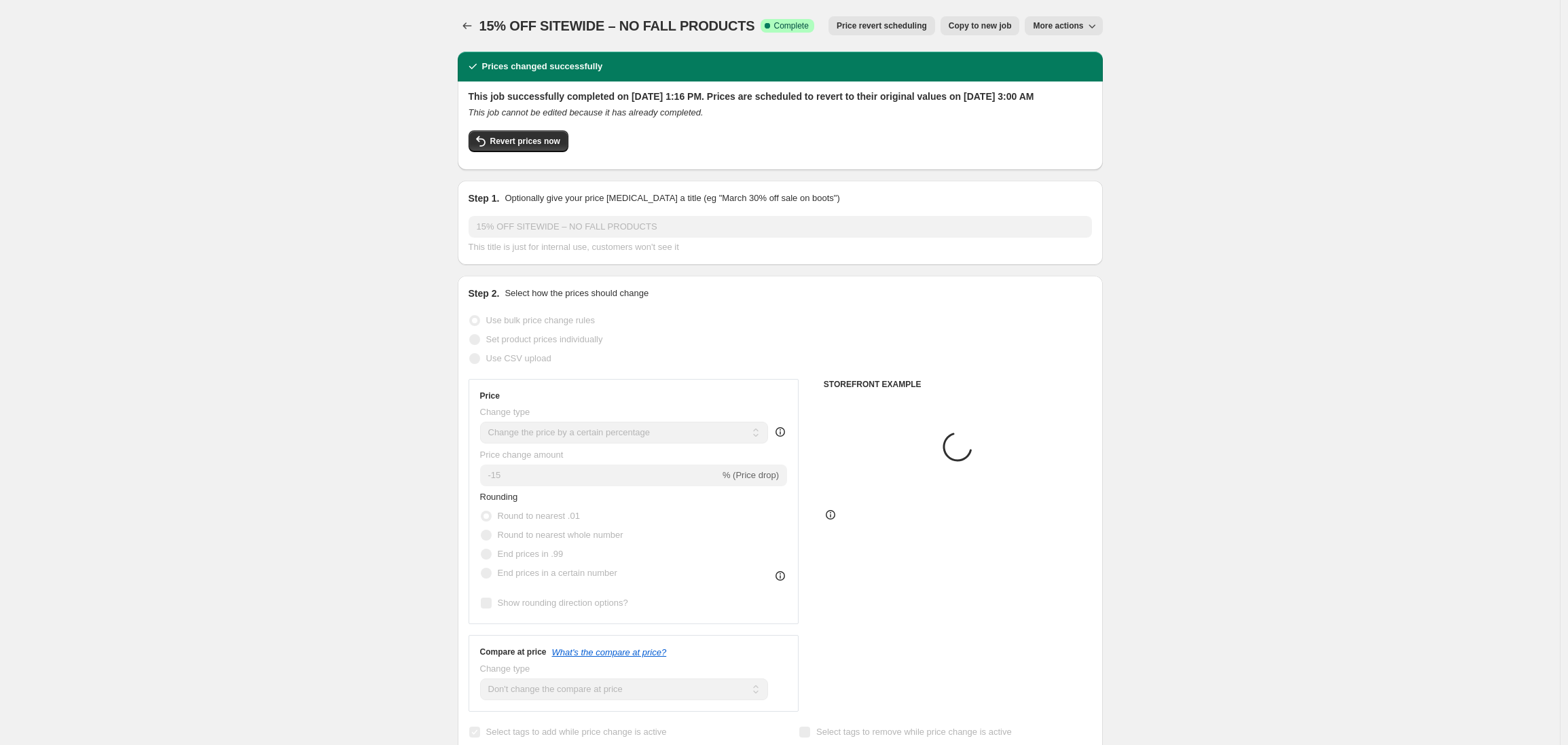
click at [1062, 26] on span "More actions" at bounding box center [1058, 26] width 50 height 11
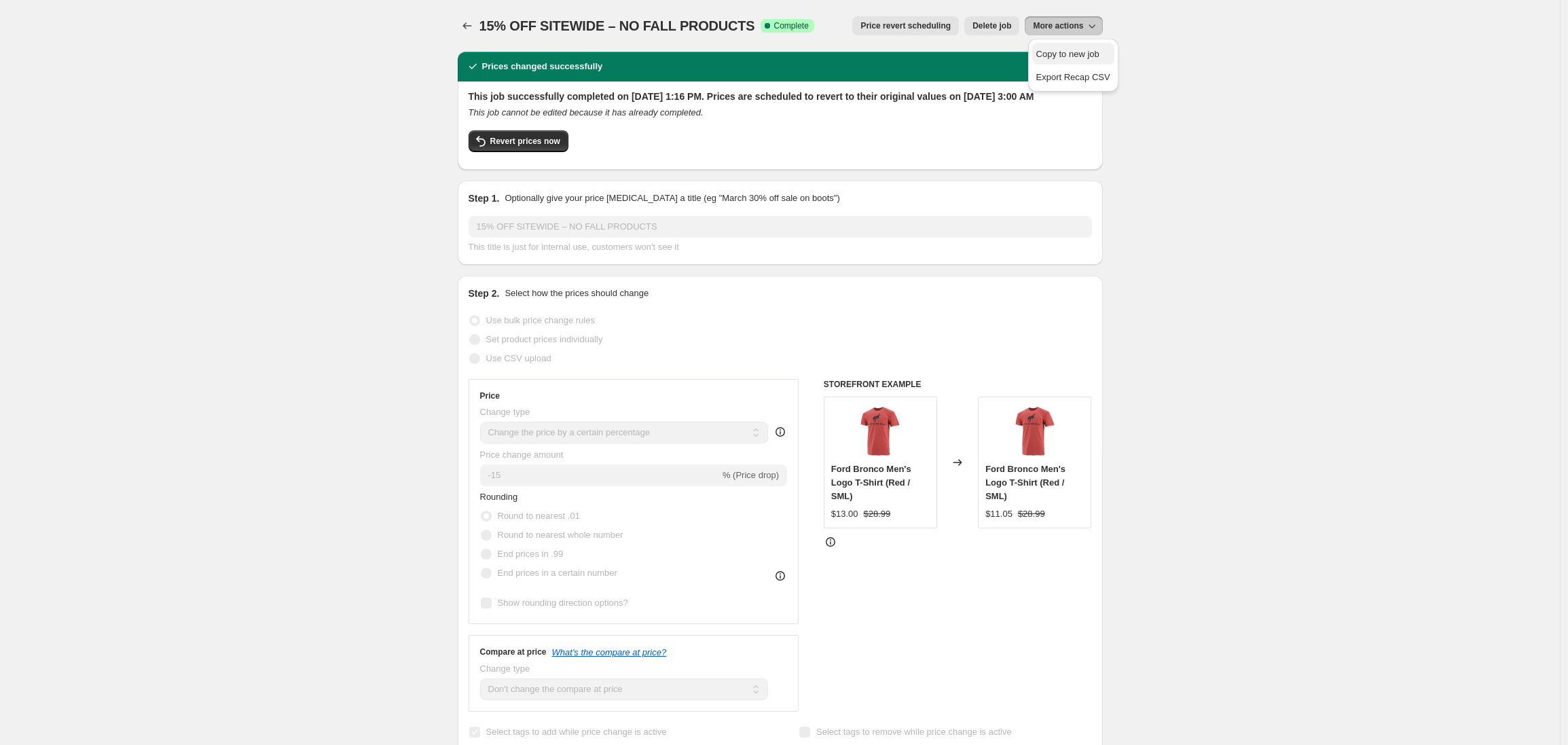
click at [1062, 55] on span "Copy to new job" at bounding box center [1067, 54] width 63 height 10
select select "percentage"
select select "no_change"
select select "product_status"
select select "tag"
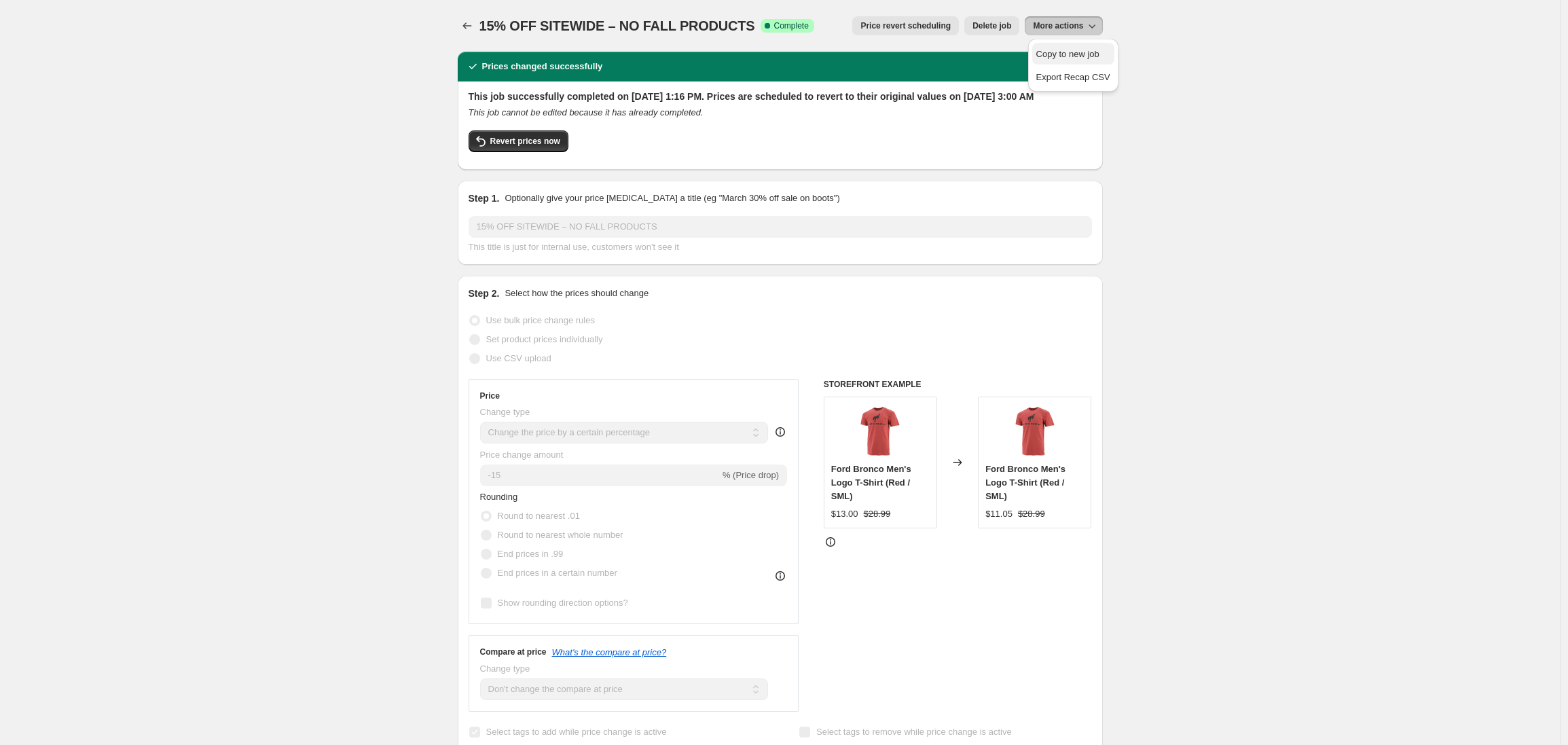
select select "not_equal"
select select "tag"
select select "not_equal"
select select "tag"
select select "not_equal"
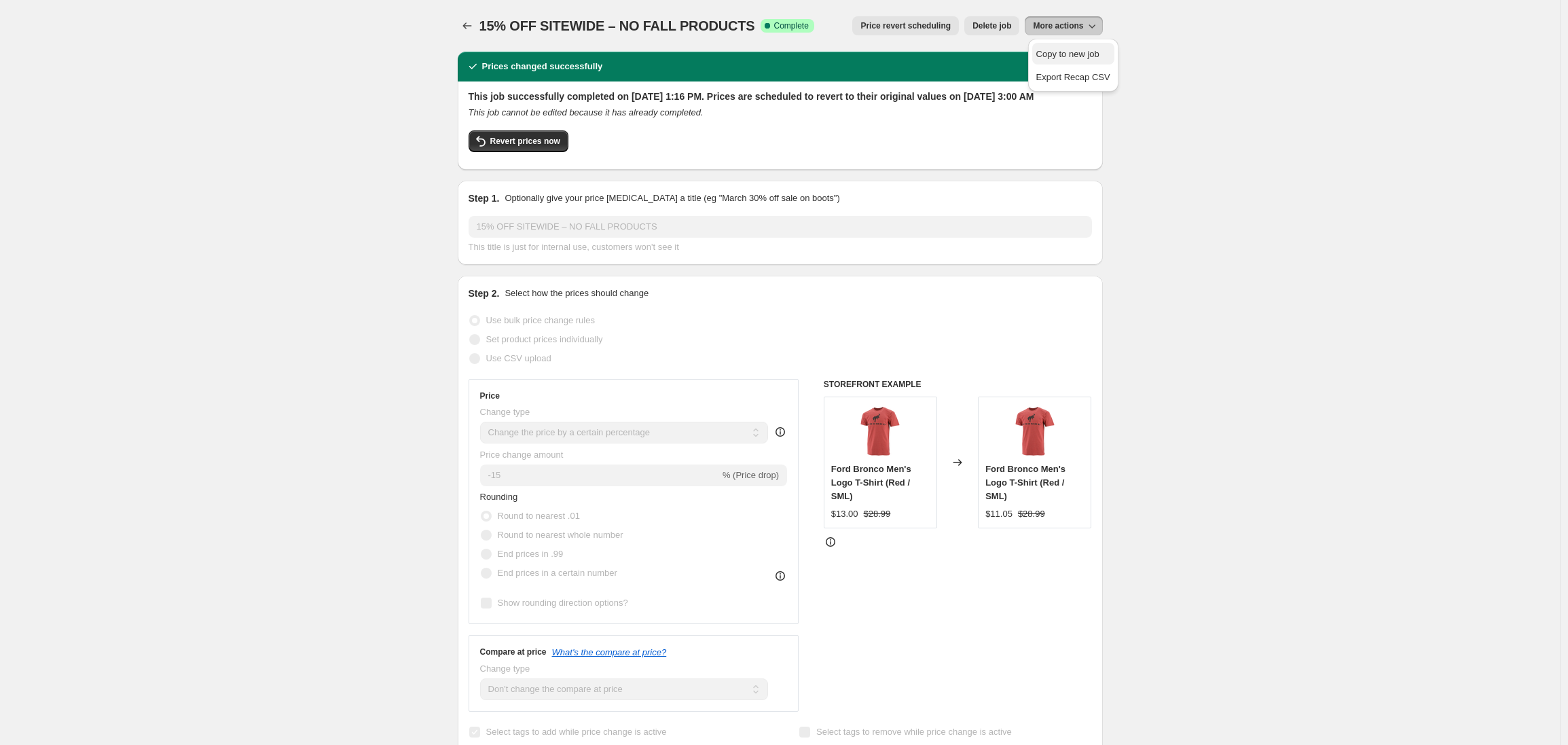
select select "tag"
select select "not_equal"
select select "tag"
select select "not_equal"
select select "tag"
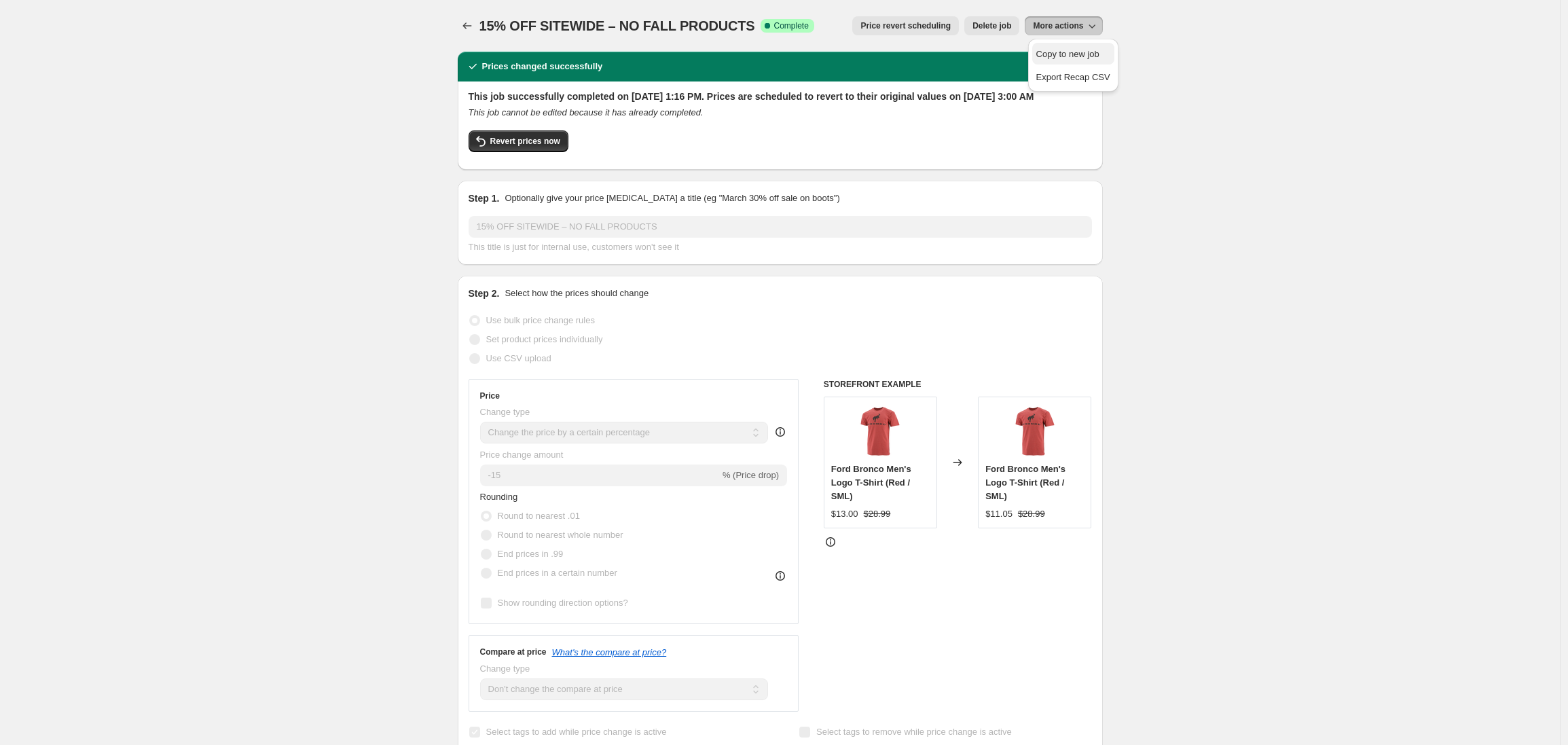
select select "not_equal"
select select "tag"
select select "not_equal"
select select "tag"
select select "not_equal"
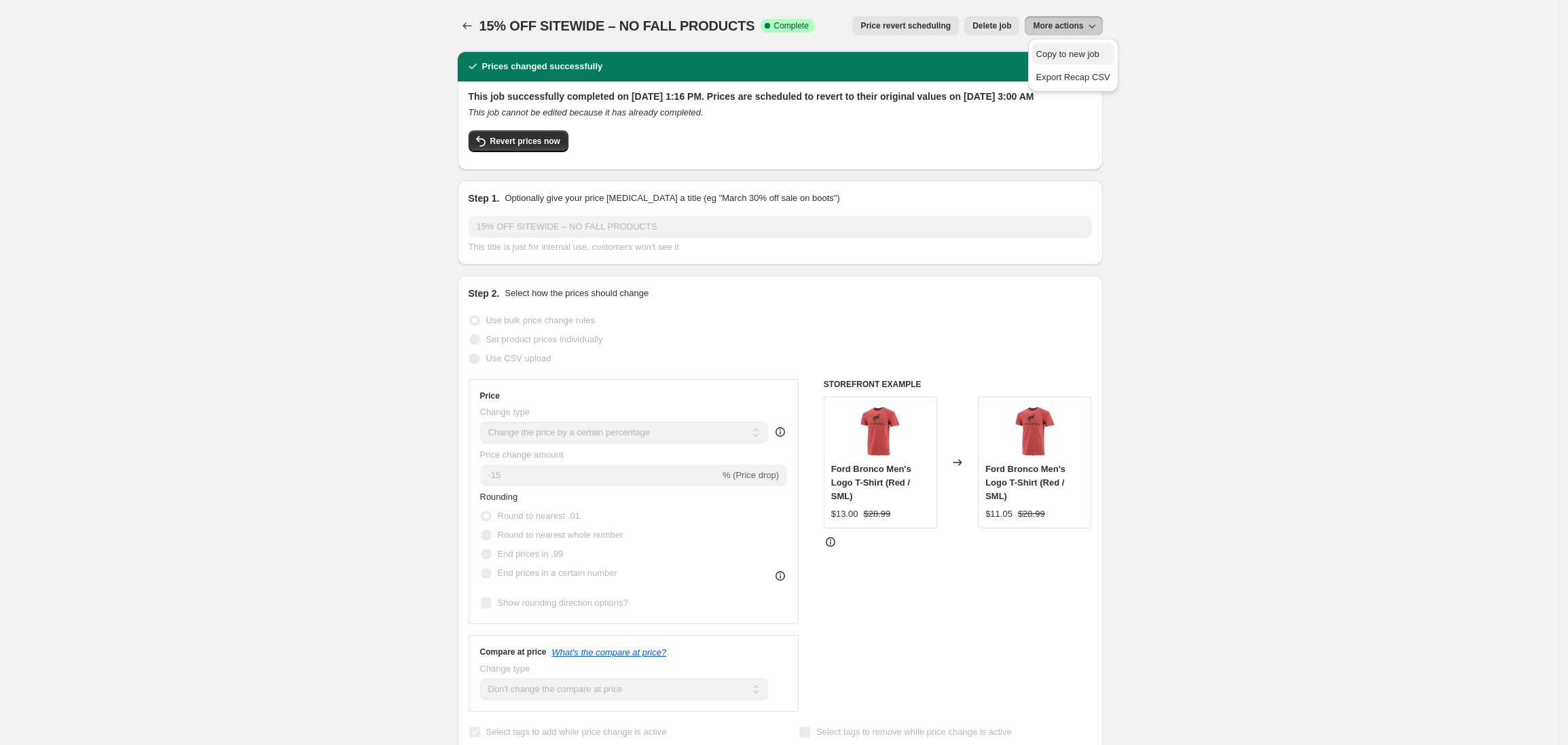
select select "tag"
select select "not_equal"
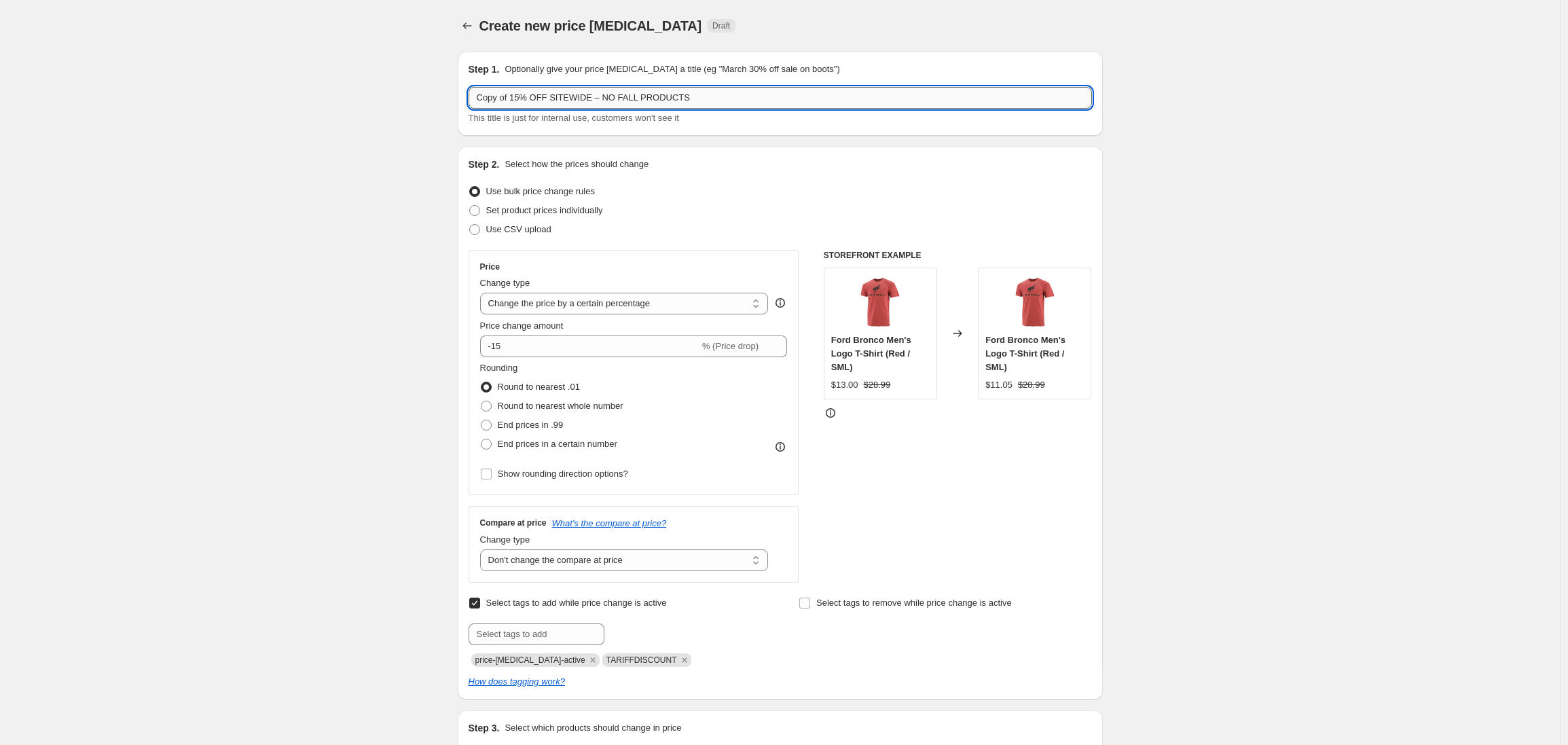
click at [707, 99] on input "Copy of 15% OFF SITEWIDE – NO FALL PRODUCTS" at bounding box center [780, 98] width 624 height 22
type input "Copy of 15% OFF SITEWIDE – NO FALL PRODUCTS - % OFF PRICE NOT MSRP"
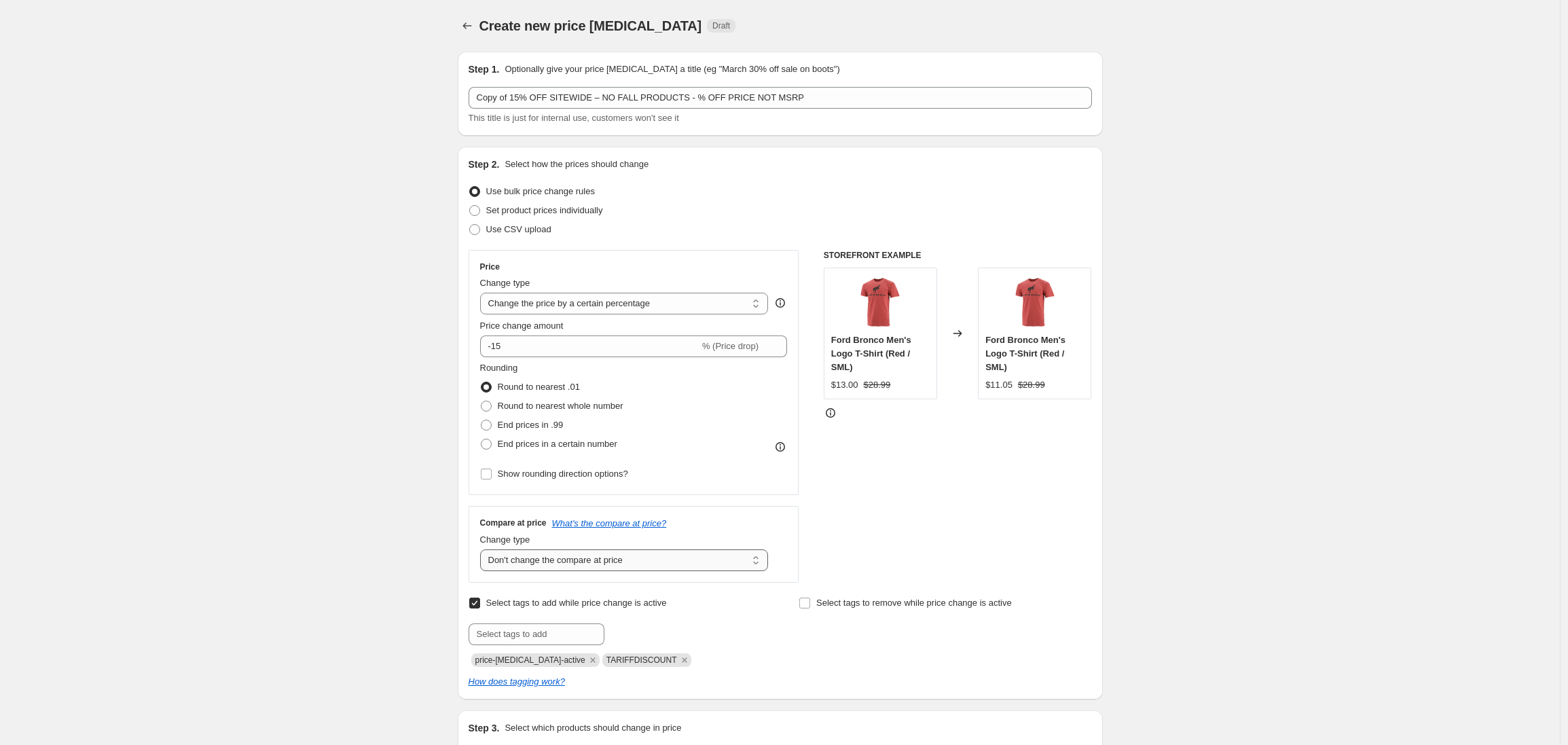
click at [546, 566] on select "Change the compare at price to the current price (sale) Change the compare at p…" at bounding box center [625, 560] width 288 height 22
select select "ep"
click at [483, 549] on select "Change the compare at price to the current price (sale) Change the compare at p…" at bounding box center [625, 560] width 288 height 22
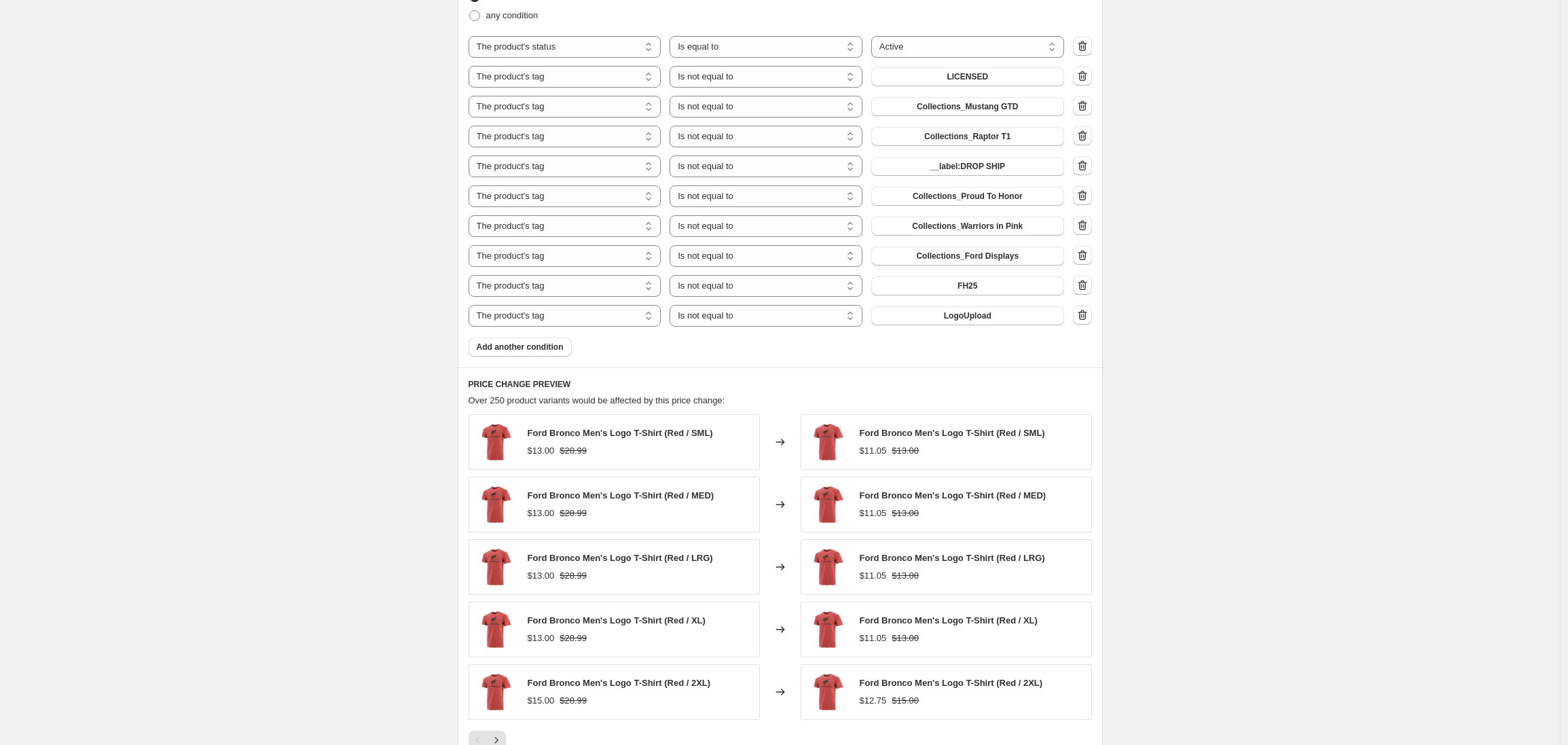
scroll to position [1072, 0]
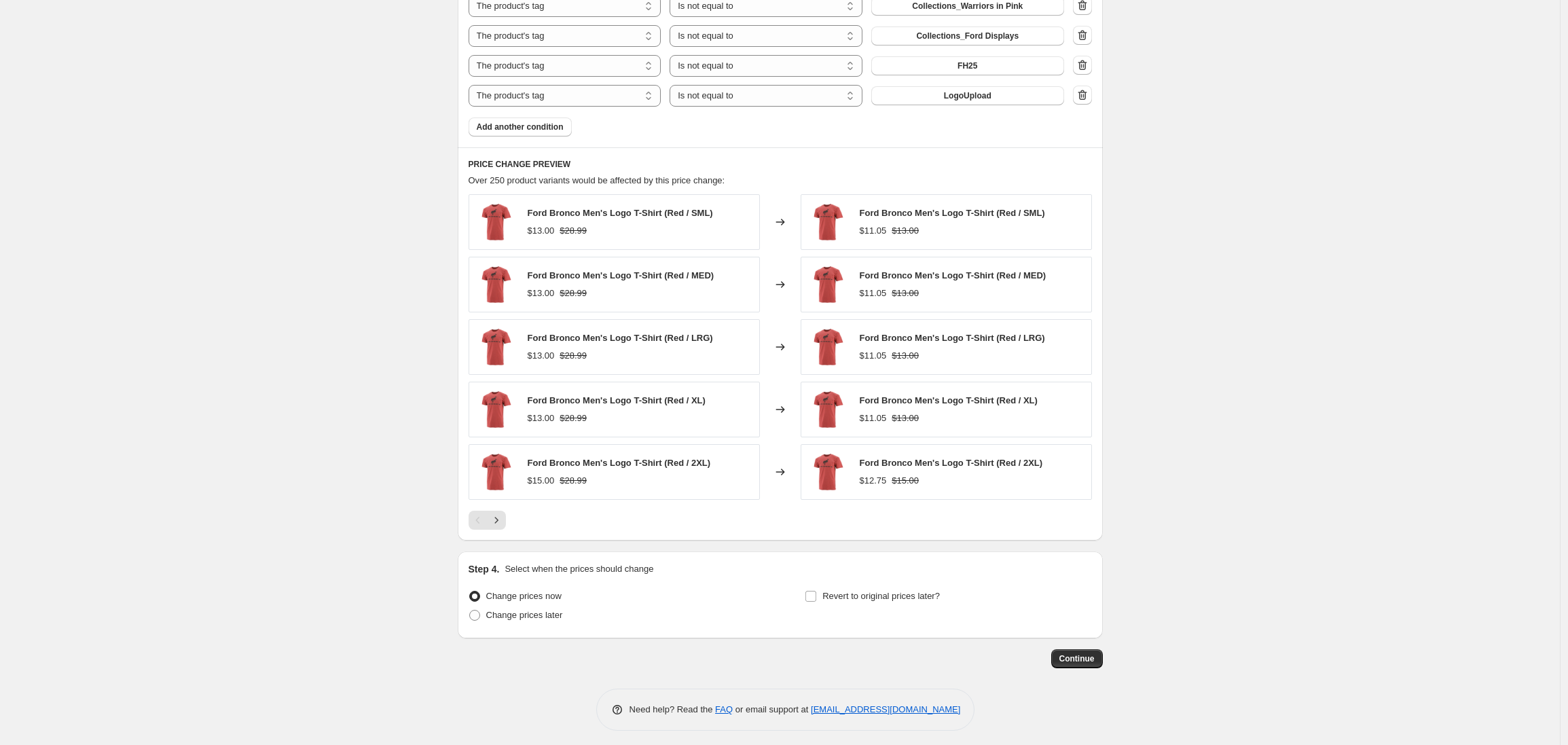
scroll to position [1110, 0]
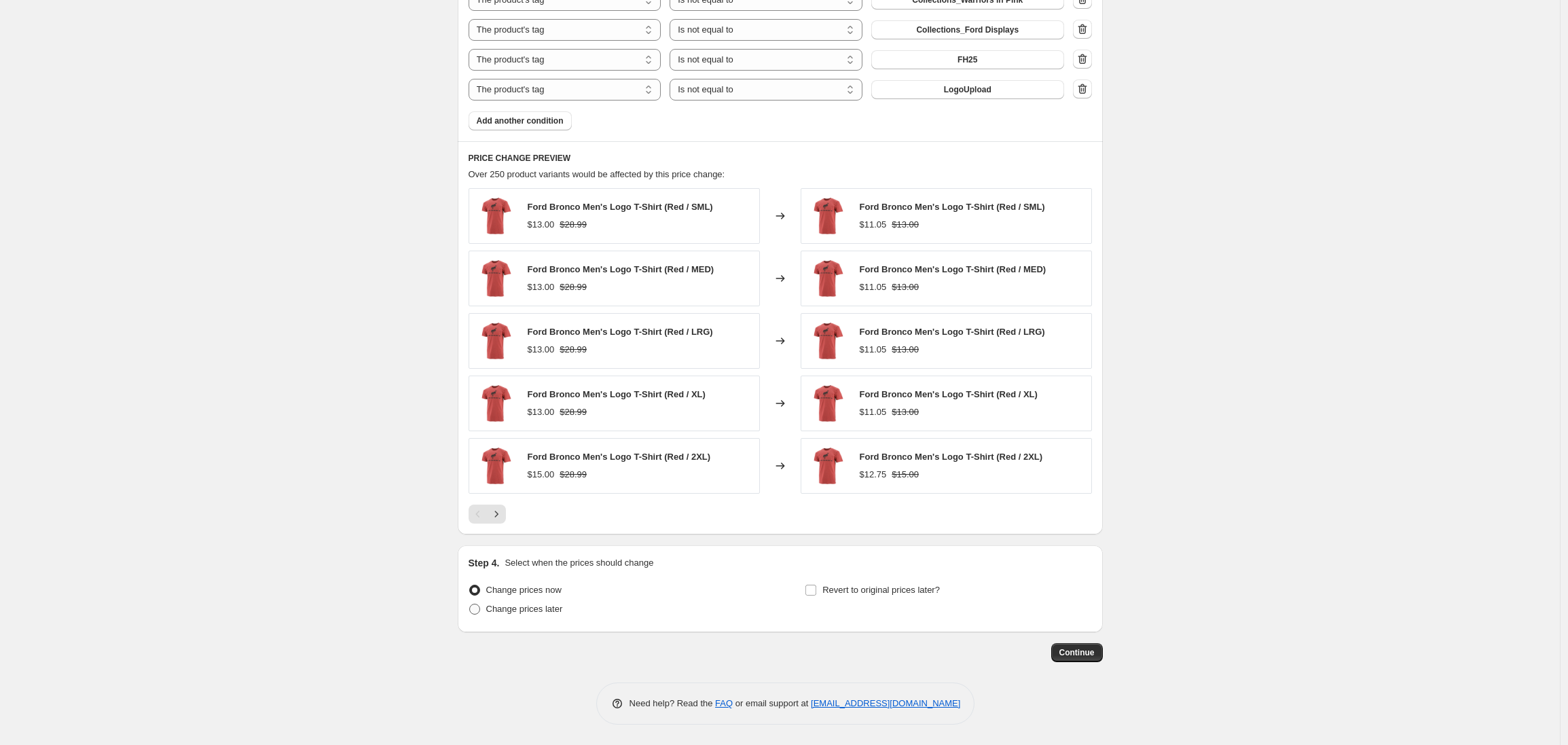
click at [479, 610] on span at bounding box center [475, 609] width 11 height 11
click at [470, 604] on input "Change prices later" at bounding box center [469, 603] width 1 height 1
radio input "true"
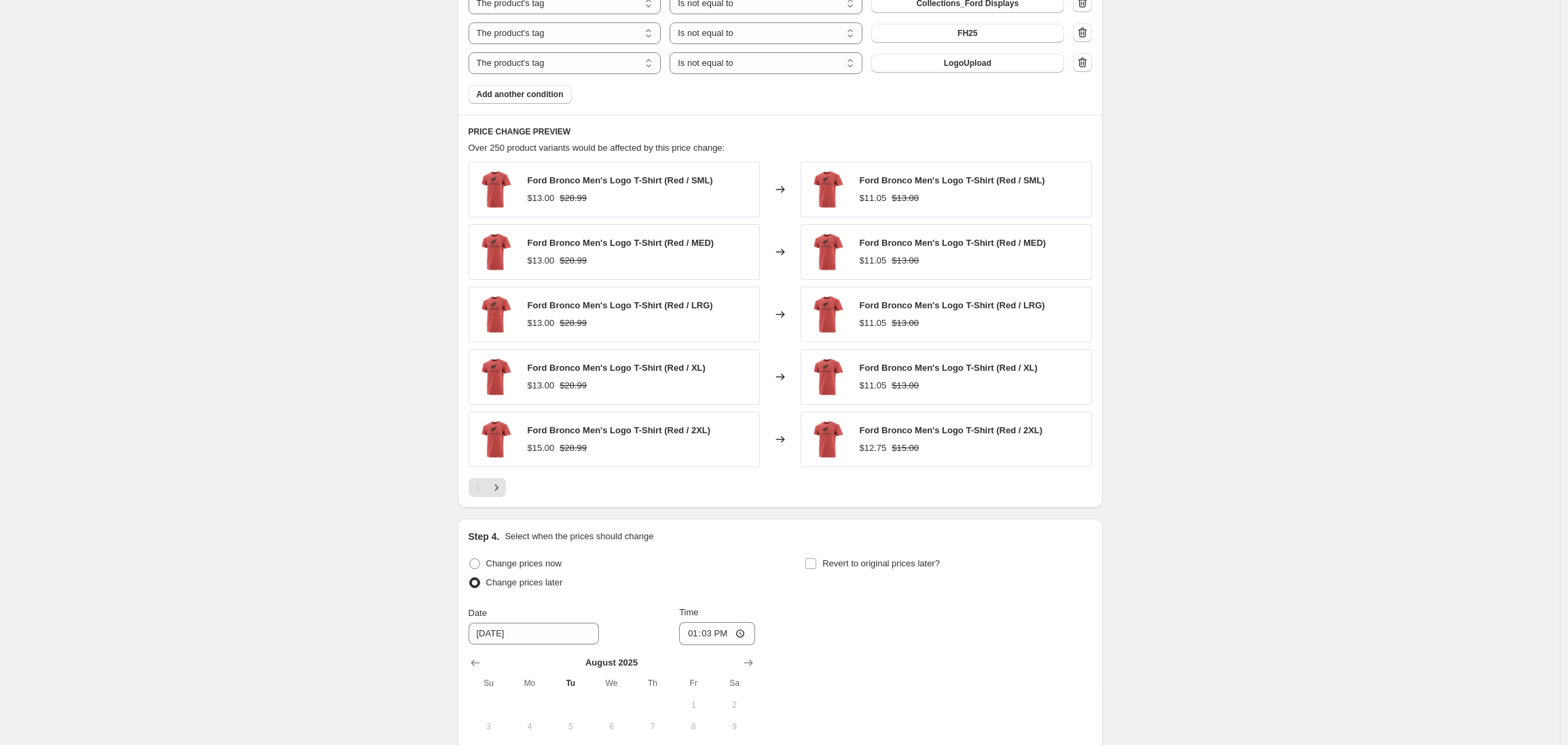
scroll to position [1319, 0]
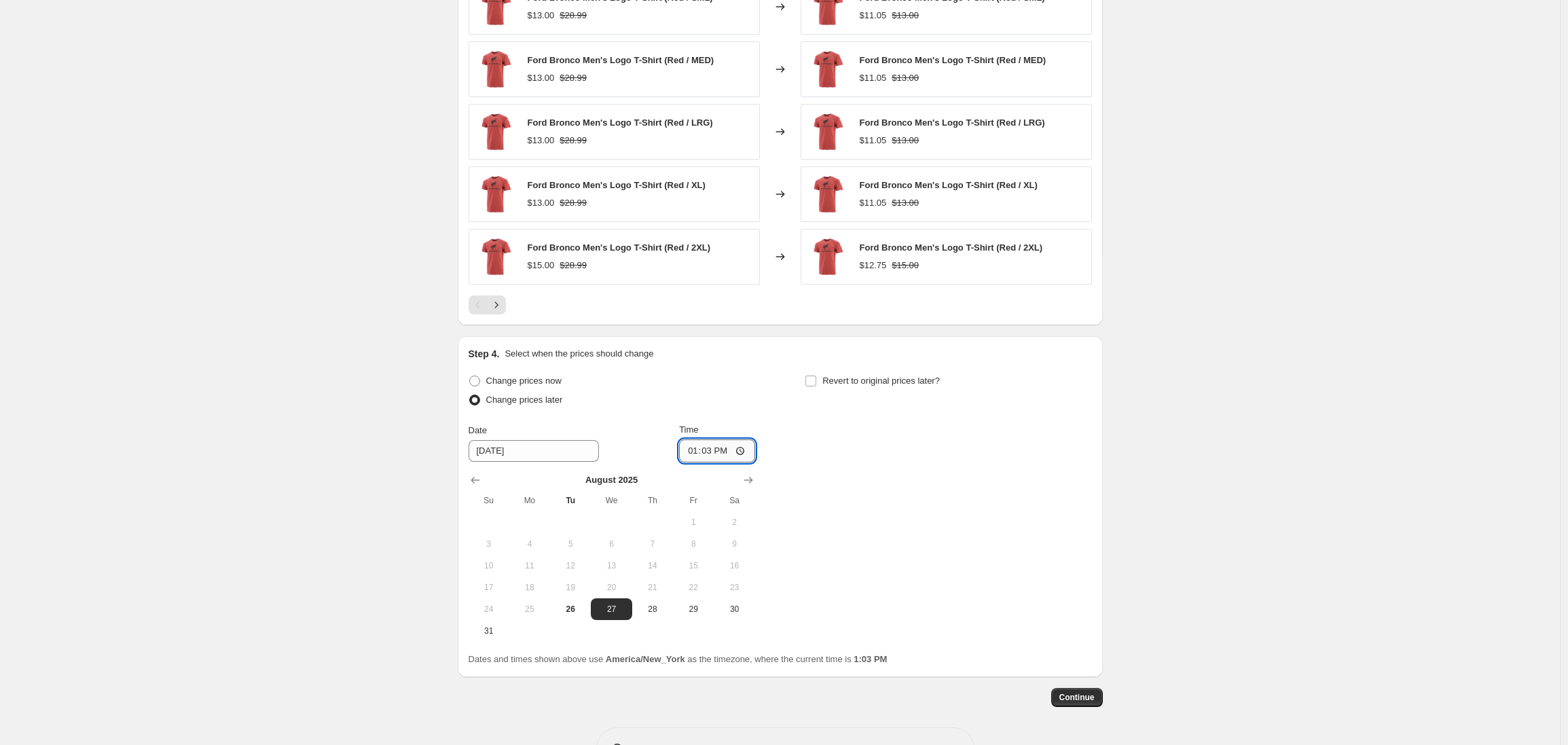
click at [695, 451] on input "13:03" at bounding box center [717, 451] width 76 height 23
type input "13:30"
click at [577, 609] on span "26" at bounding box center [571, 609] width 30 height 11
type input "8/26/2025"
click at [816, 382] on input "Revert to original prices later?" at bounding box center [811, 381] width 11 height 11
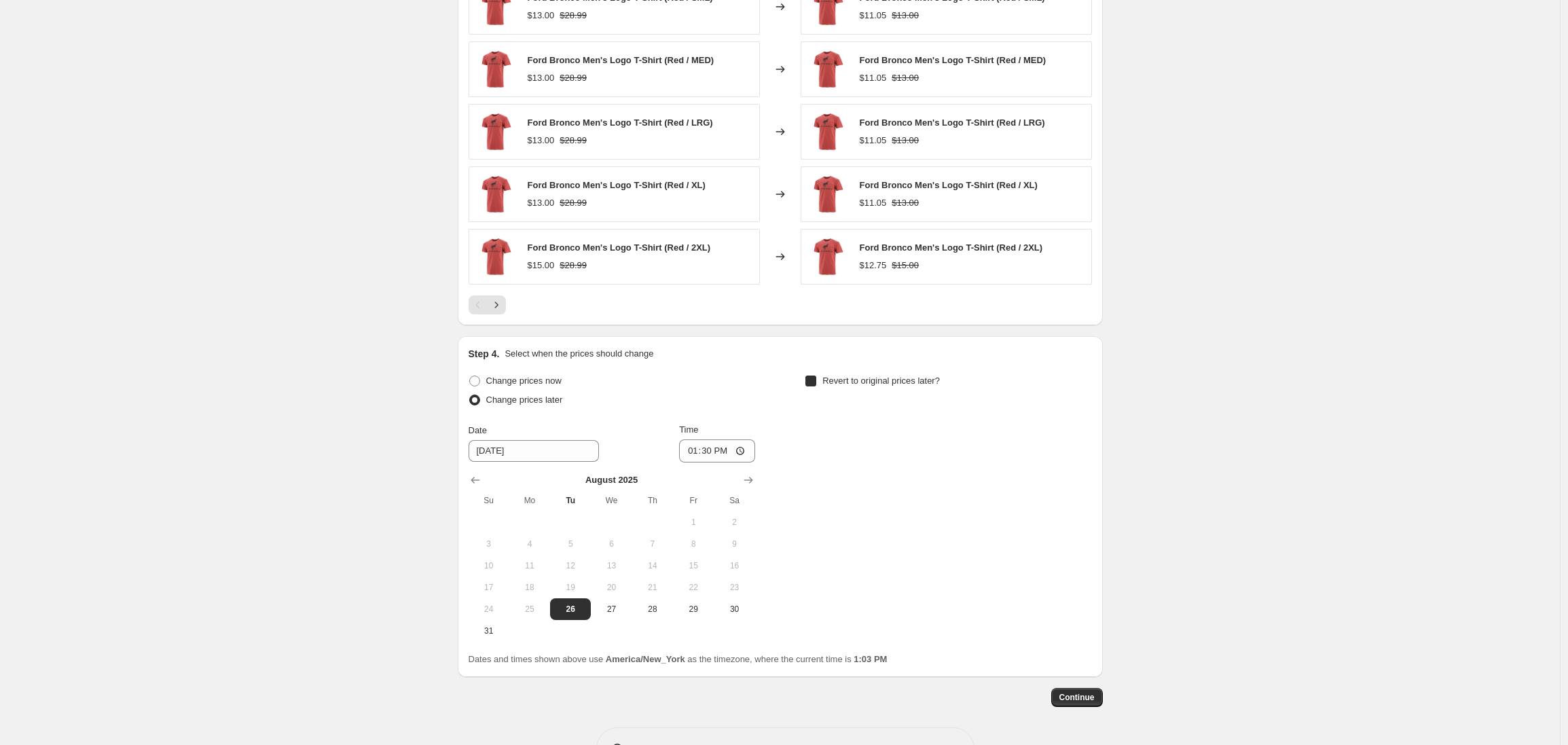
checkbox input "true"
drag, startPoint x: 869, startPoint y: 565, endPoint x: 901, endPoint y: 546, distance: 37.2
click at [870, 565] on span "15" at bounding box center [866, 566] width 30 height 11
type input "9/15/2025"
click at [1030, 454] on input "13:03" at bounding box center [1054, 451] width 76 height 23
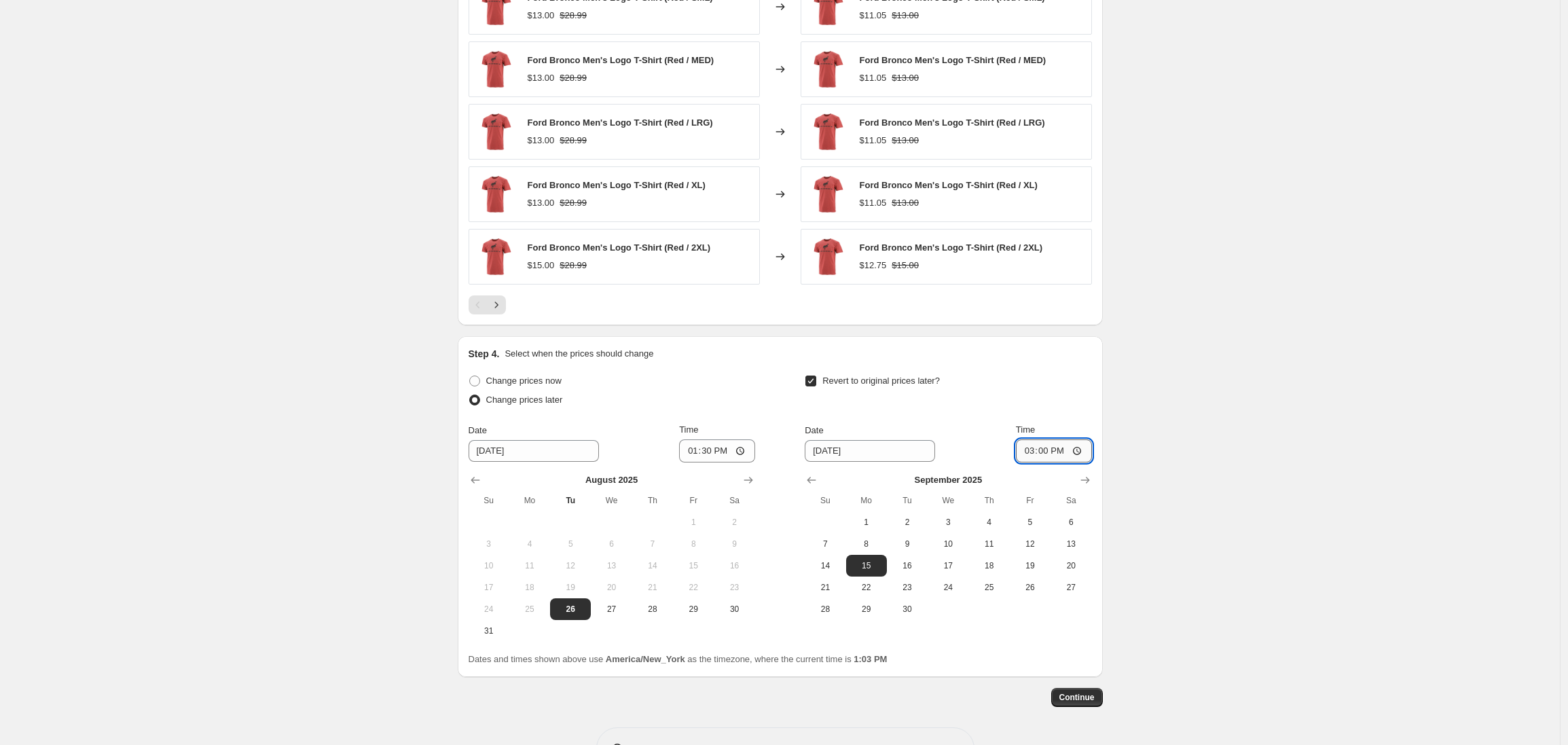
type input "03:00"
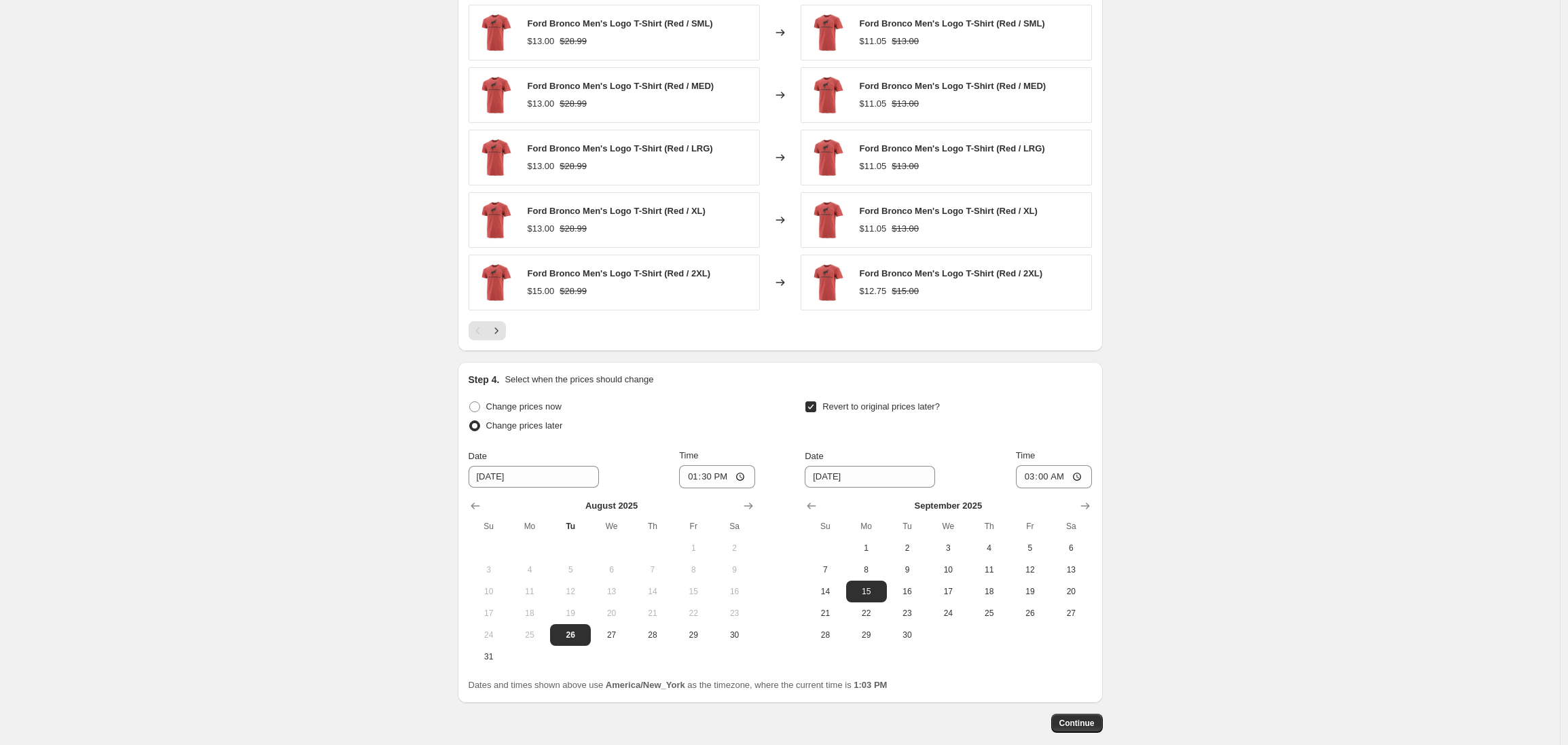
scroll to position [1364, 0]
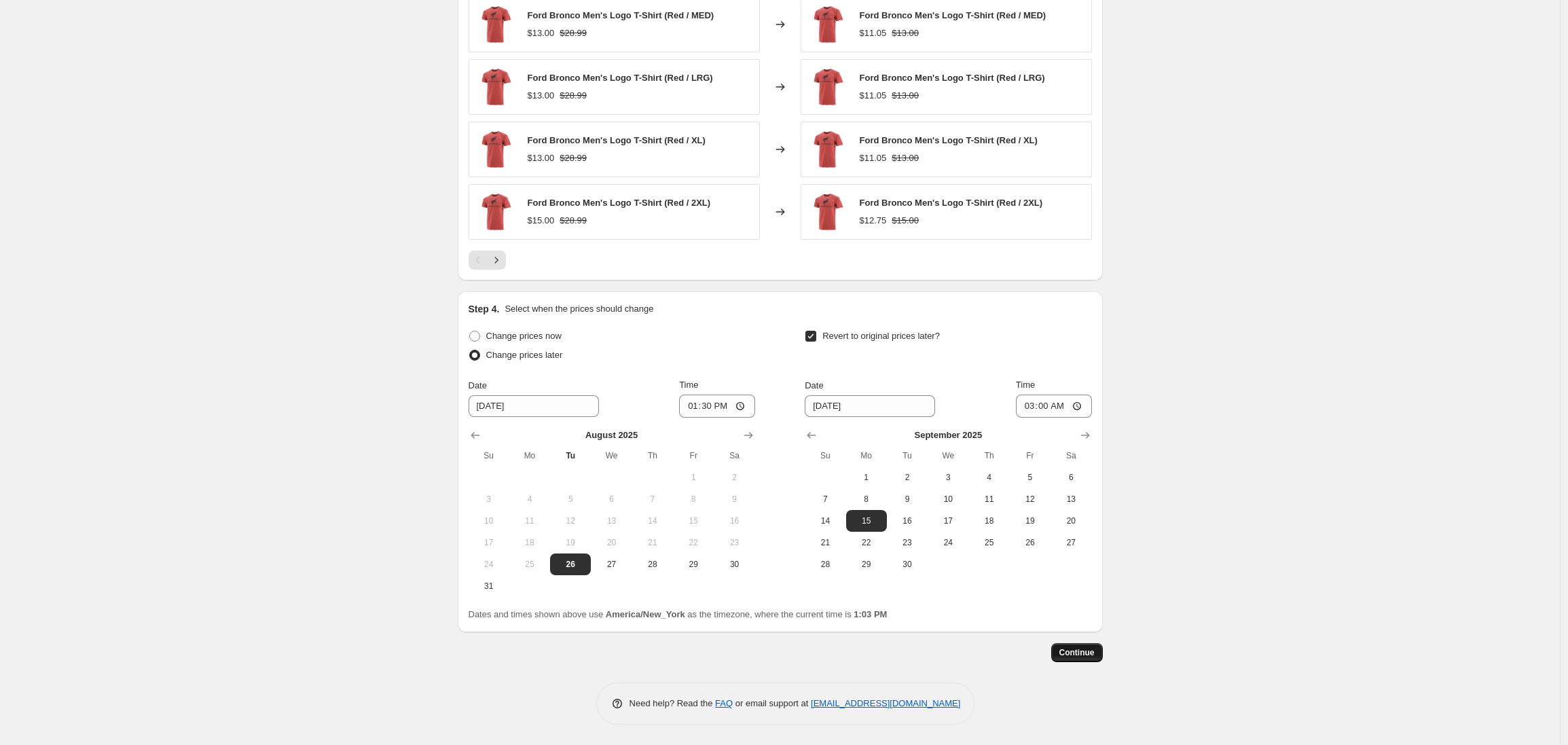
click at [1078, 651] on span "Continue" at bounding box center [1077, 652] width 35 height 11
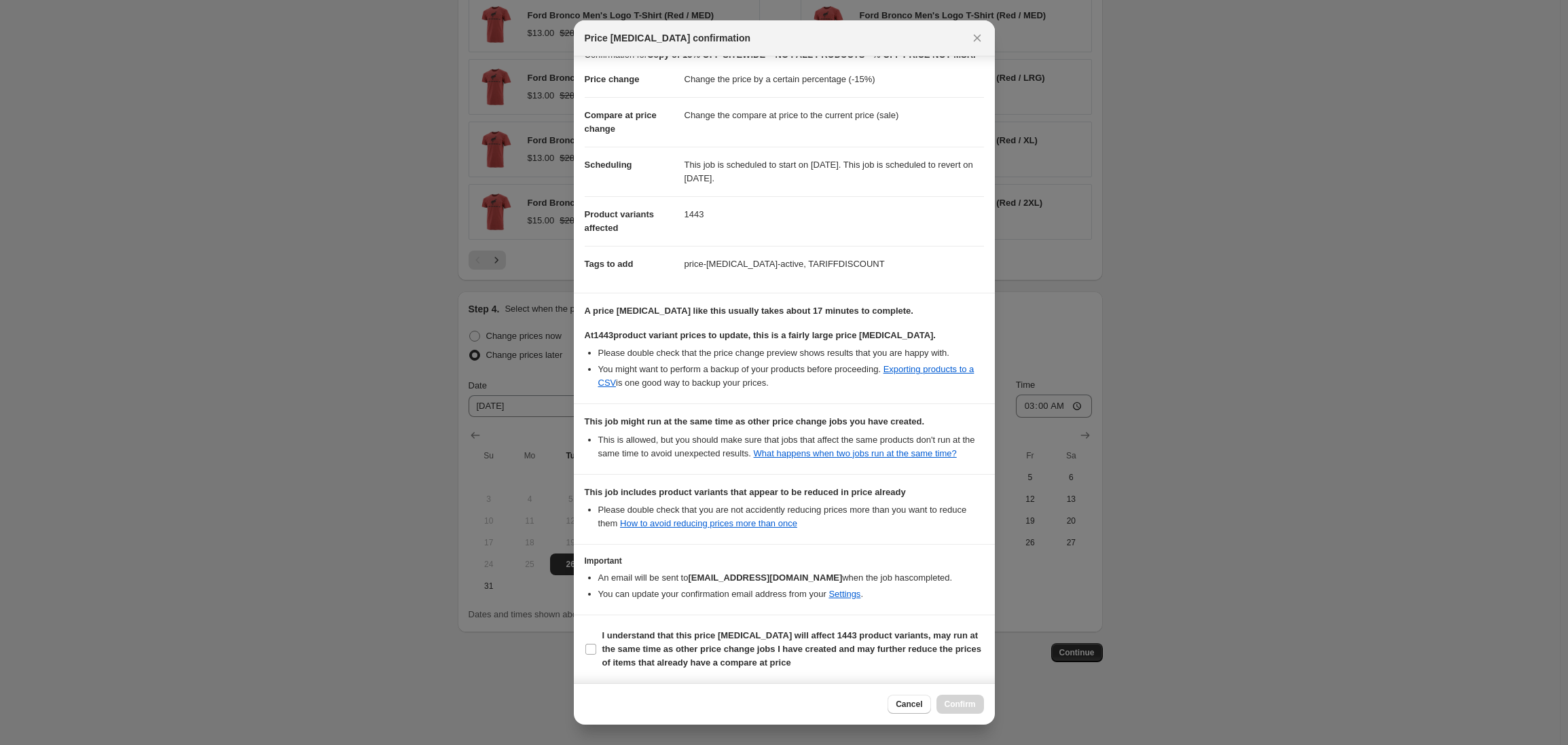
scroll to position [59, 0]
click at [591, 651] on input "I understand that this price change job will affect 1443 product variants, may …" at bounding box center [591, 649] width 11 height 11
checkbox input "true"
click at [980, 710] on button "Confirm" at bounding box center [960, 704] width 48 height 19
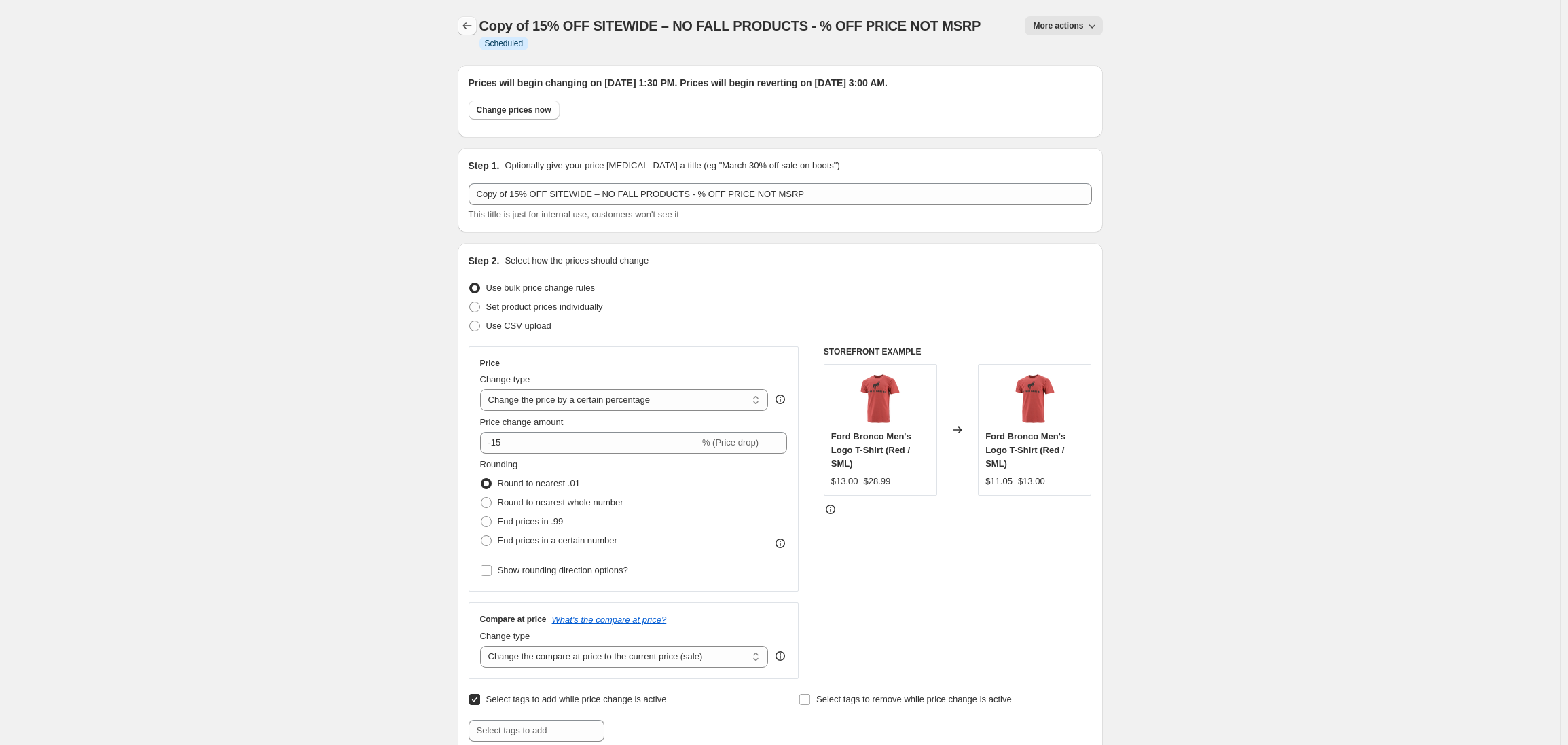
click at [471, 24] on icon "Price change jobs" at bounding box center [467, 25] width 13 height 13
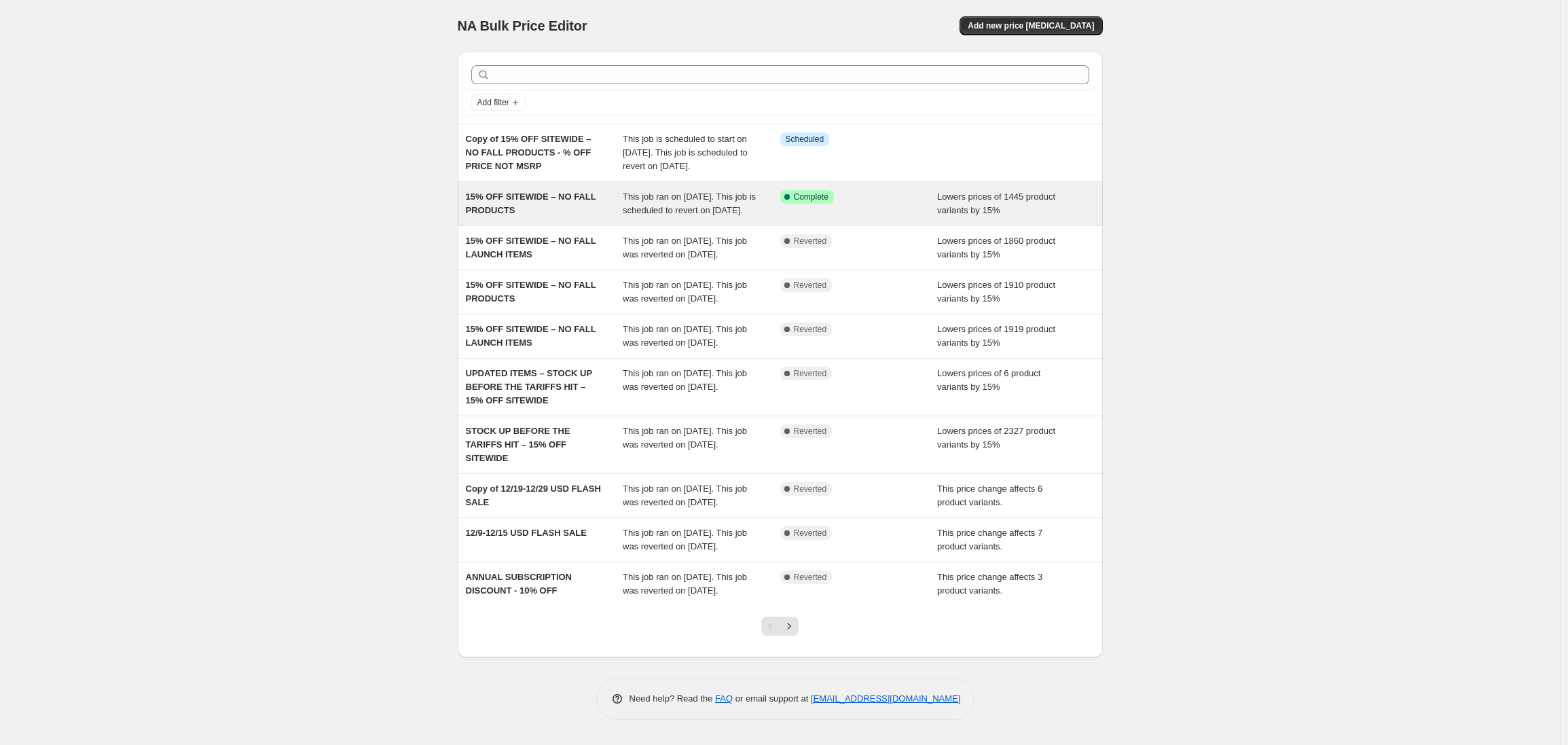
click at [536, 217] on div "15% OFF SITEWIDE – NO FALL PRODUCTS" at bounding box center [545, 203] width 158 height 27
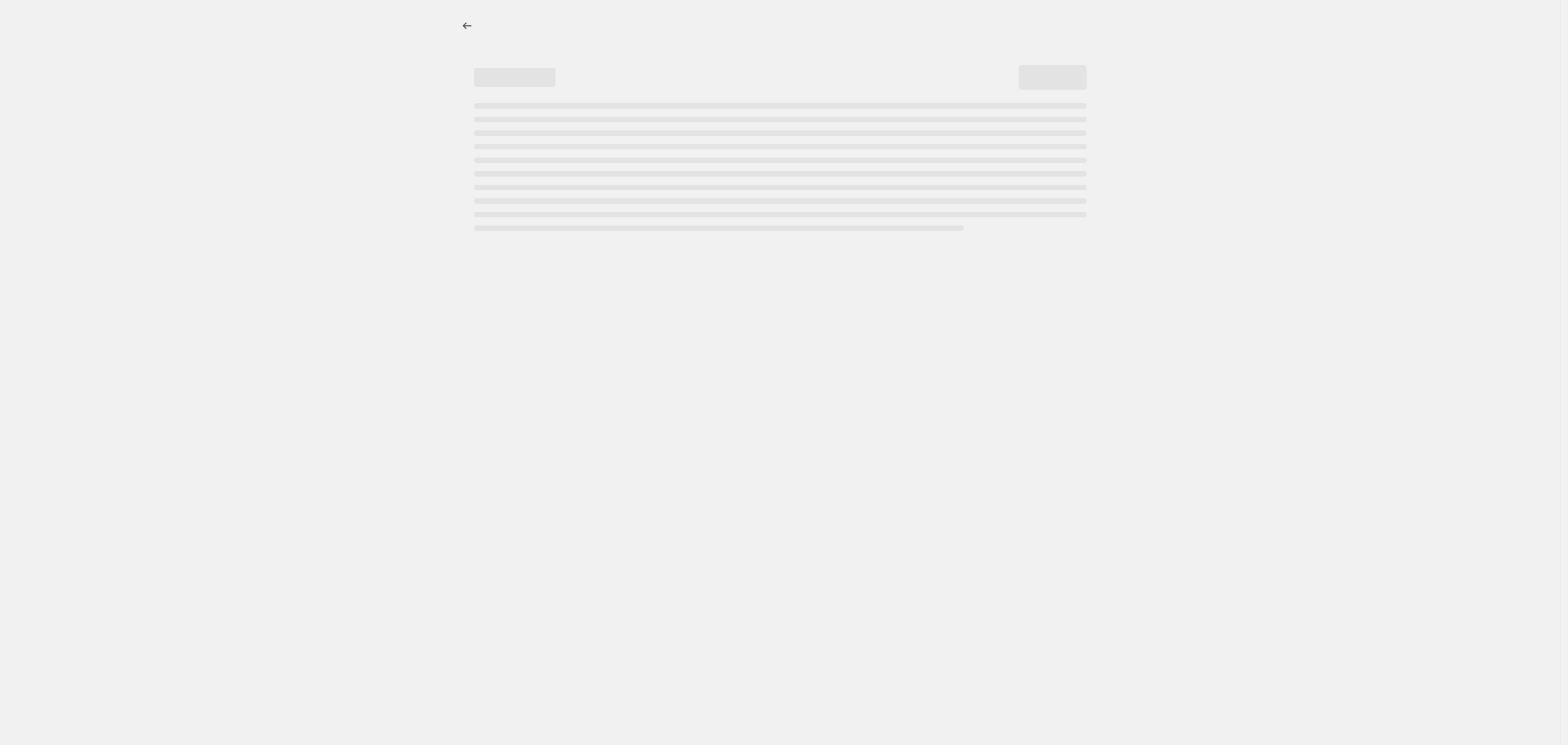
select select "percentage"
select select "no_change"
select select "product_status"
select select "tag"
select select "not_equal"
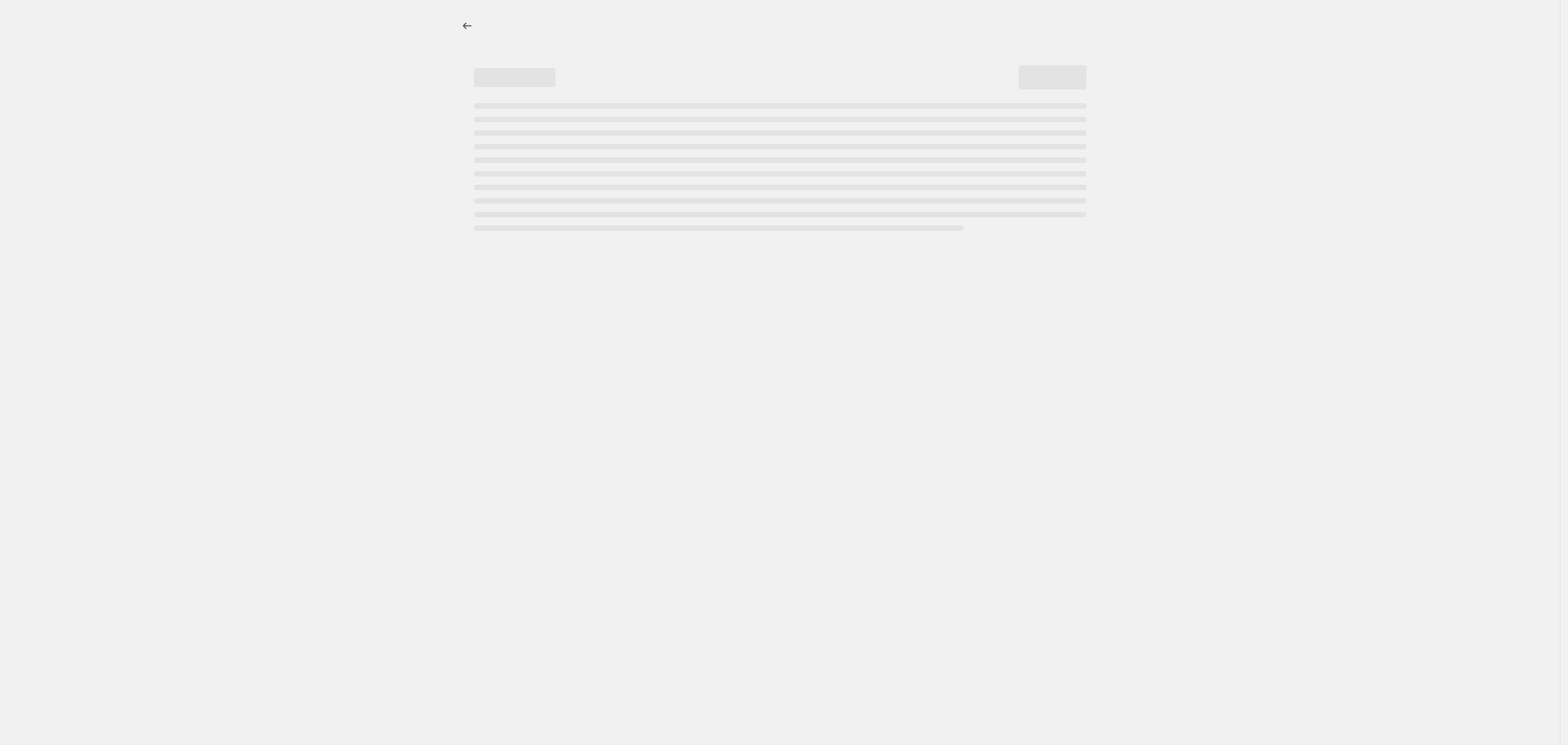
select select "tag"
select select "not_equal"
select select "tag"
select select "not_equal"
select select "tag"
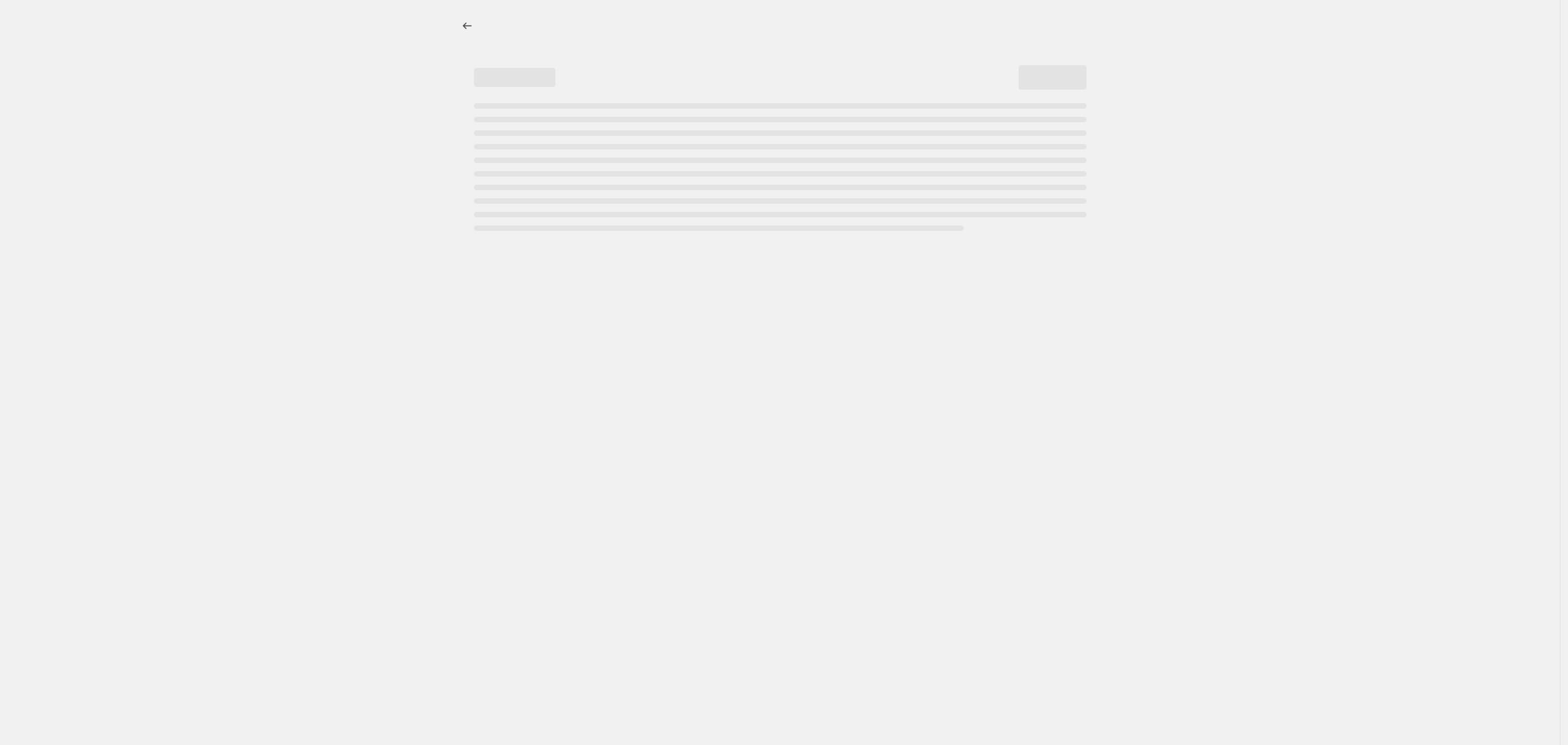
select select "not_equal"
select select "tag"
select select "not_equal"
select select "tag"
select select "not_equal"
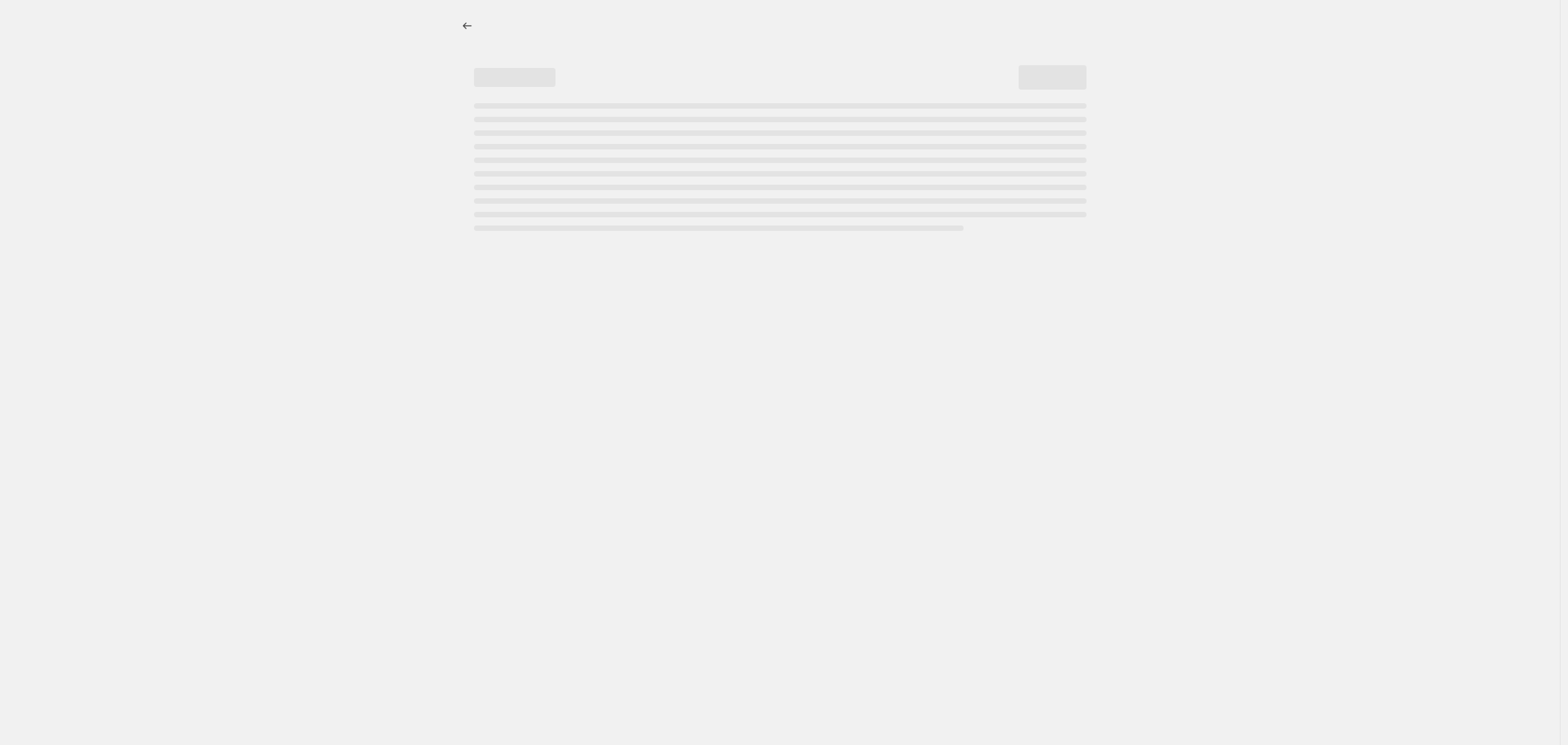
select select "tag"
select select "not_equal"
select select "tag"
select select "not_equal"
select select "tag"
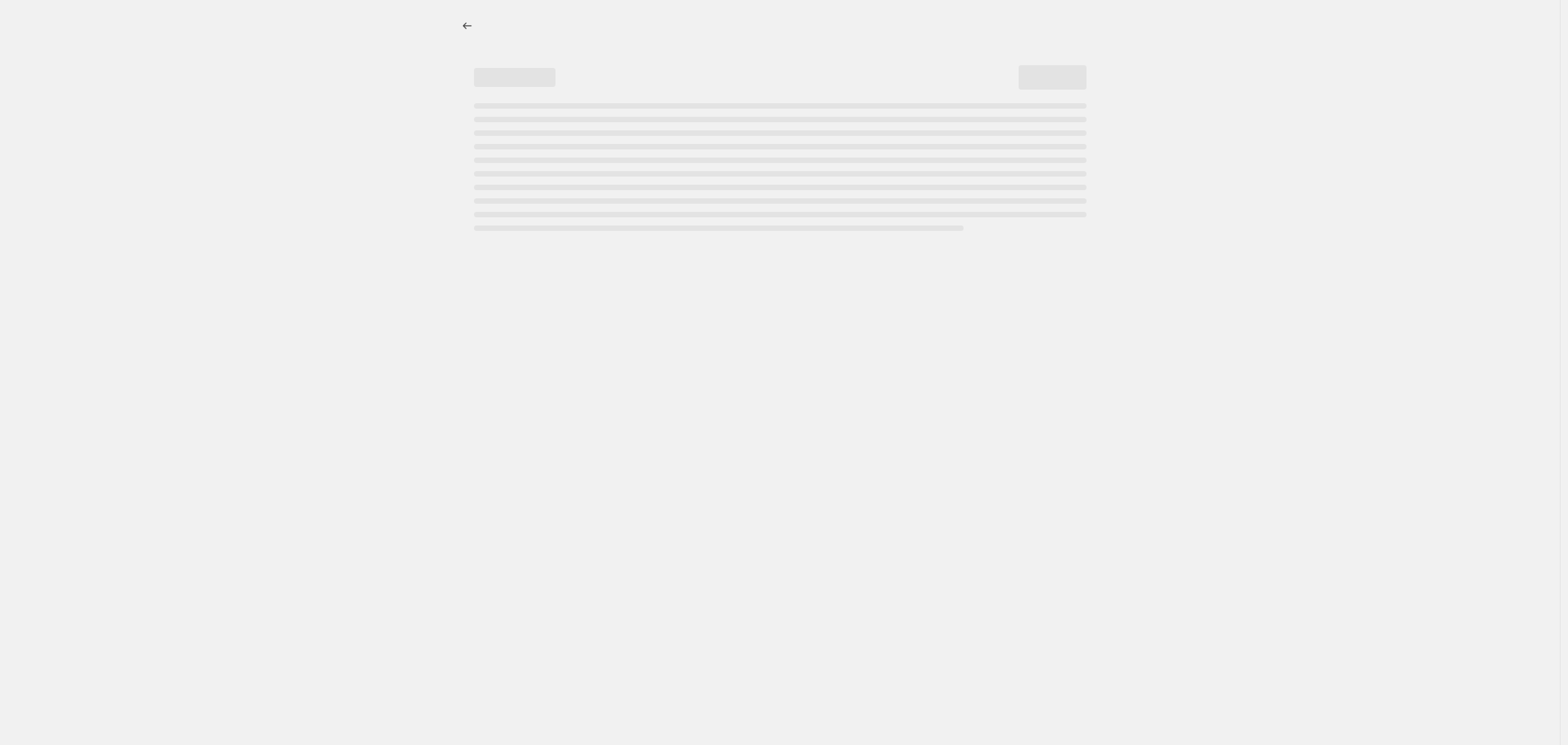
select select "not_equal"
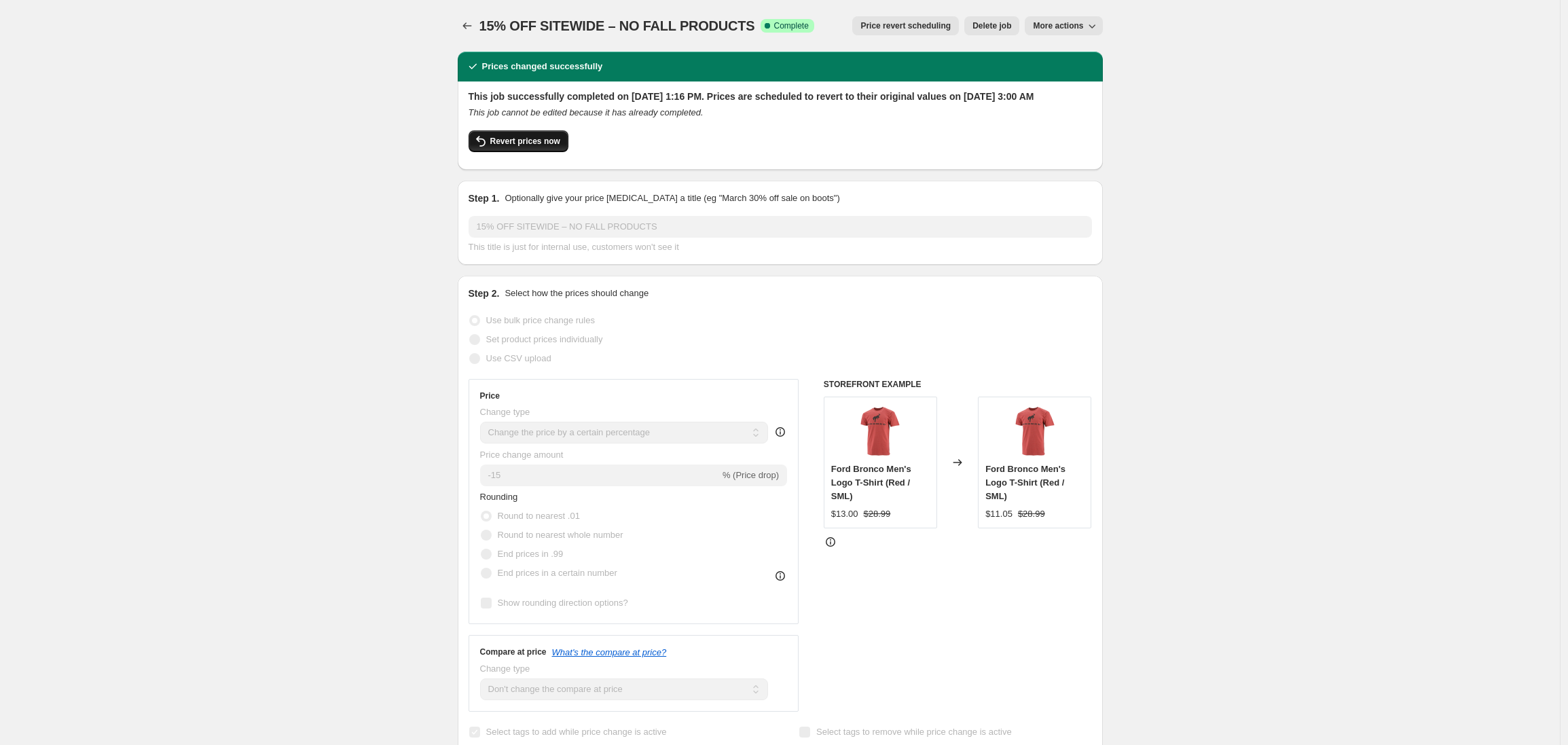
click at [532, 147] on span "Revert prices now" at bounding box center [526, 141] width 70 height 11
checkbox input "false"
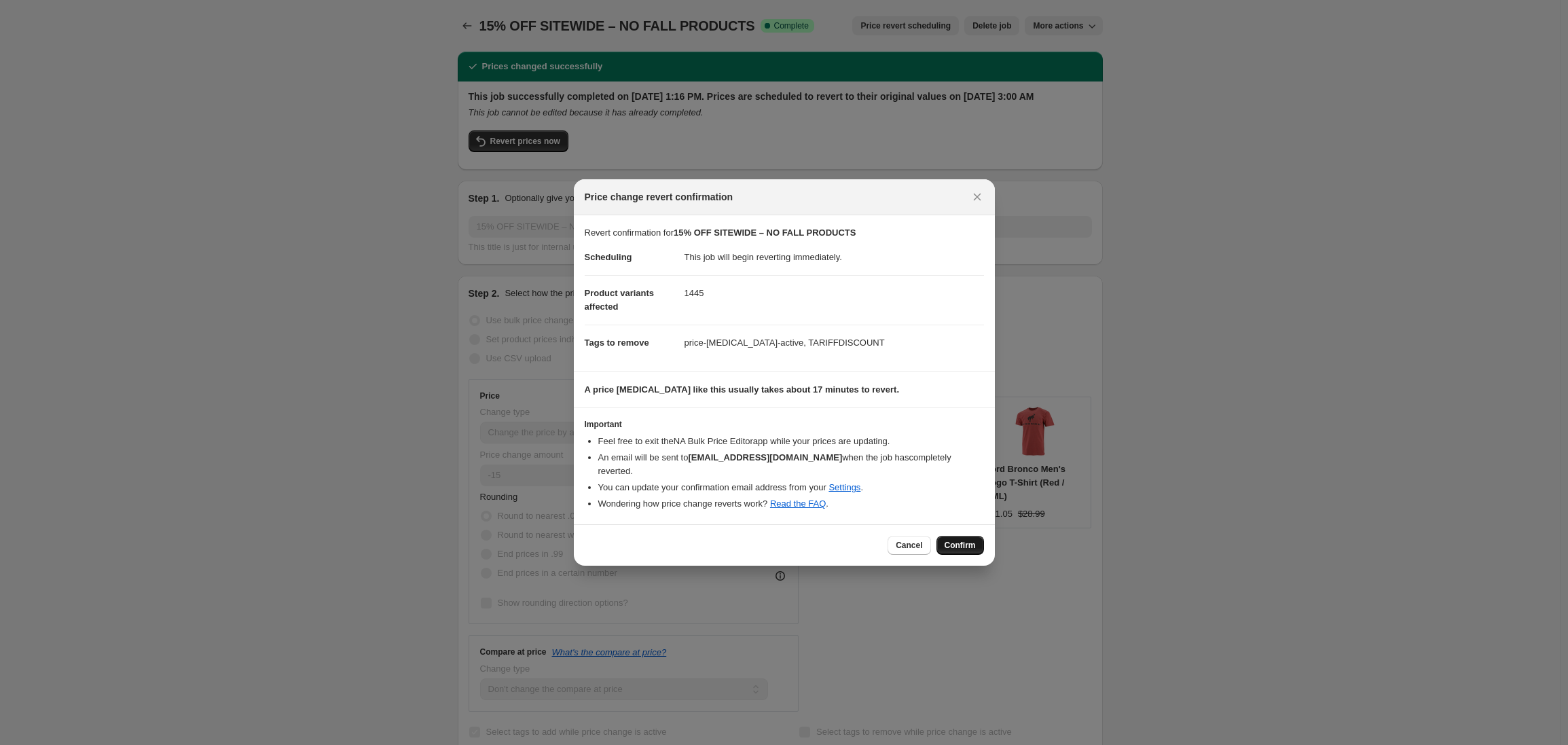
click at [963, 540] on span "Confirm" at bounding box center [961, 546] width 31 height 11
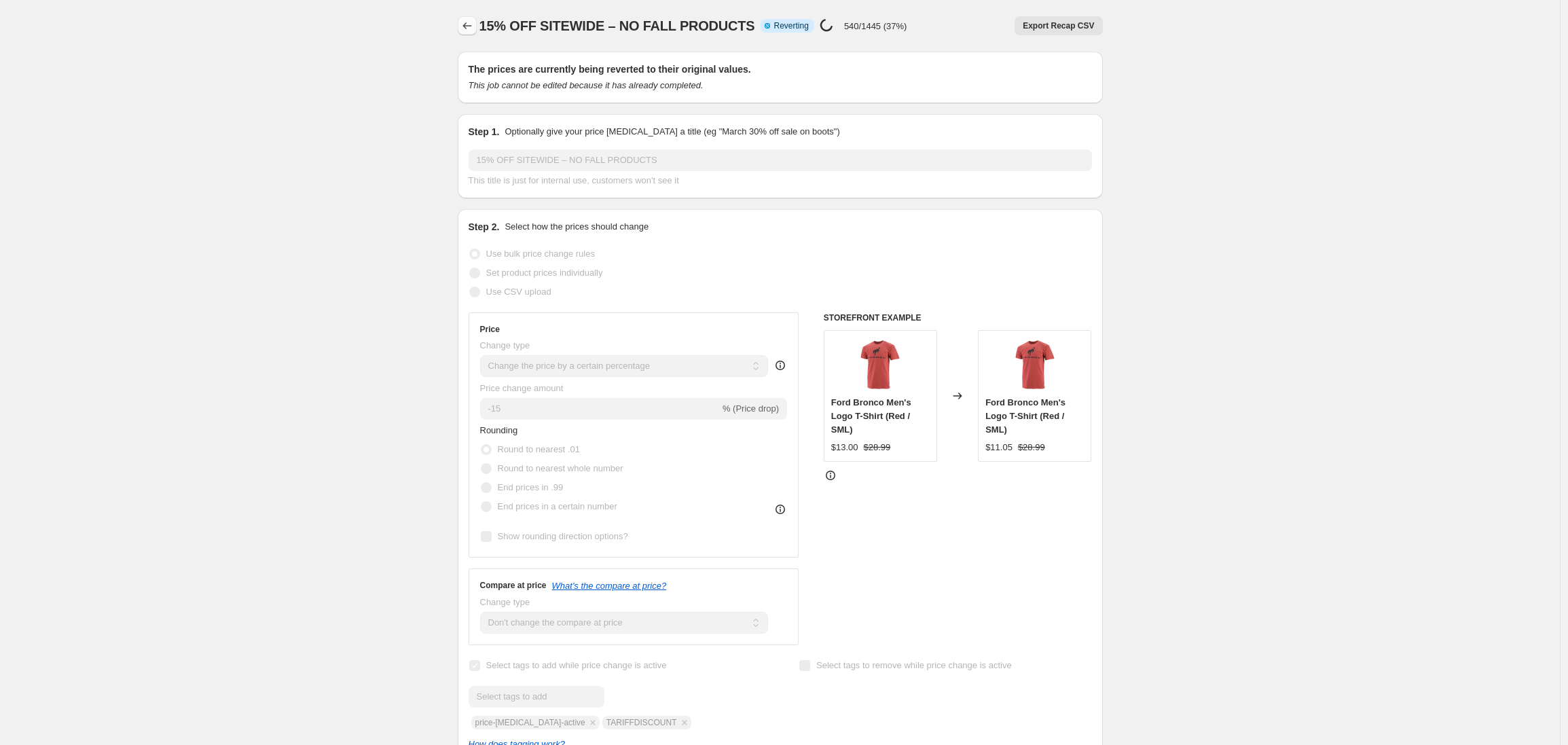
click at [473, 29] on icon "Price change jobs" at bounding box center [467, 25] width 13 height 13
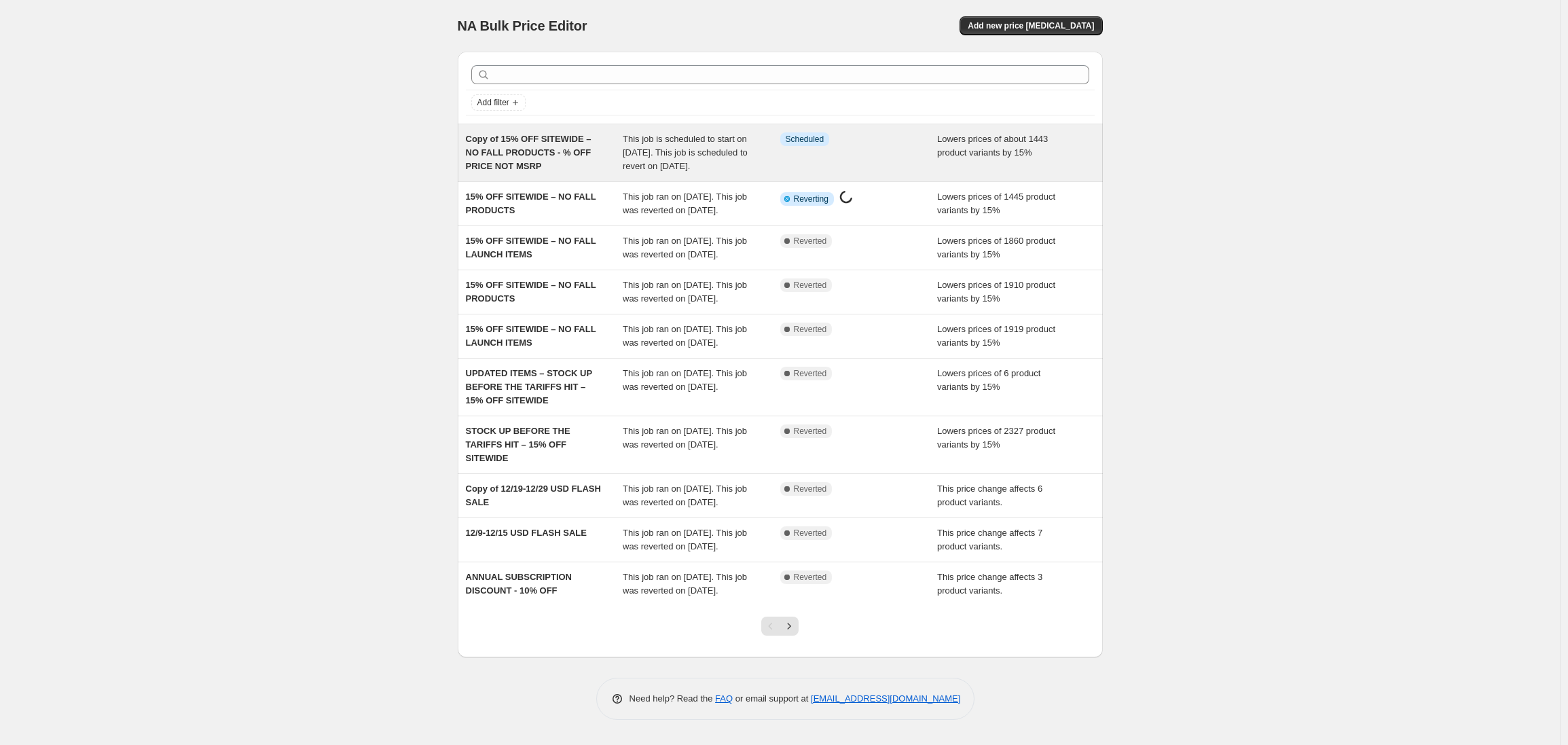
click at [537, 161] on span "Copy of 15% OFF SITEWIDE – NO FALL PRODUCTS - % OFF PRICE NOT MSRP" at bounding box center [529, 153] width 126 height 37
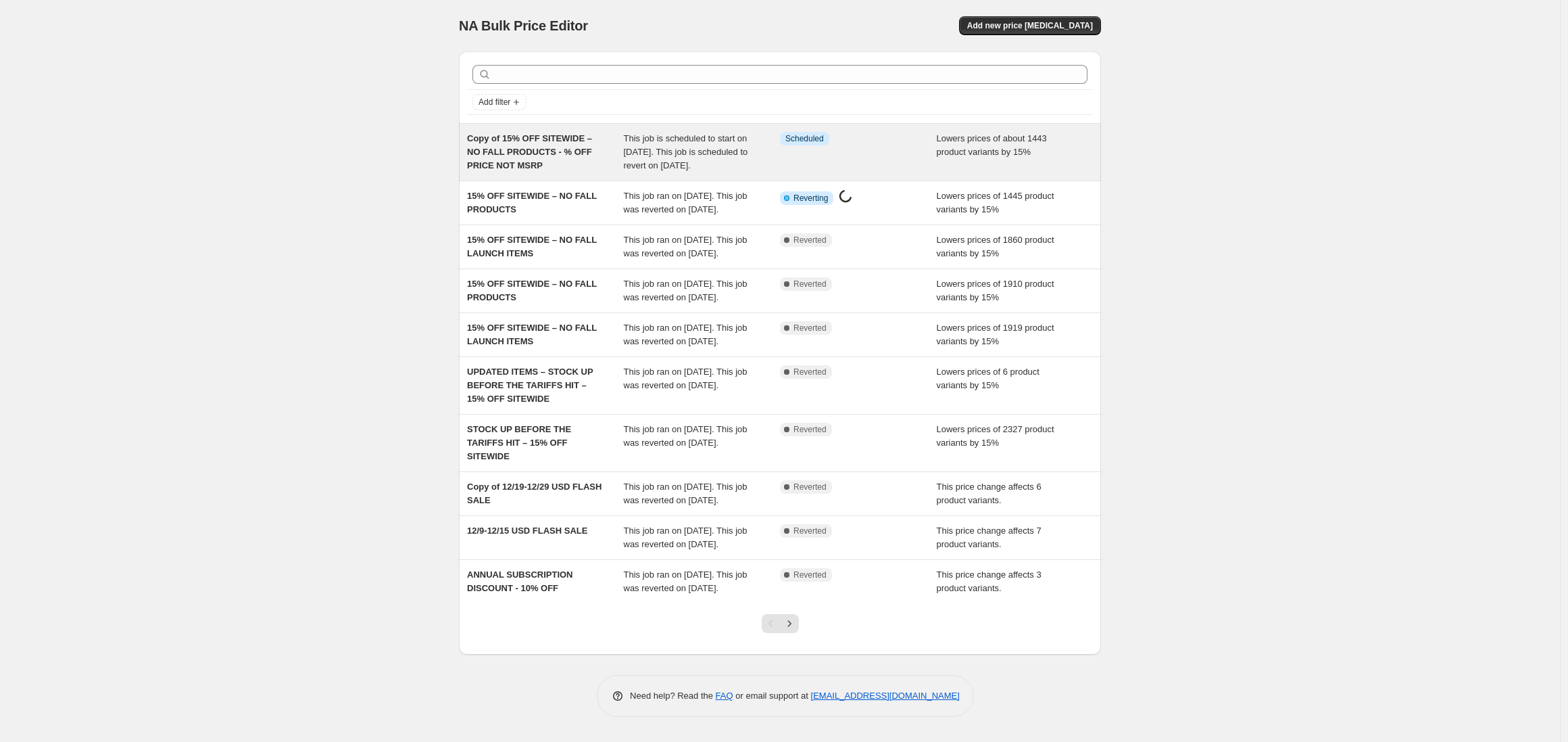
select select "percentage"
select select "product_status"
select select "tag"
select select "not_equal"
select select "tag"
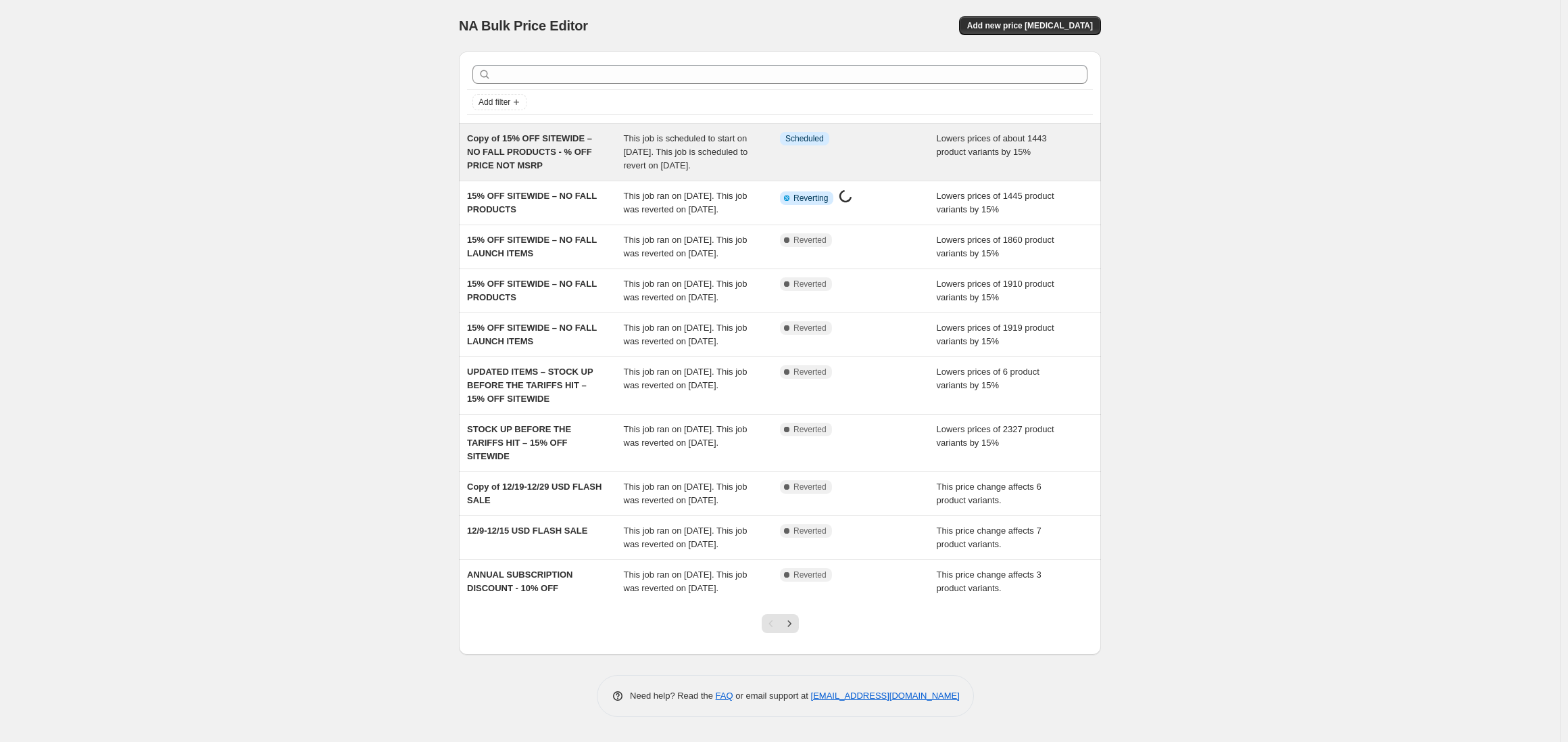
select select "not_equal"
select select "tag"
select select "not_equal"
select select "tag"
select select "not_equal"
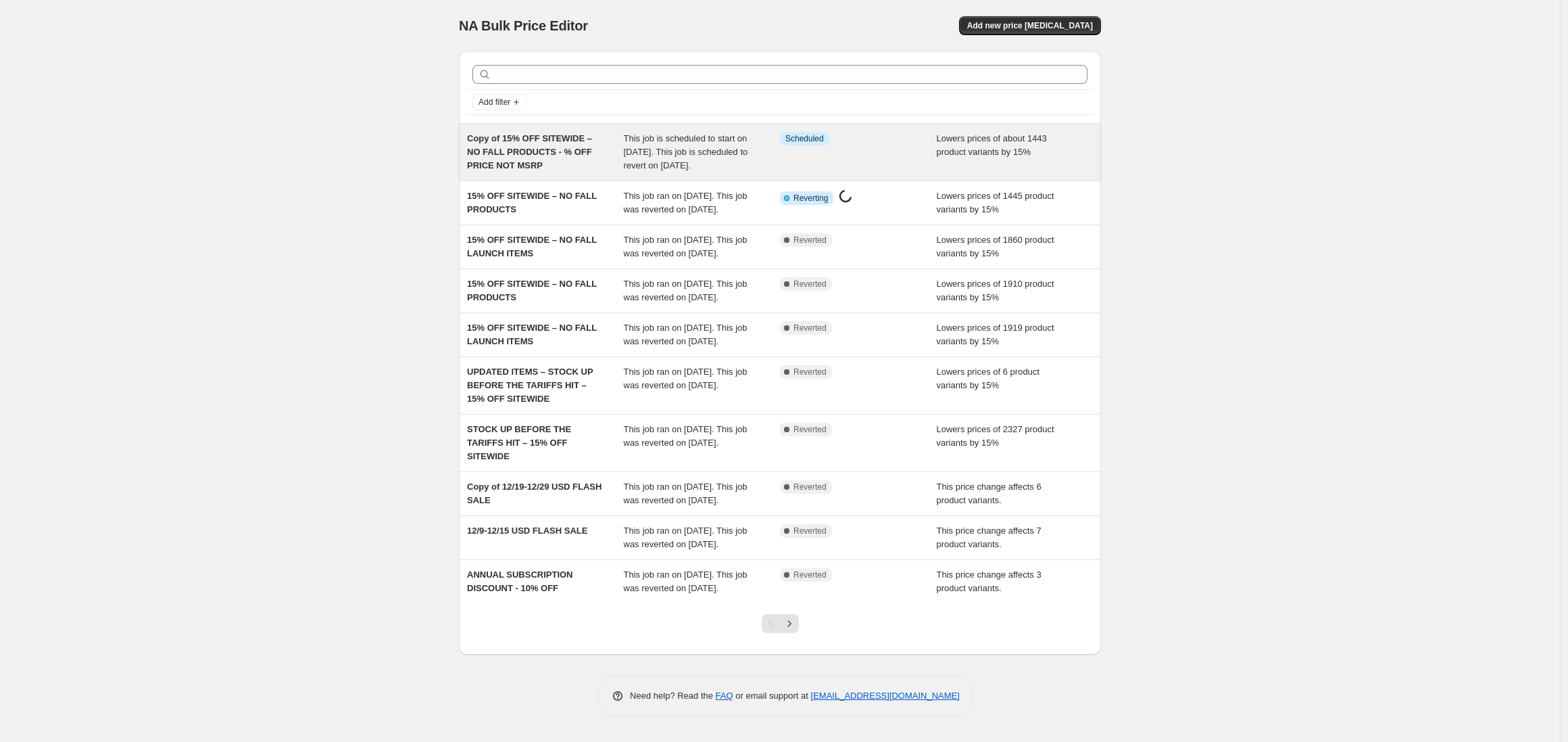
select select "tag"
select select "not_equal"
select select "tag"
select select "not_equal"
select select "tag"
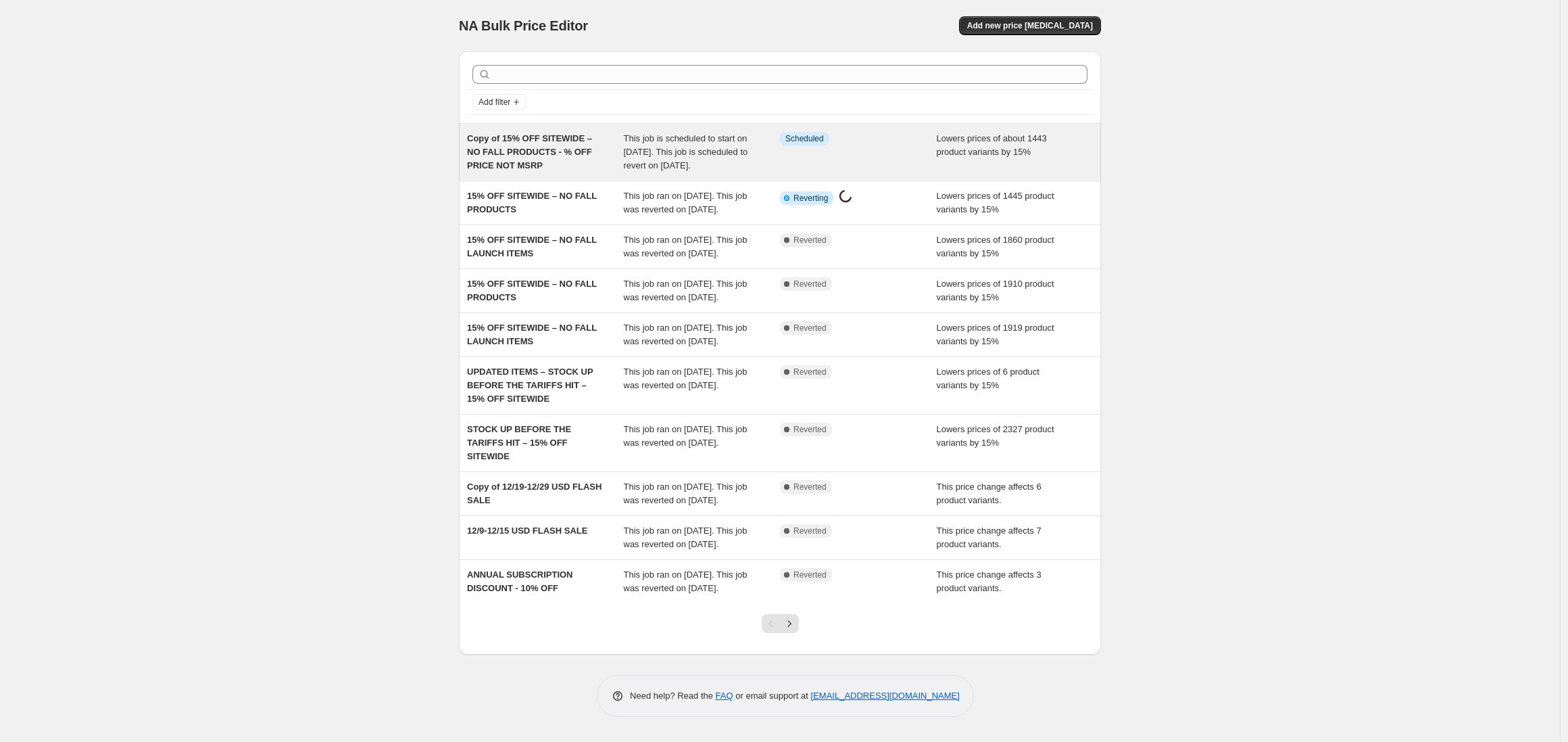
select select "not_equal"
select select "tag"
select select "not_equal"
select select "tag"
select select "not_equal"
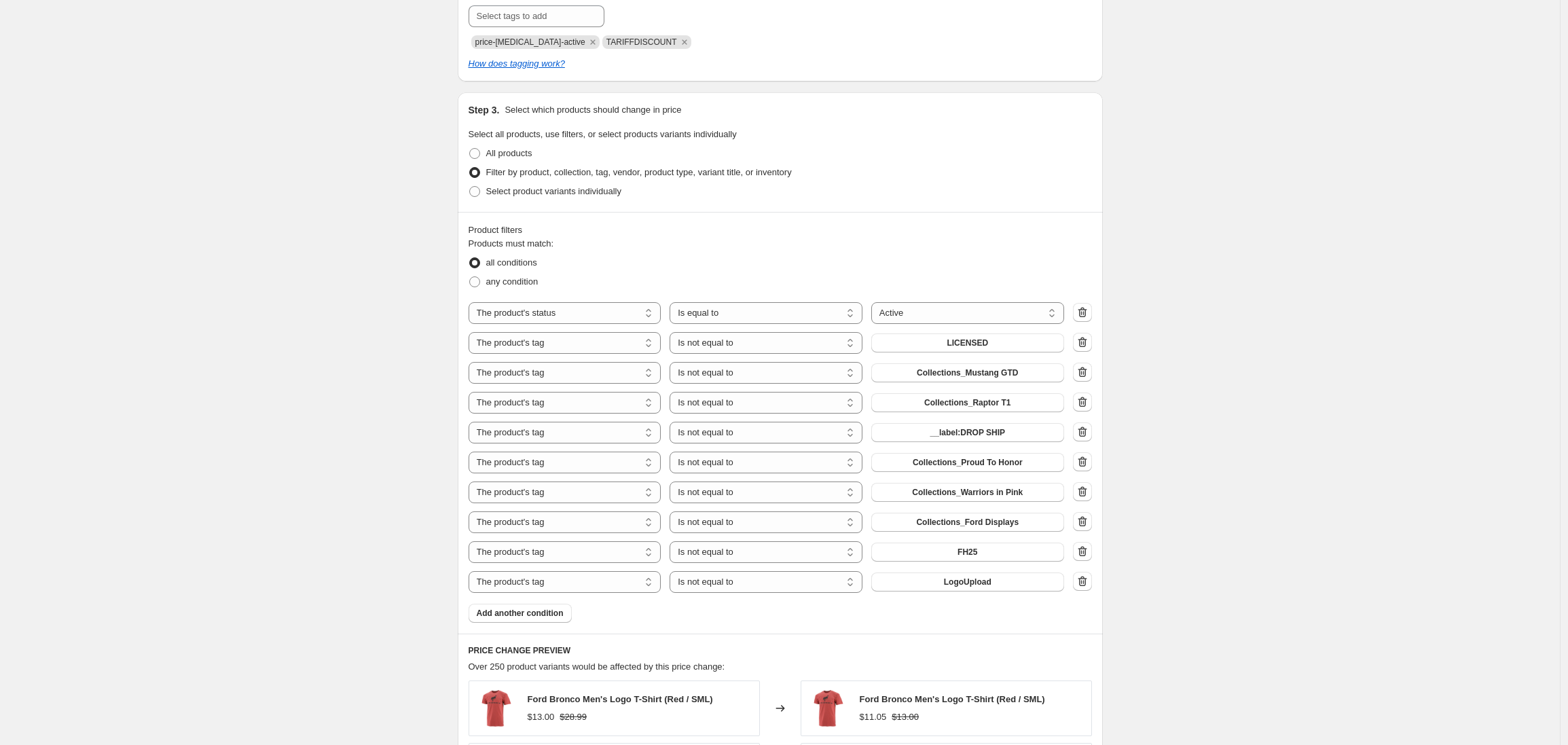
scroll to position [1003, 0]
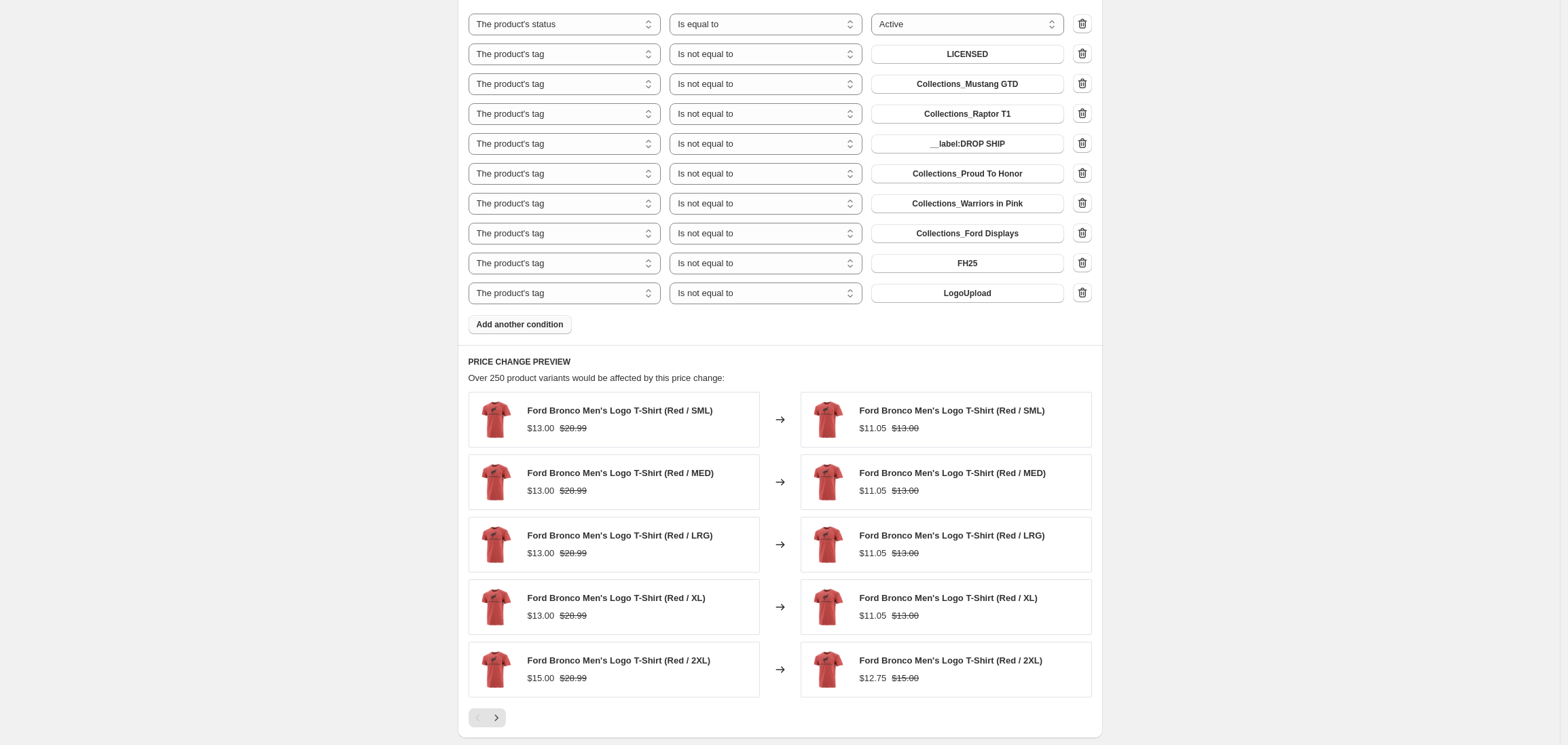
click at [533, 323] on span "Add another condition" at bounding box center [521, 324] width 87 height 11
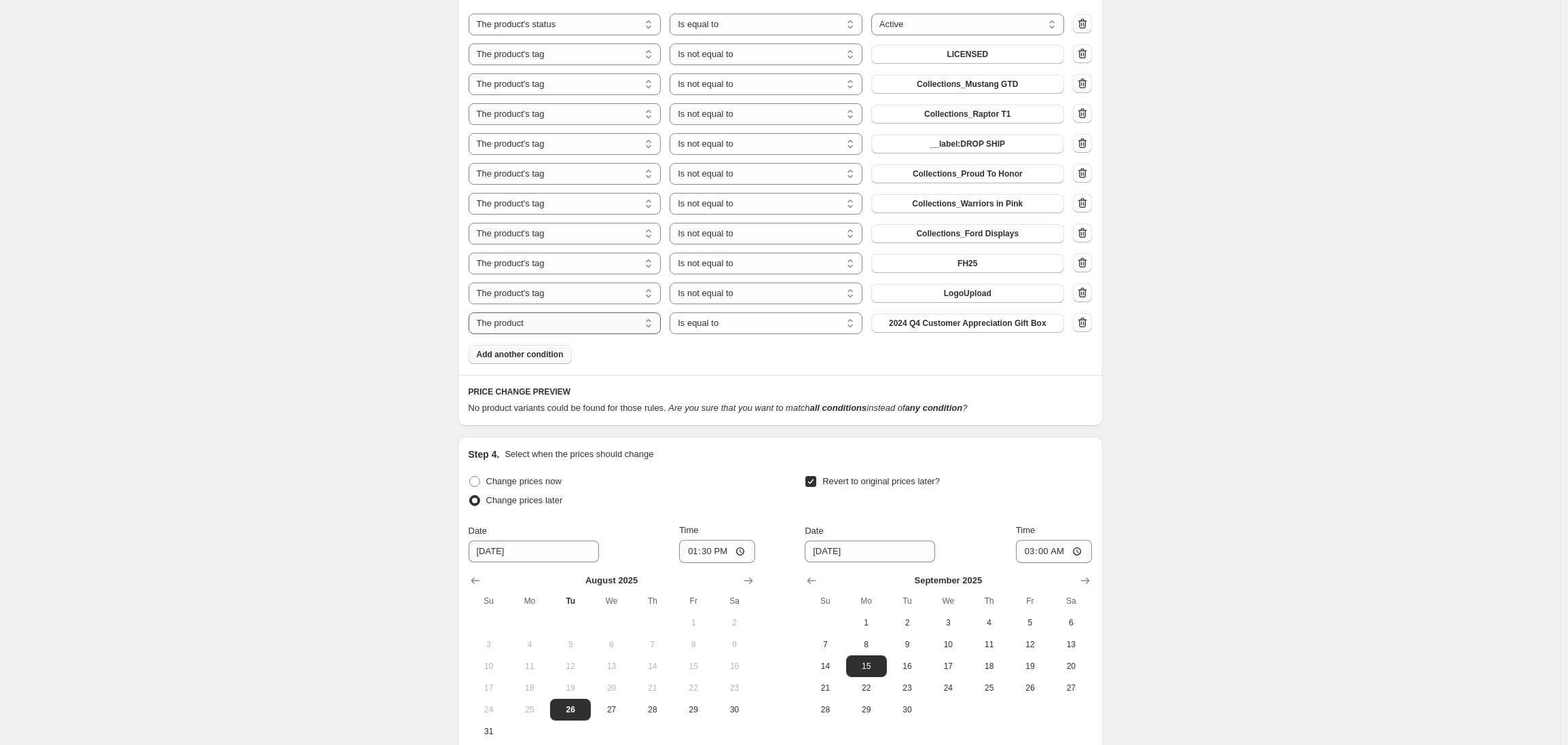
click at [534, 327] on select "The product The product's collection The product's tag The product's vendor The…" at bounding box center [565, 323] width 193 height 22
select select "tag"
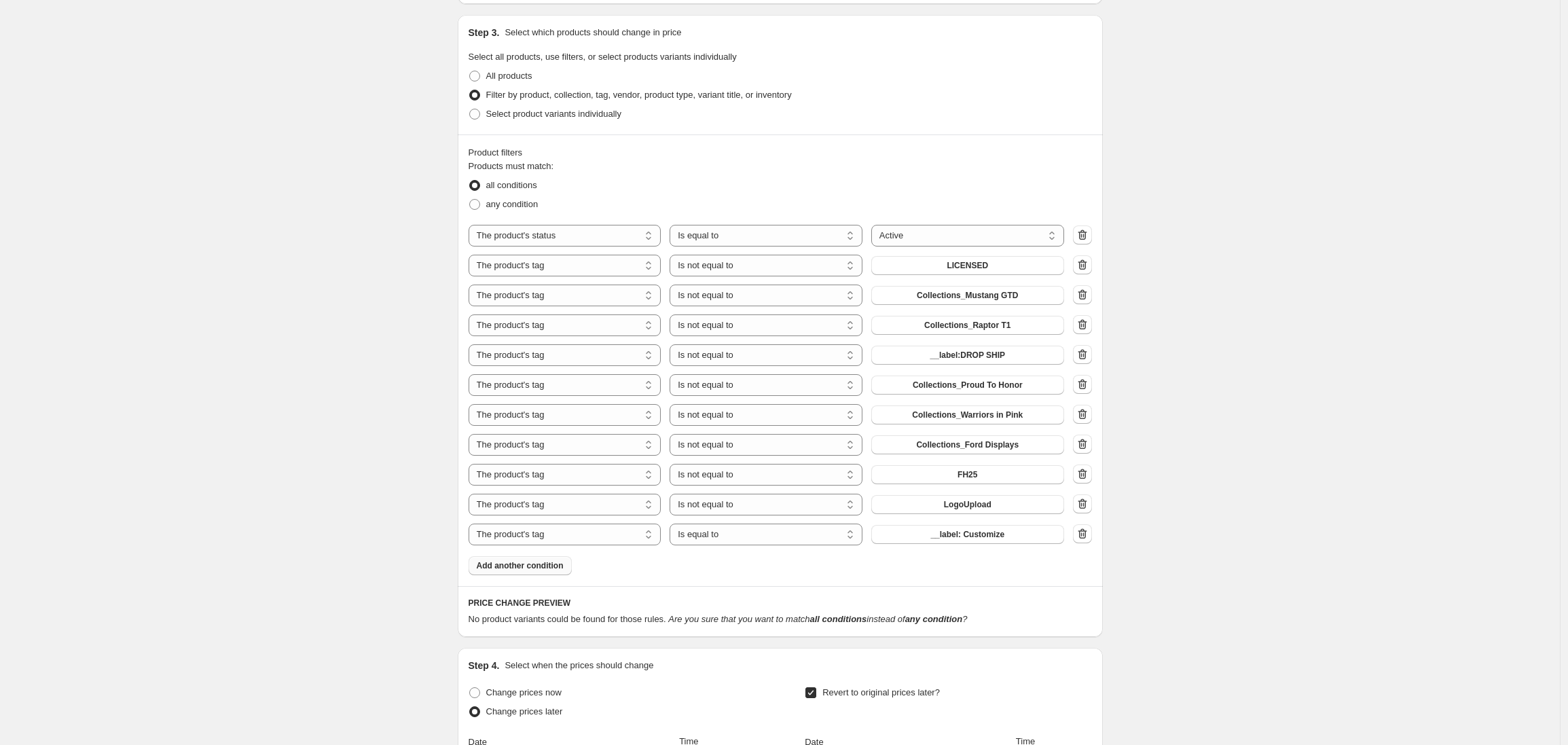
scroll to position [819, 0]
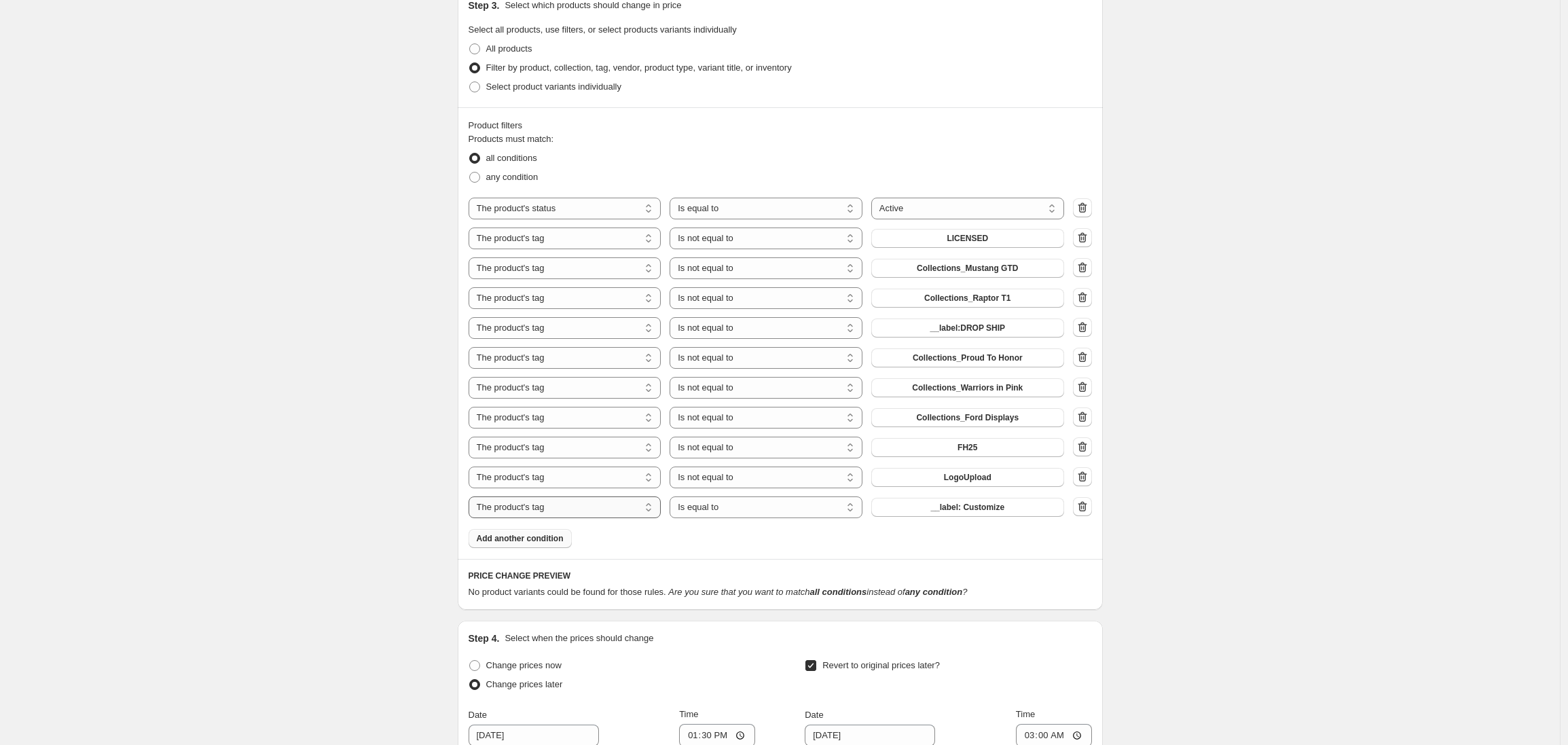
click at [557, 509] on select "The product The product's collection The product's tag The product's vendor The…" at bounding box center [565, 507] width 193 height 22
click at [472, 496] on select "The product The product's collection The product's tag The product's vendor The…" at bounding box center [565, 507] width 193 height 22
click at [759, 510] on select "Is equal to Is not equal to" at bounding box center [766, 507] width 193 height 22
select select "not_equal"
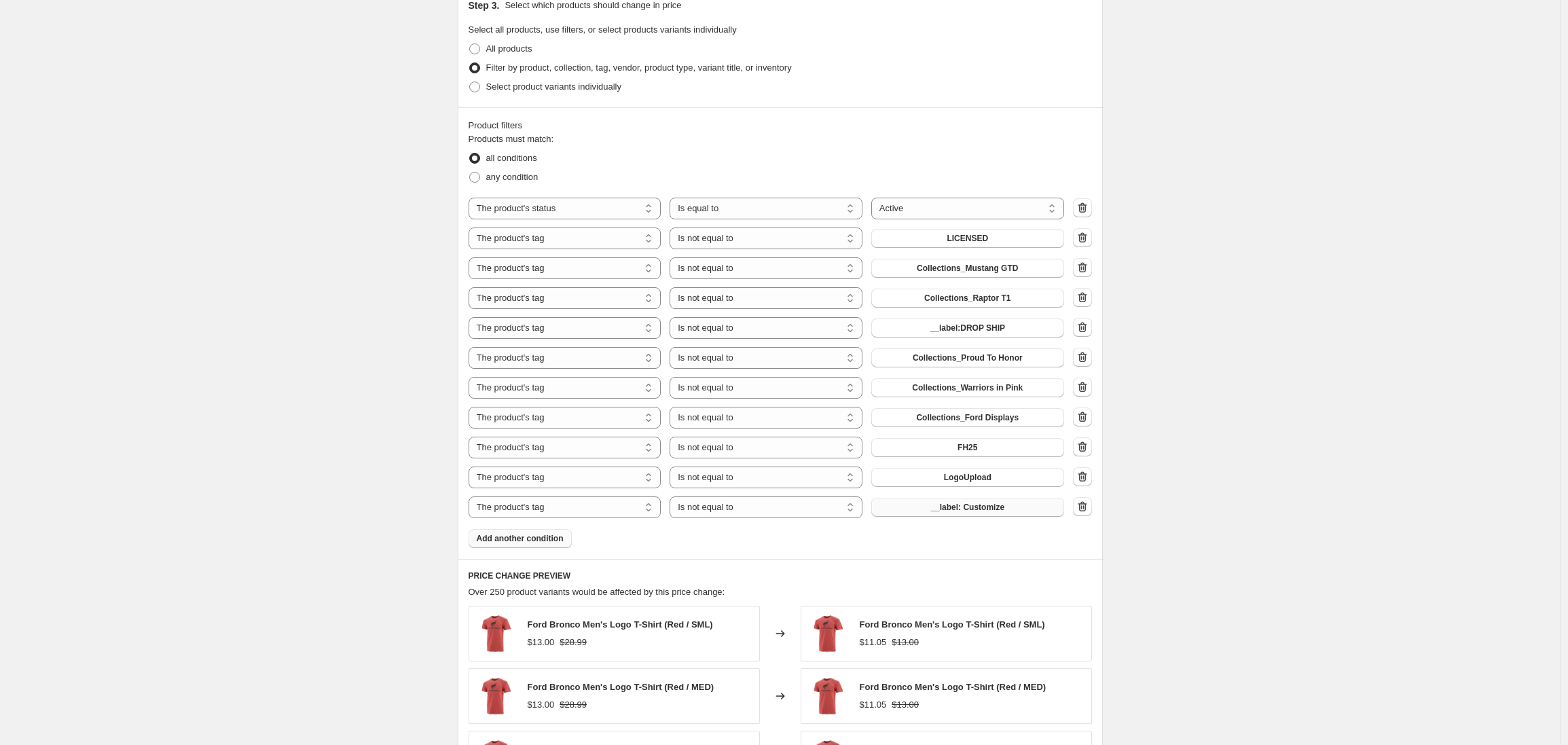
click at [977, 510] on span "__label: Customize" at bounding box center [967, 507] width 74 height 11
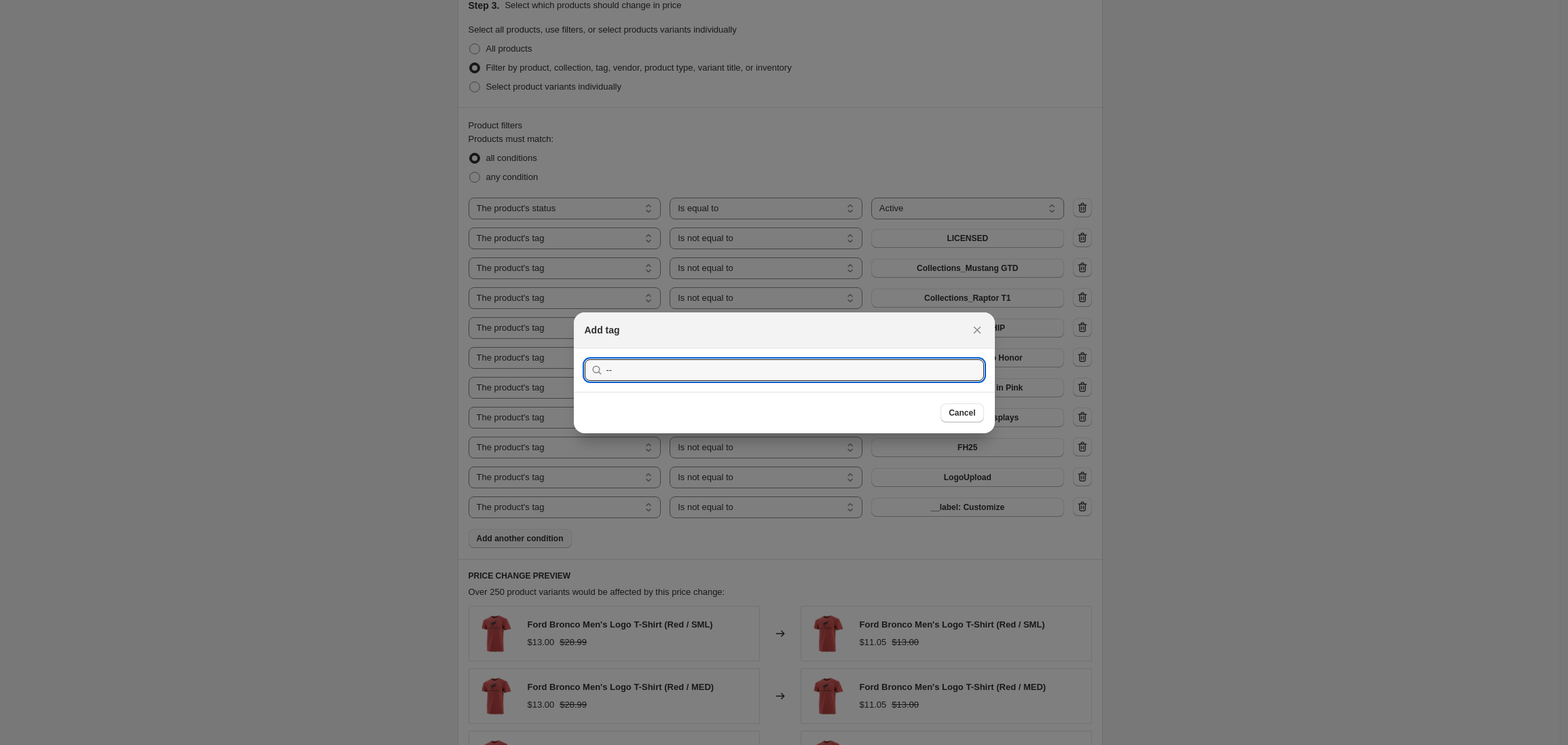
type input "-"
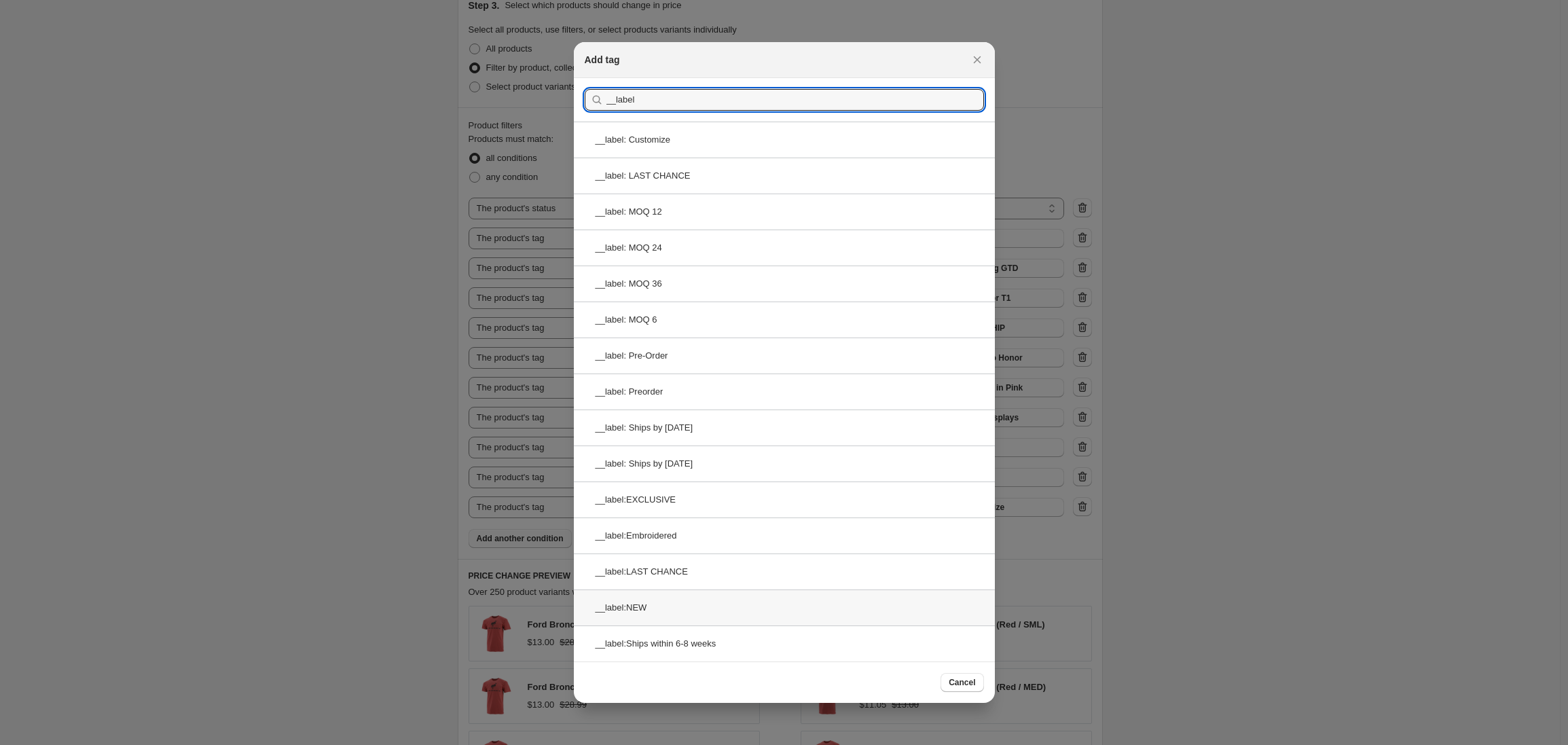
type input "__label"
click at [661, 606] on div "__label:NEW" at bounding box center [784, 607] width 421 height 36
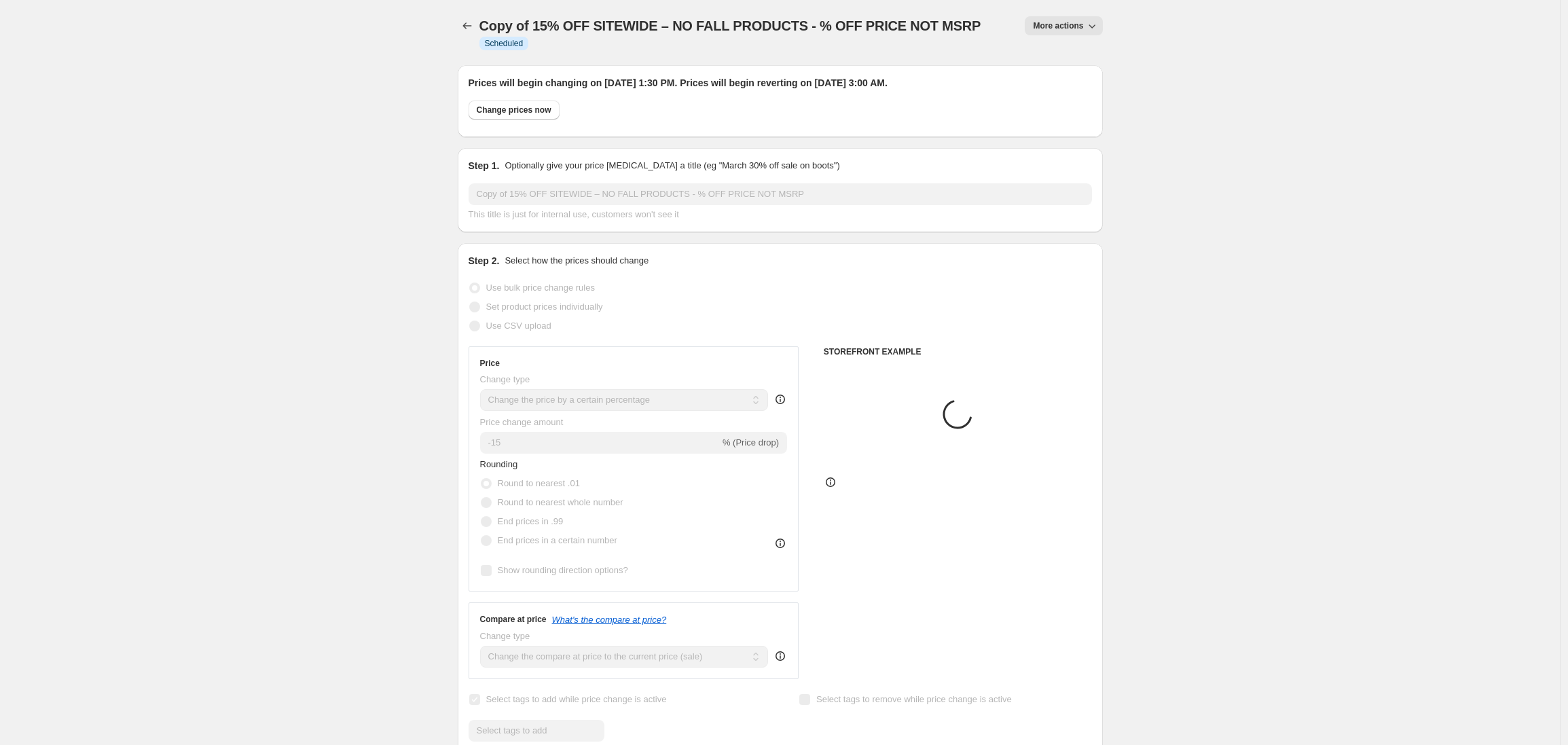
scroll to position [819, 0]
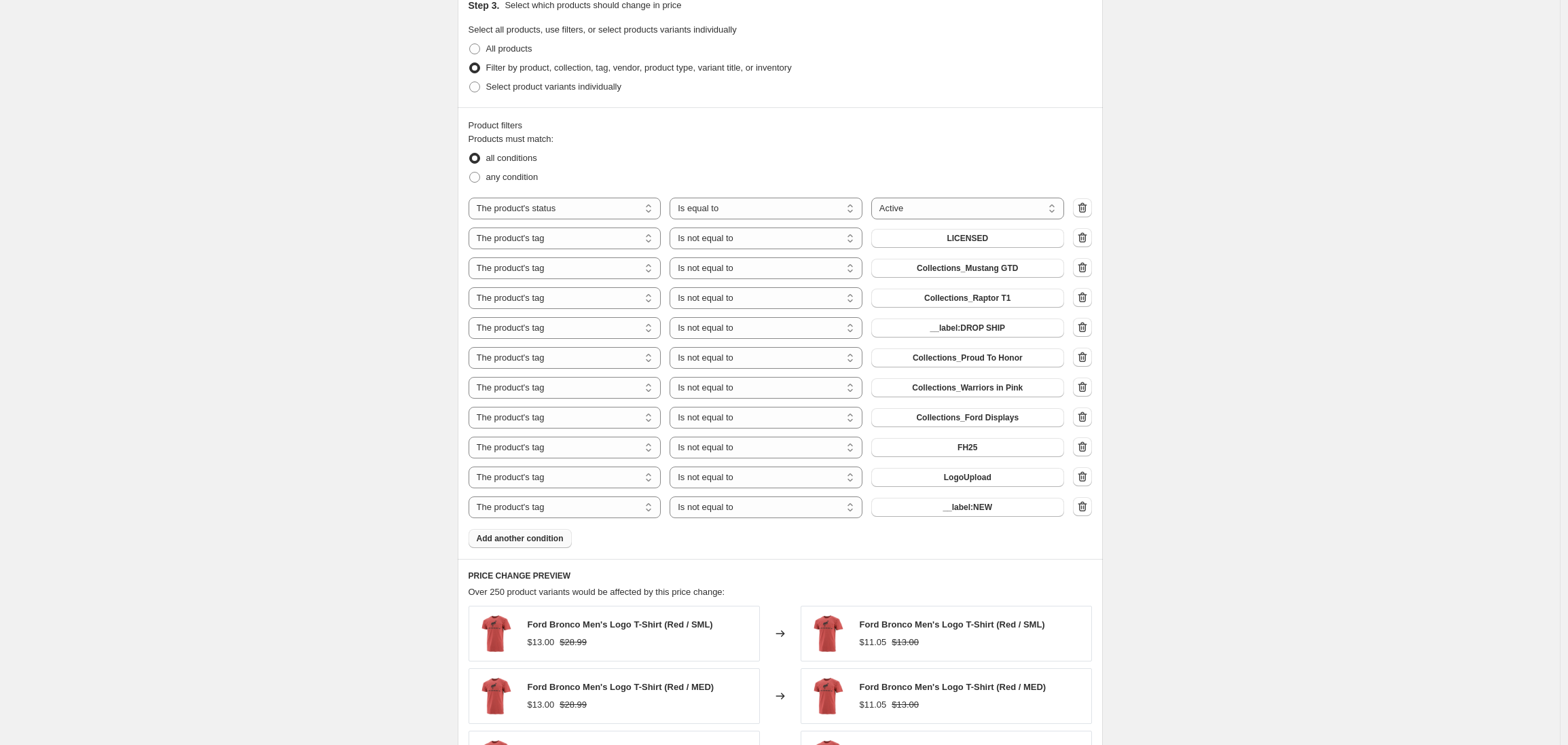
click at [348, 543] on div "Copy of 15% OFF SITEWIDE – NO FALL PRODUCTS - % OFF PRICE NOT MSRP. This page i…" at bounding box center [780, 298] width 1560 height 2235
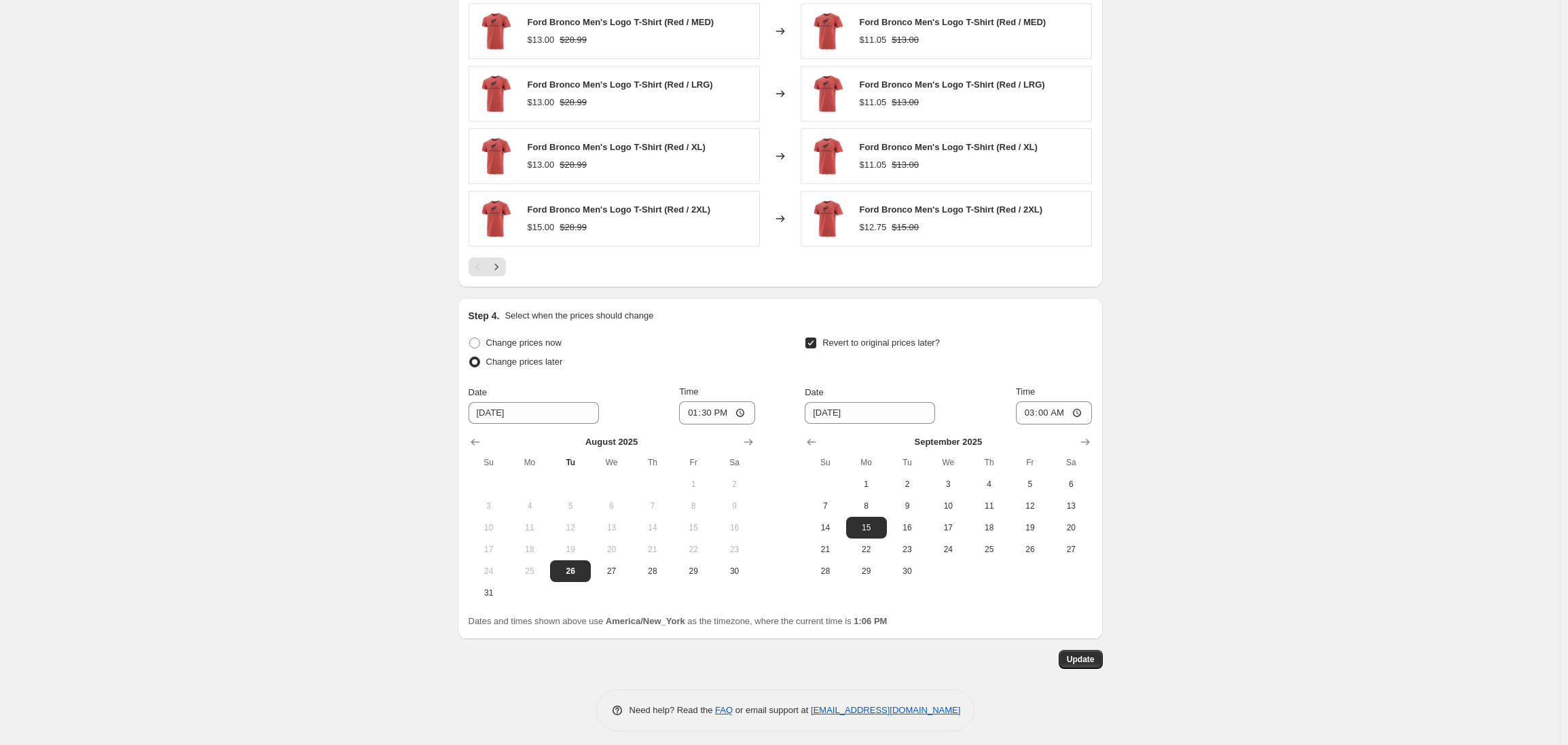
scroll to position [1490, 0]
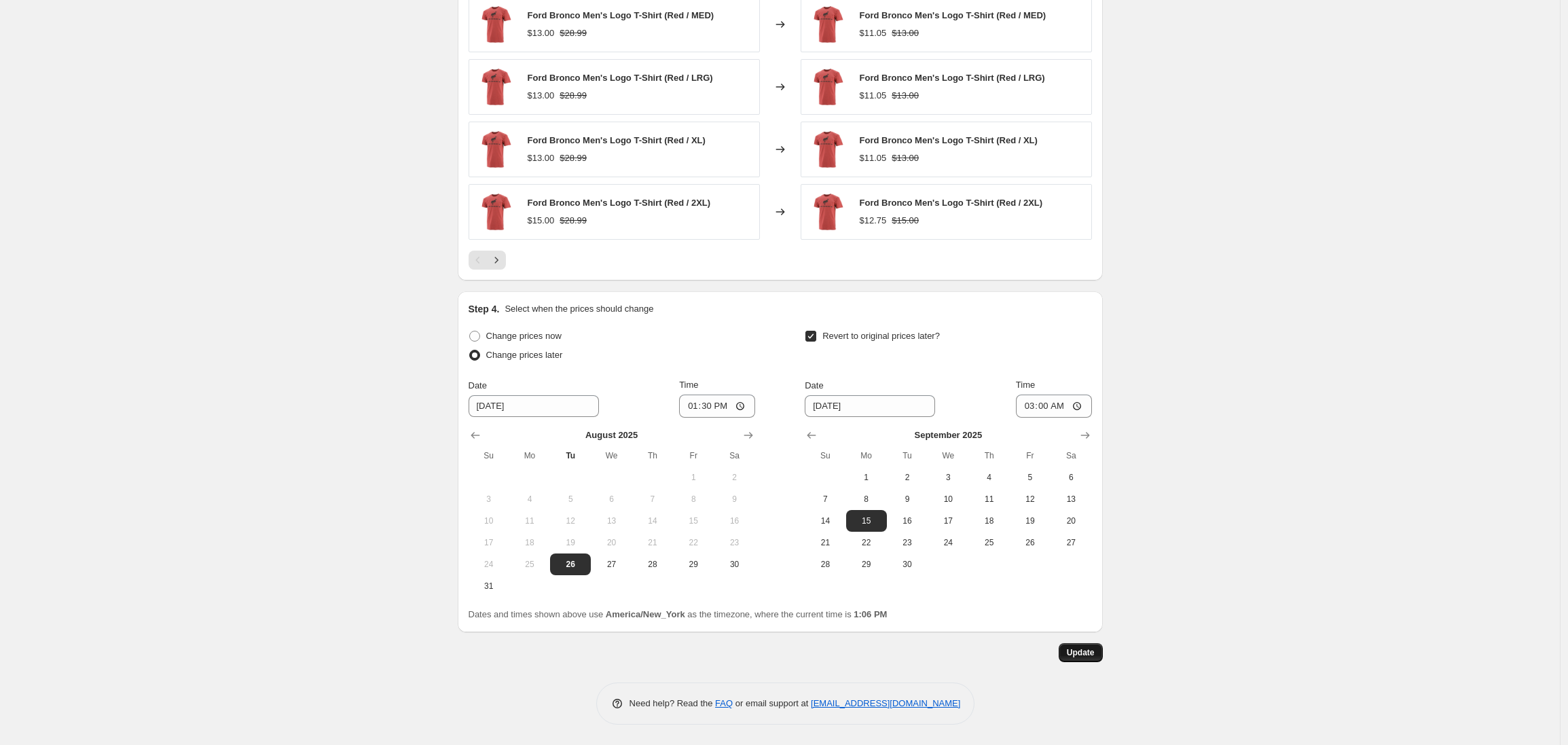
click at [1076, 655] on span "Update" at bounding box center [1081, 652] width 28 height 11
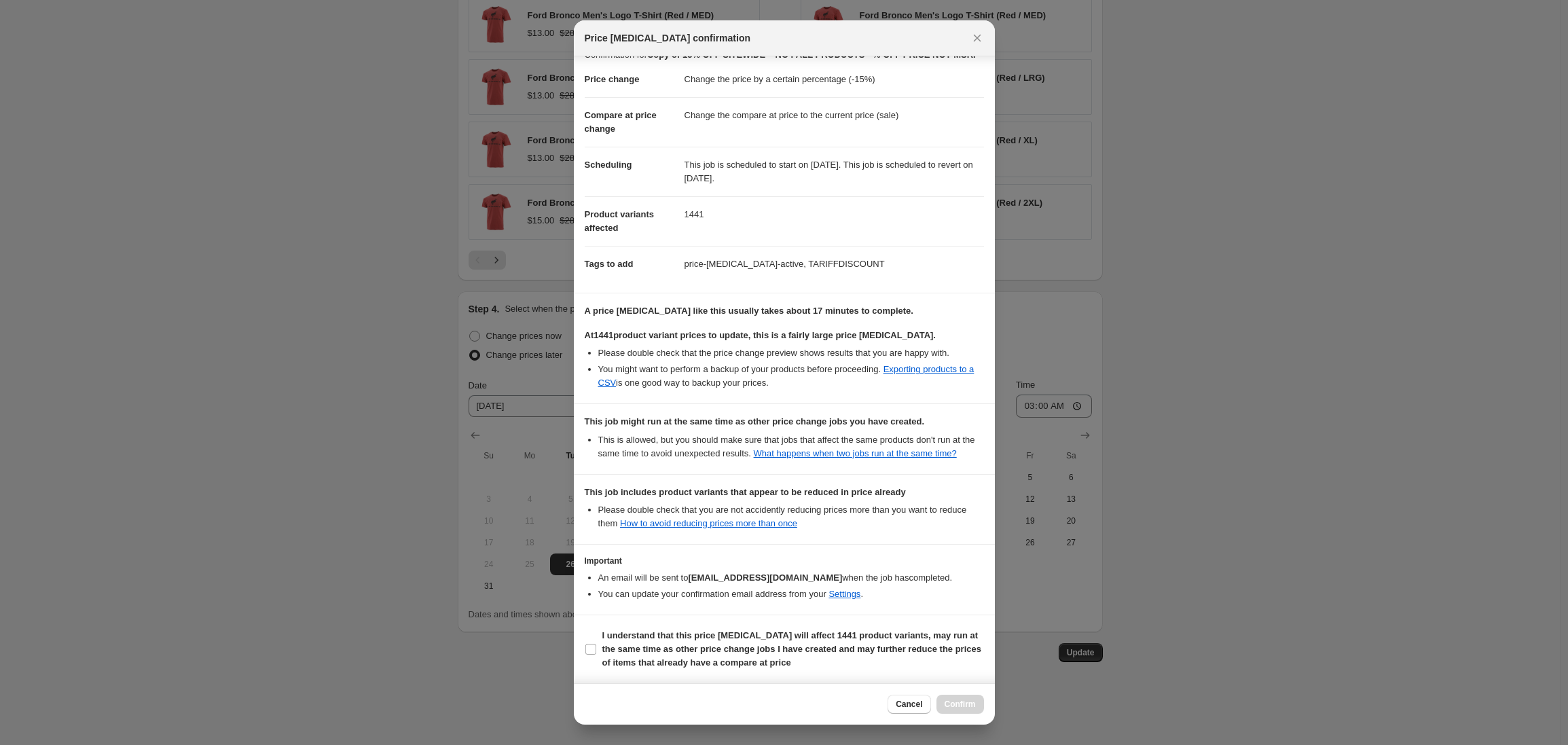
scroll to position [59, 0]
drag, startPoint x: 592, startPoint y: 647, endPoint x: 658, endPoint y: 668, distance: 69.3
click at [591, 648] on input "I understand that this price change job will affect 1441 product variants, may …" at bounding box center [591, 649] width 11 height 11
checkbox input "true"
click at [963, 708] on span "Confirm" at bounding box center [961, 704] width 31 height 11
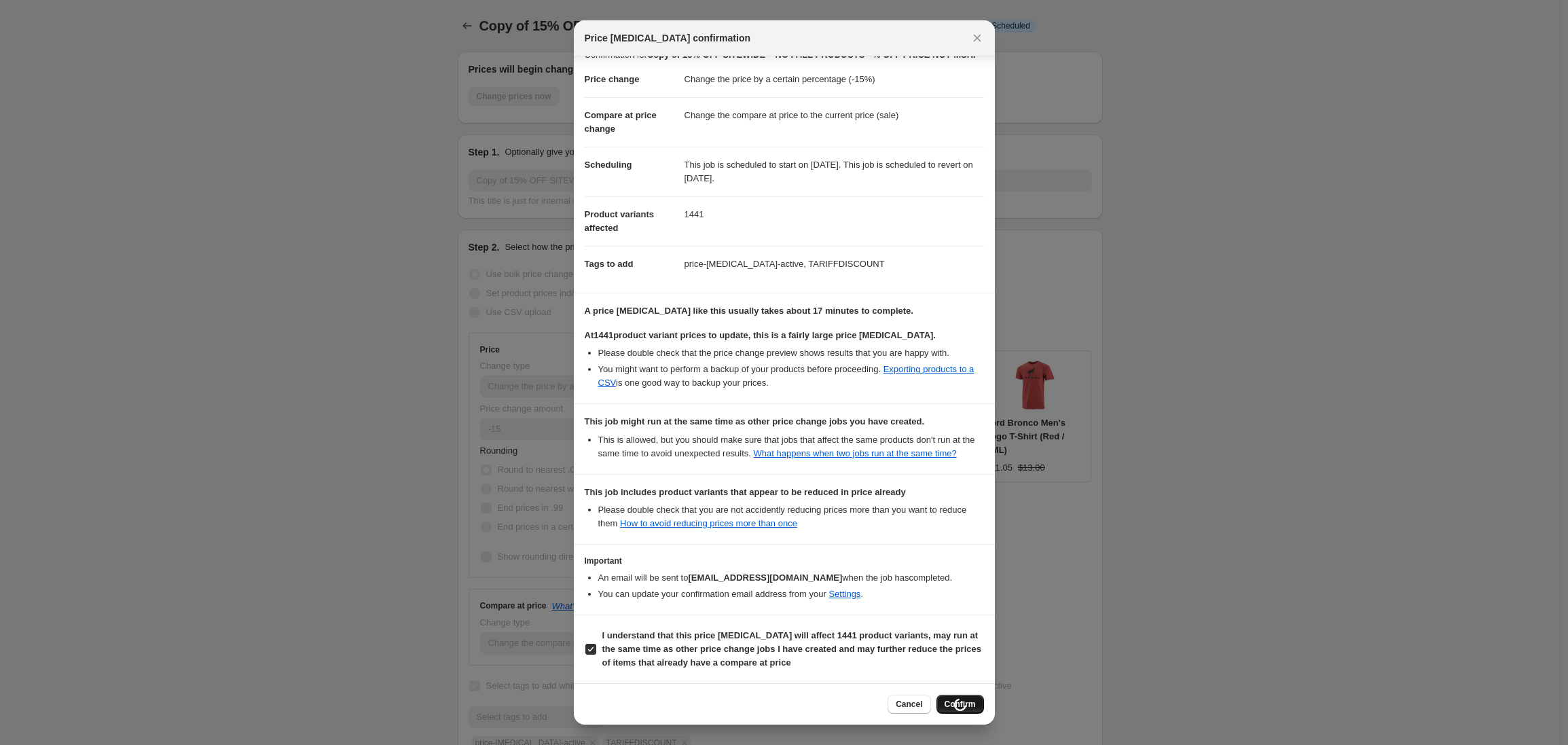
scroll to position [1490, 0]
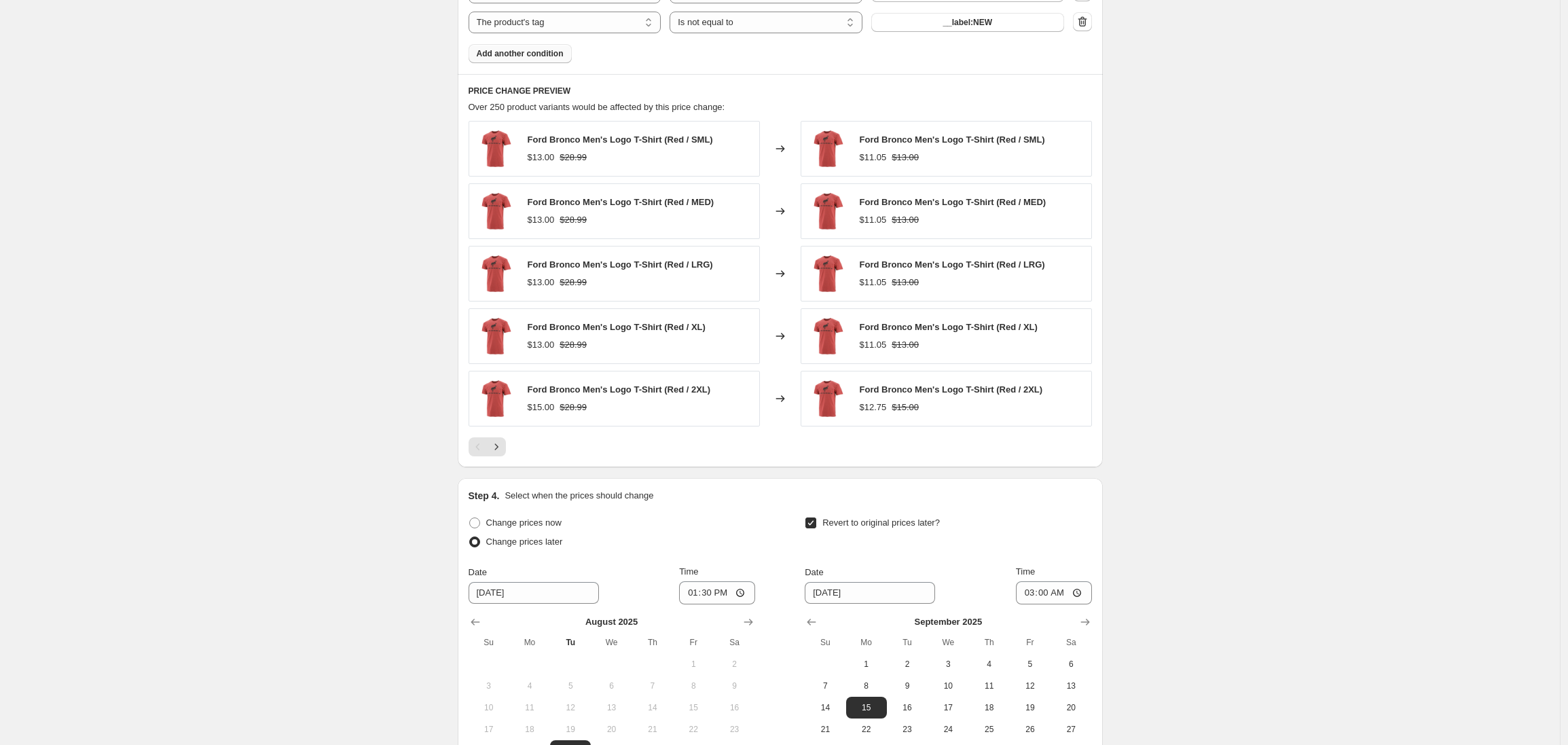
scroll to position [1034, 0]
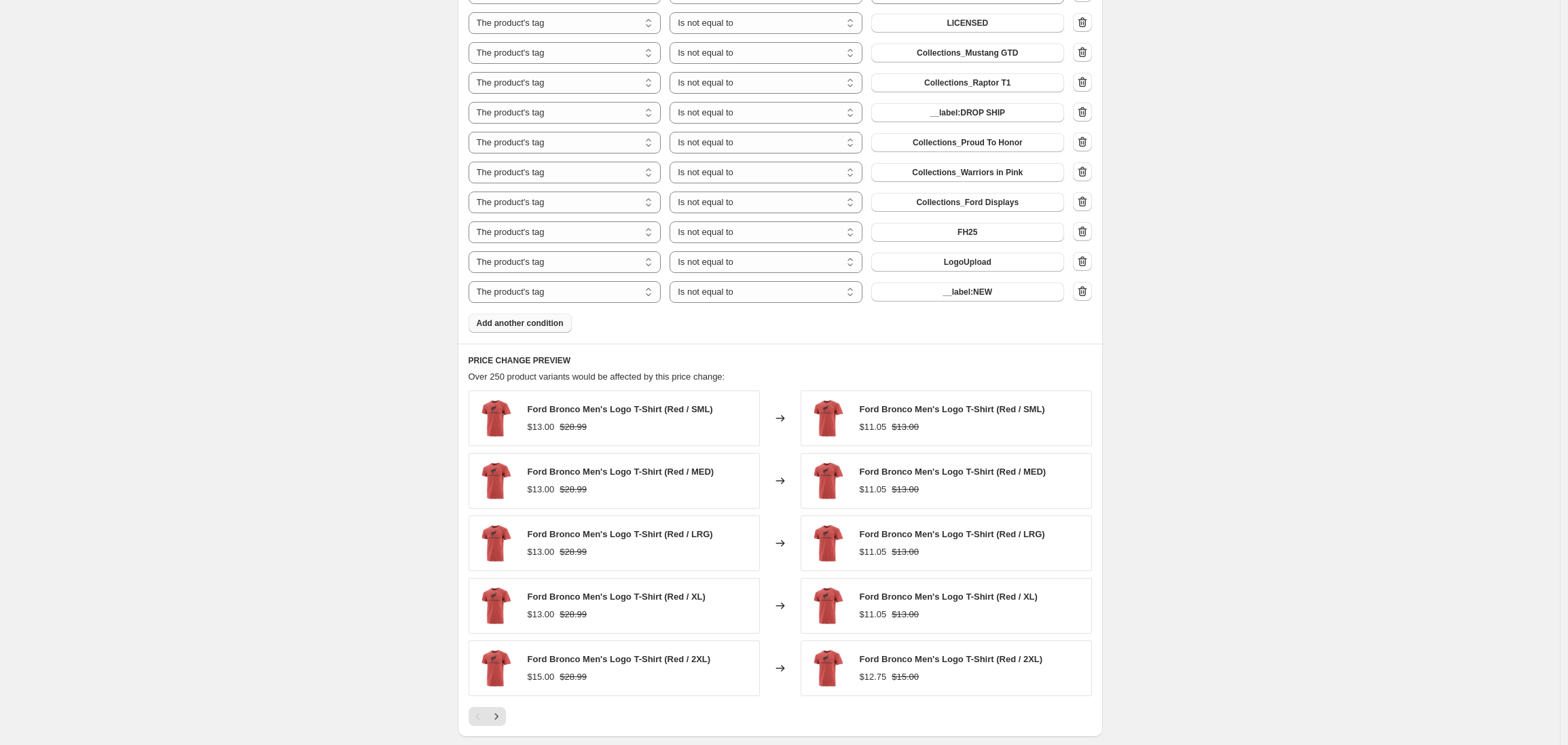
click at [380, 245] on div "Copy of 15% OFF SITEWIDE – NO FALL PRODUCTS - % OFF PRICE NOT MSRP. This page i…" at bounding box center [780, 83] width 1560 height 2235
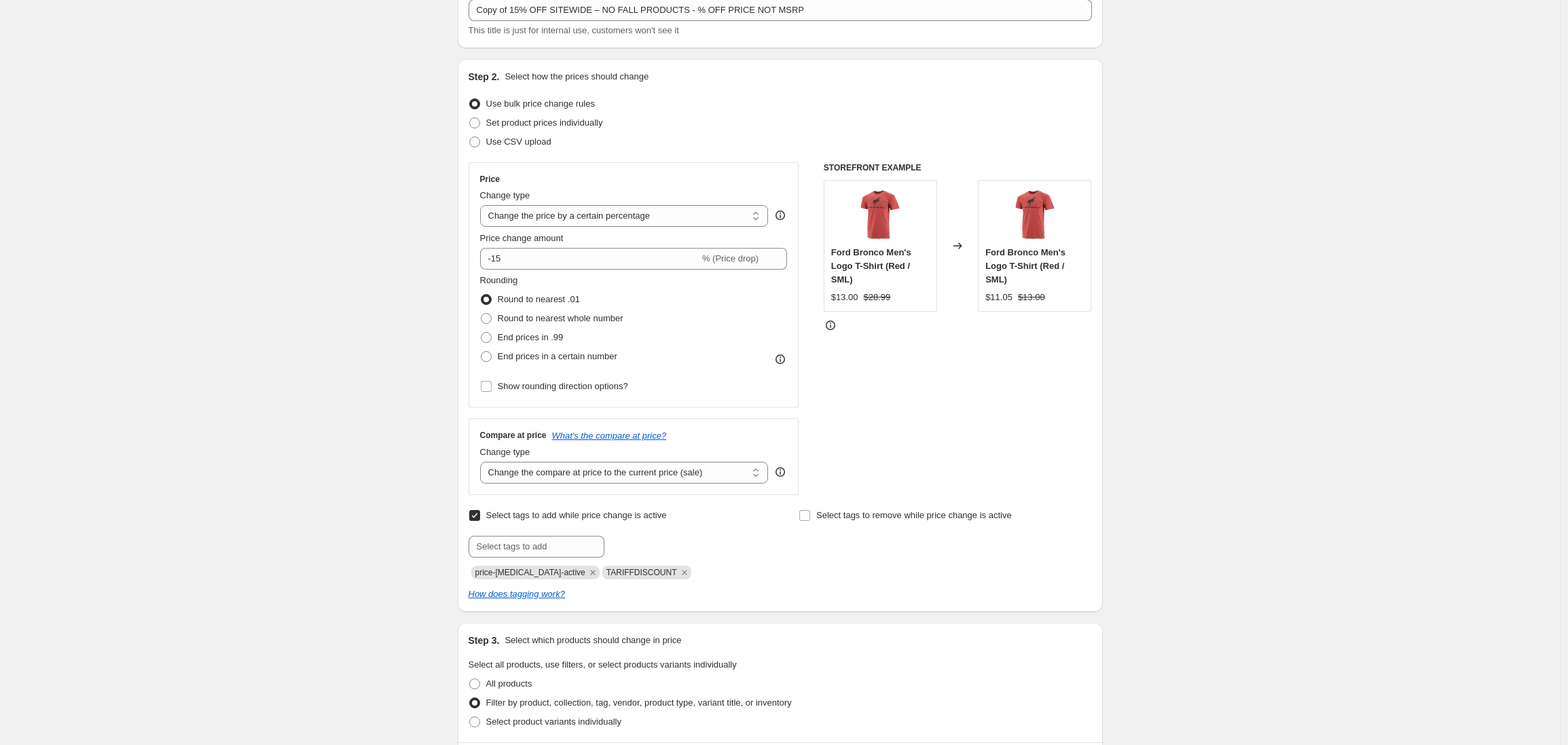
scroll to position [0, 0]
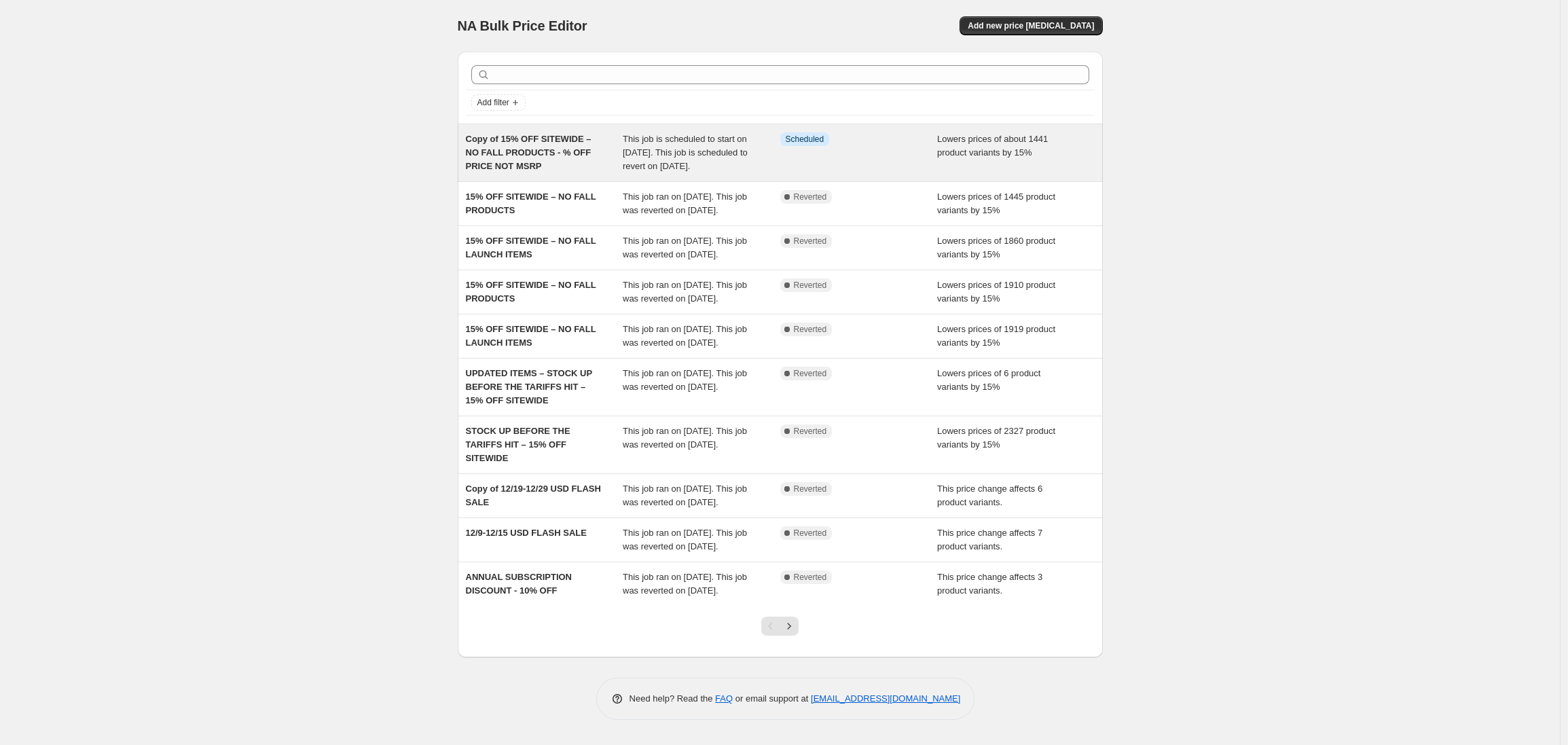
click at [588, 155] on span "Copy of 15% OFF SITEWIDE – NO FALL PRODUCTS - % OFF PRICE NOT MSRP" at bounding box center [529, 153] width 126 height 37
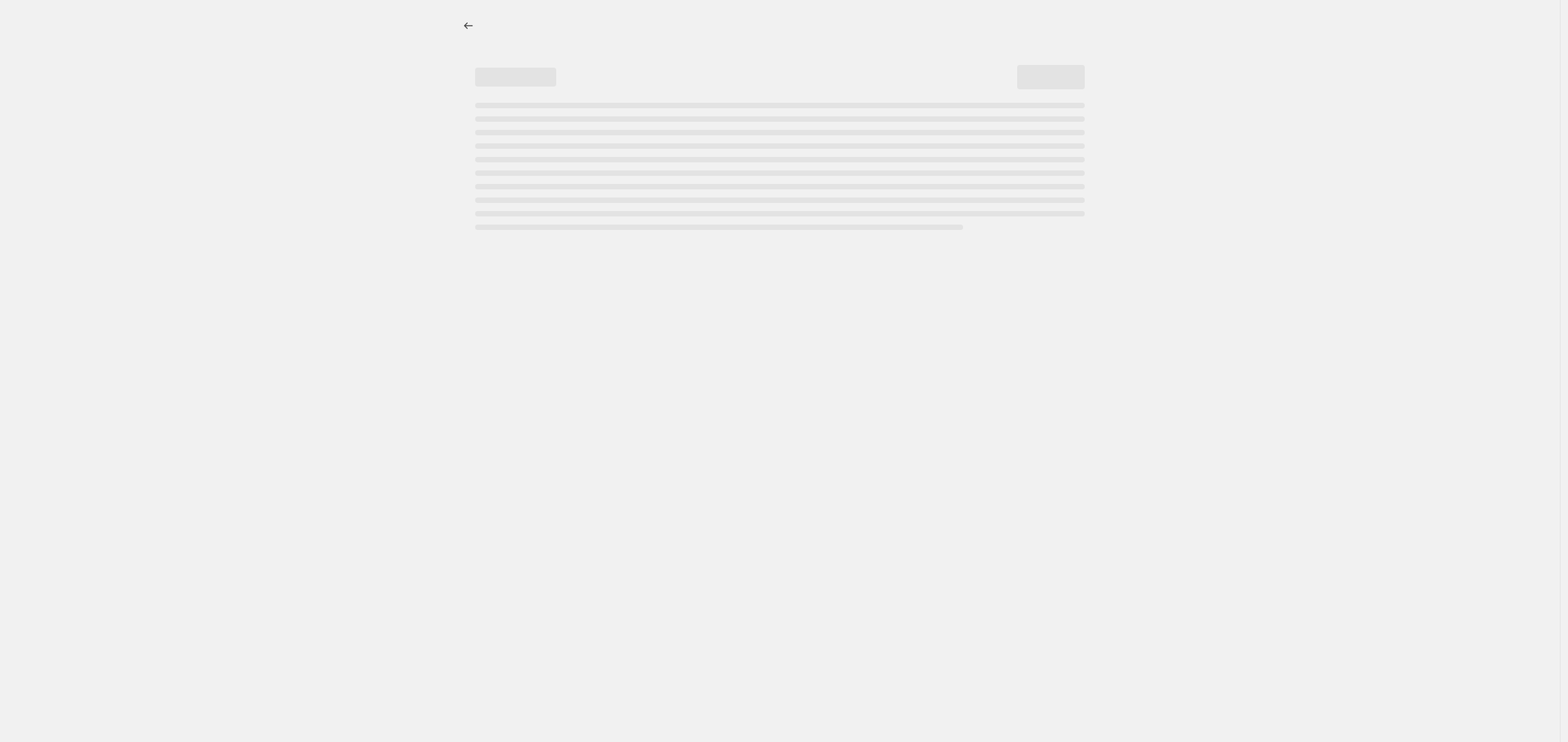
select select "percentage"
select select "not_equal"
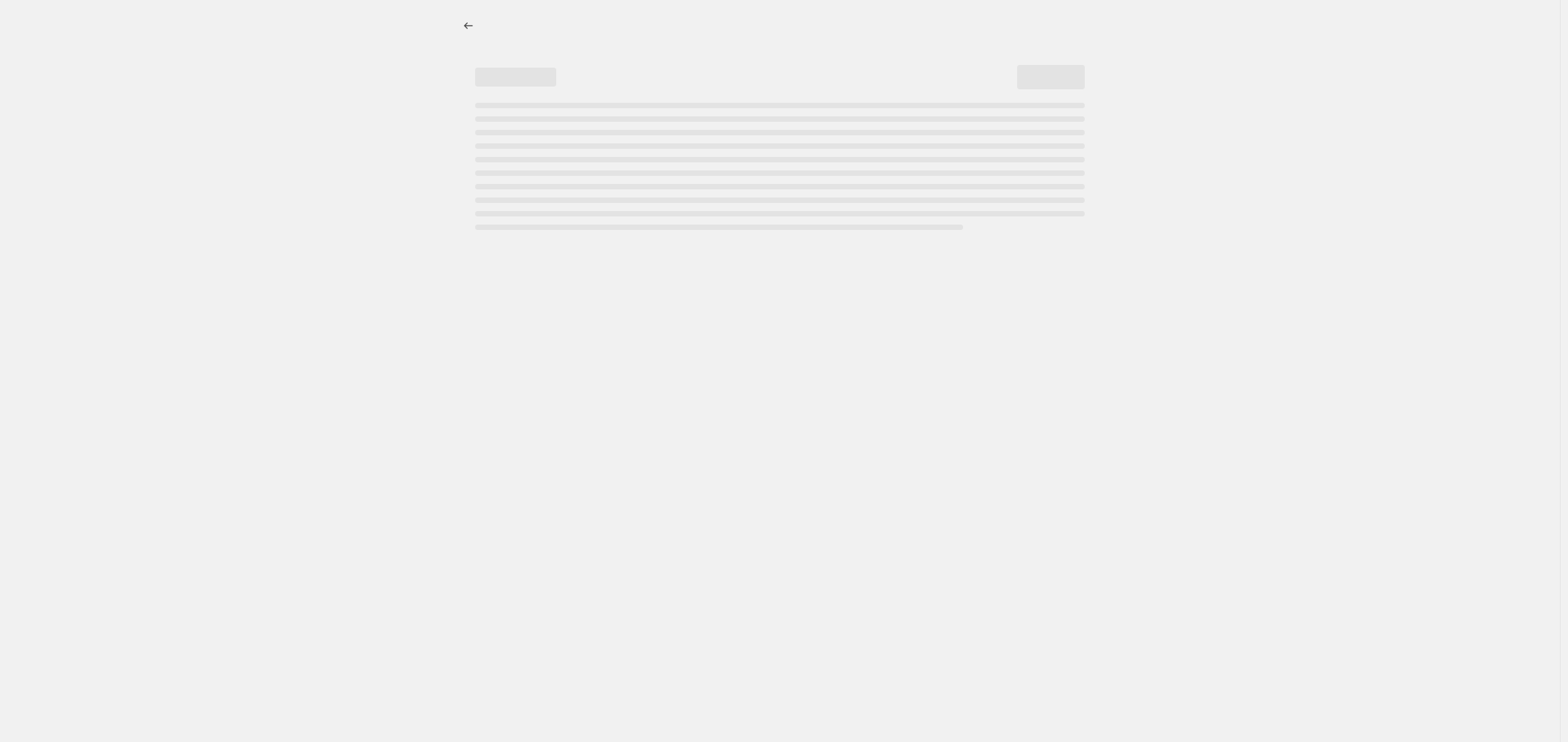
select select "not_equal"
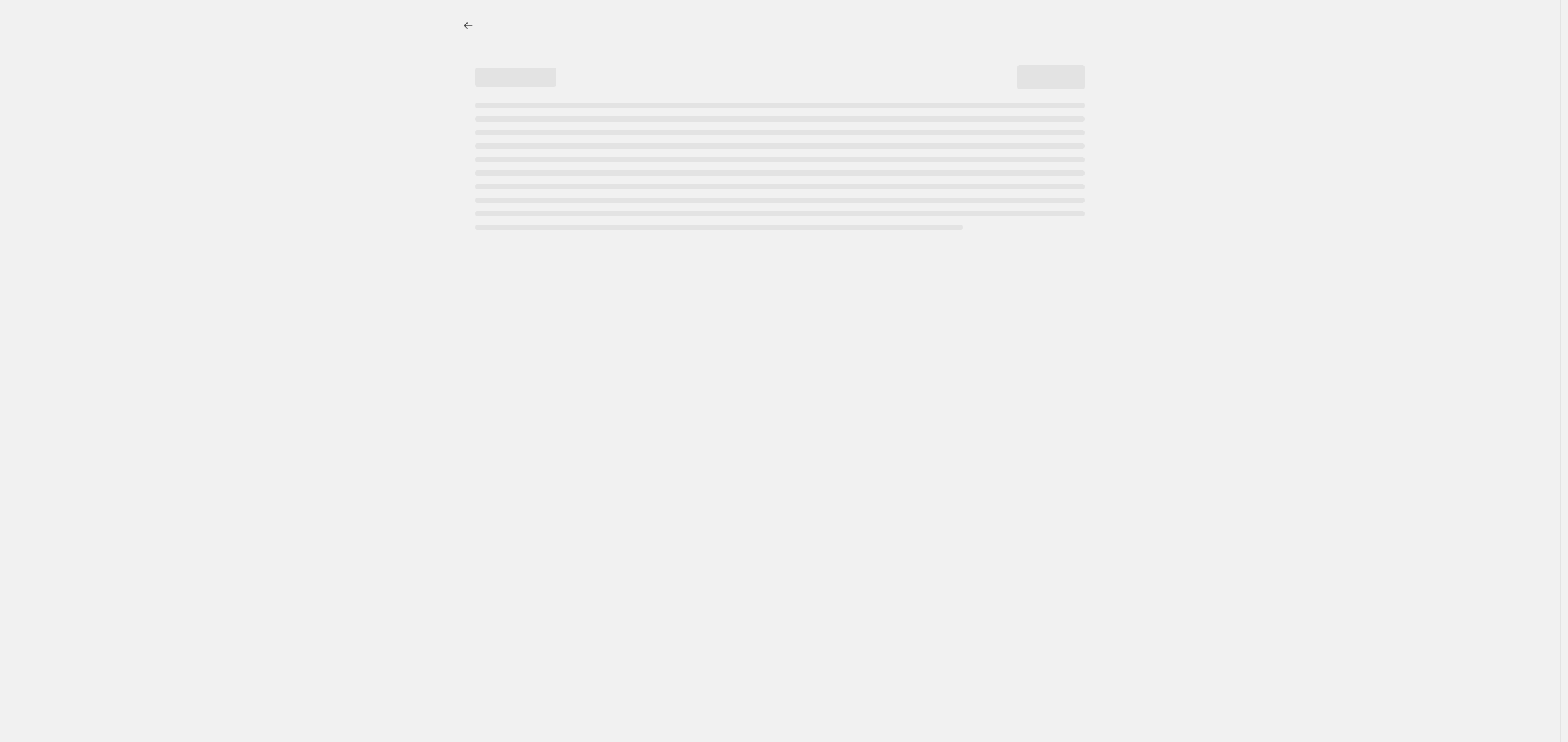
select select "not_equal"
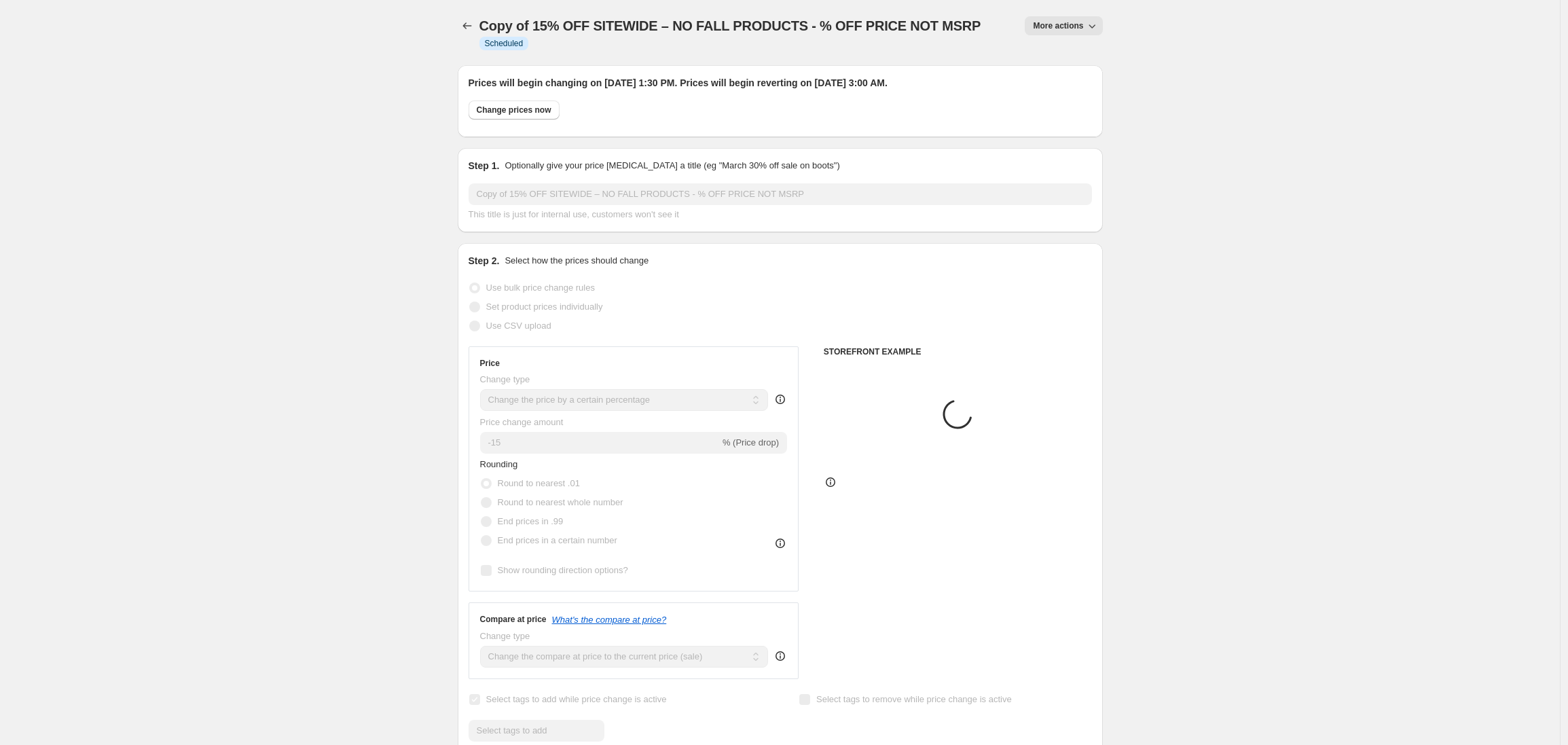
select select "tag"
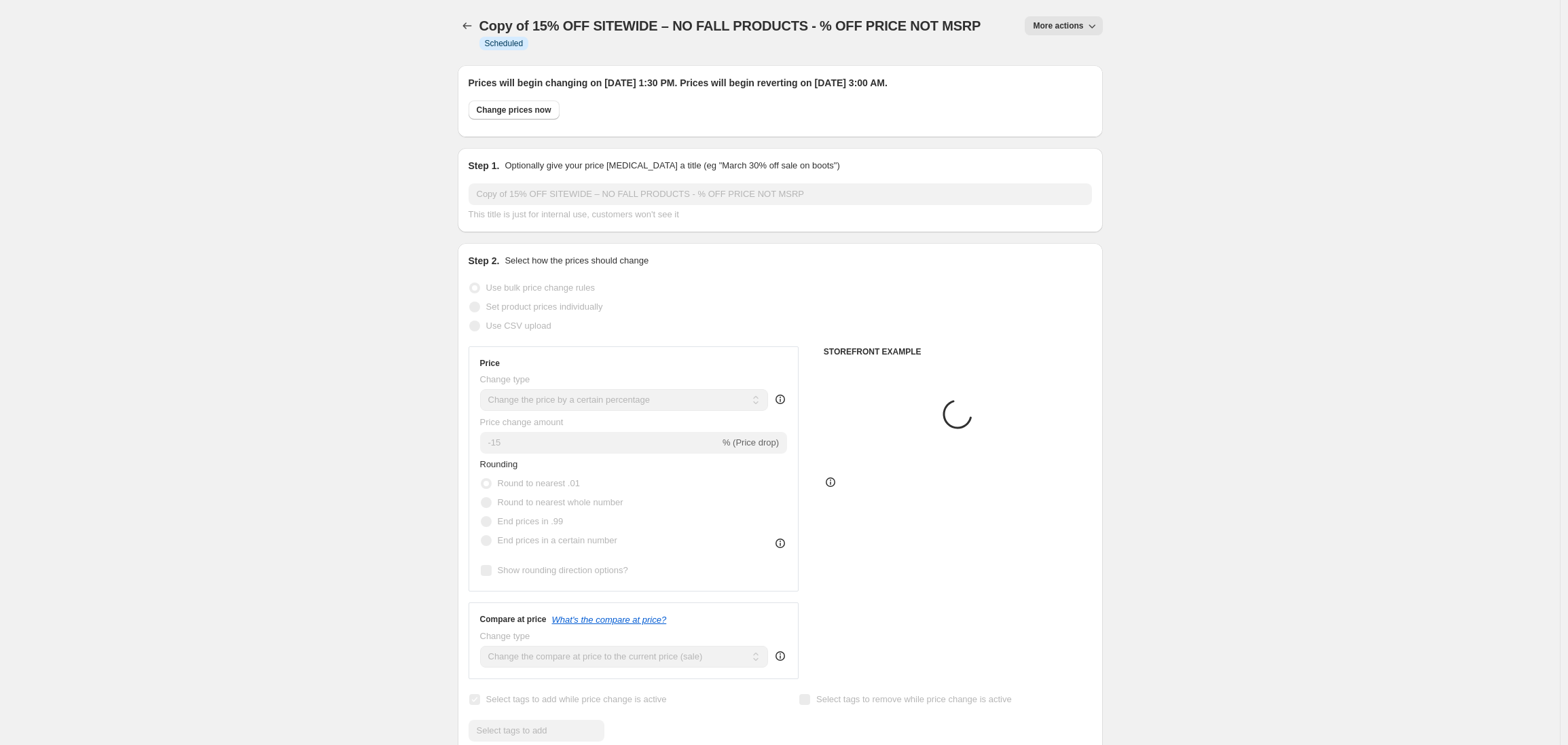
select select "tag"
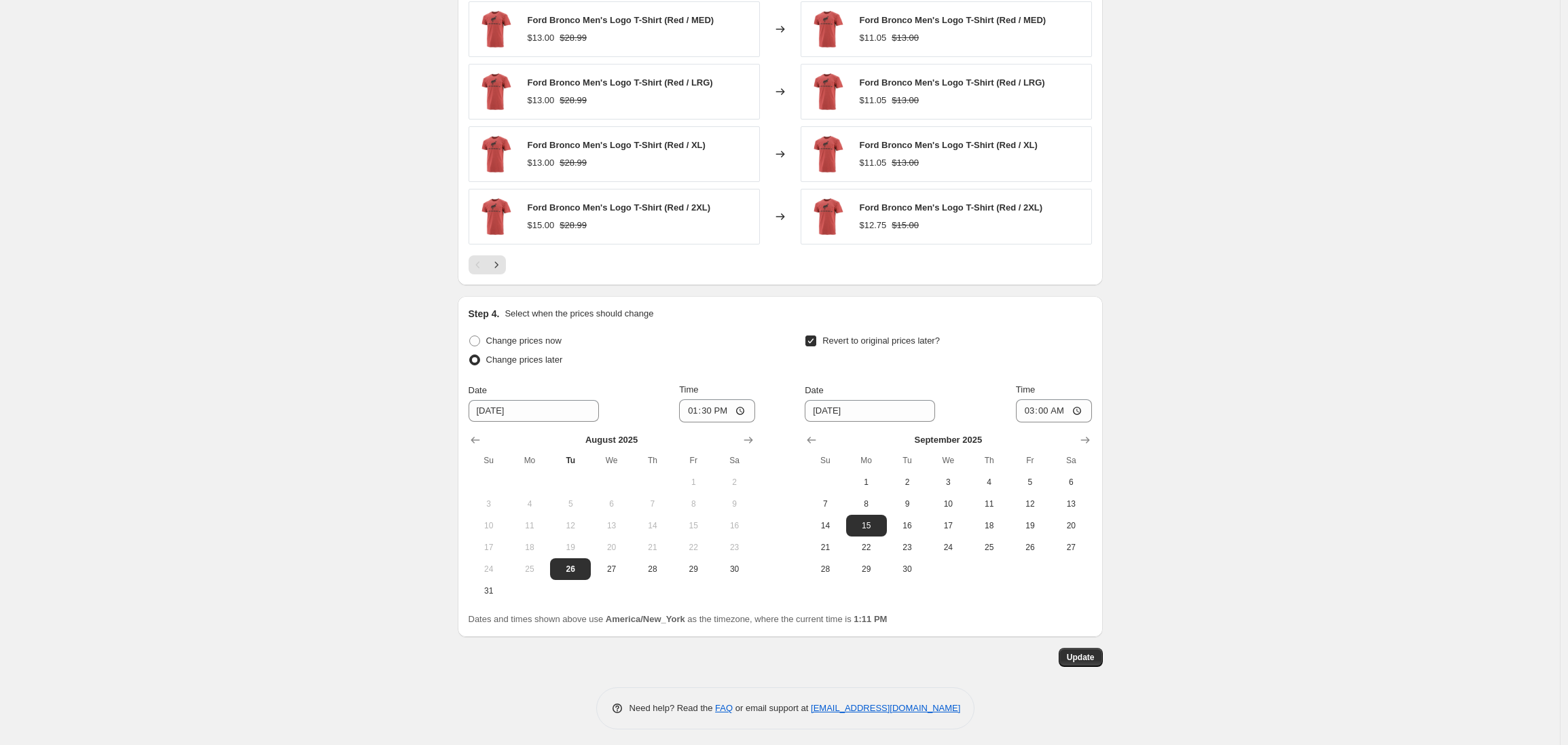
scroll to position [1490, 0]
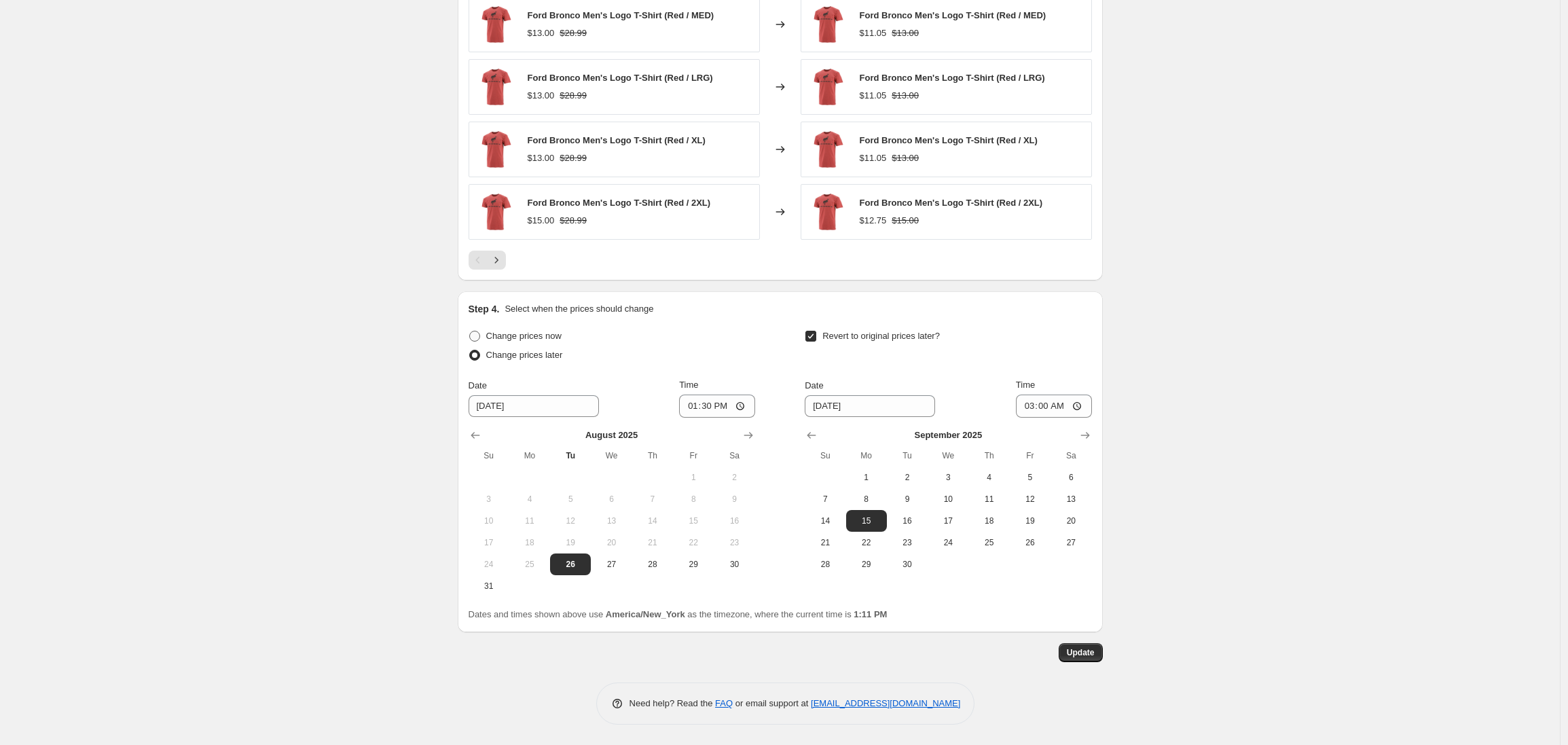
click at [480, 335] on span at bounding box center [475, 336] width 11 height 11
click at [470, 331] on input "Change prices now" at bounding box center [469, 330] width 1 height 1
radio input "true"
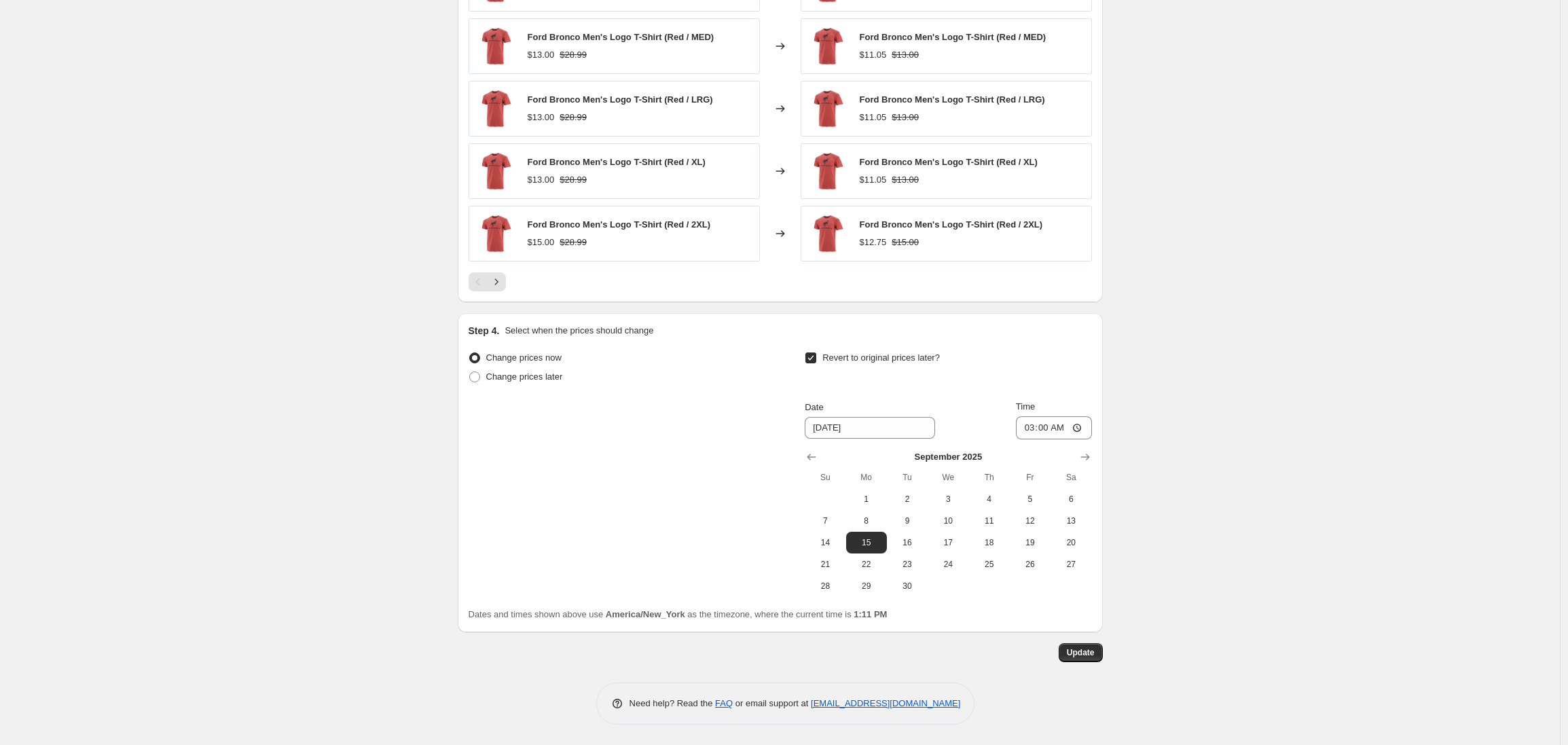
click at [1088, 653] on span "Update" at bounding box center [1081, 652] width 28 height 11
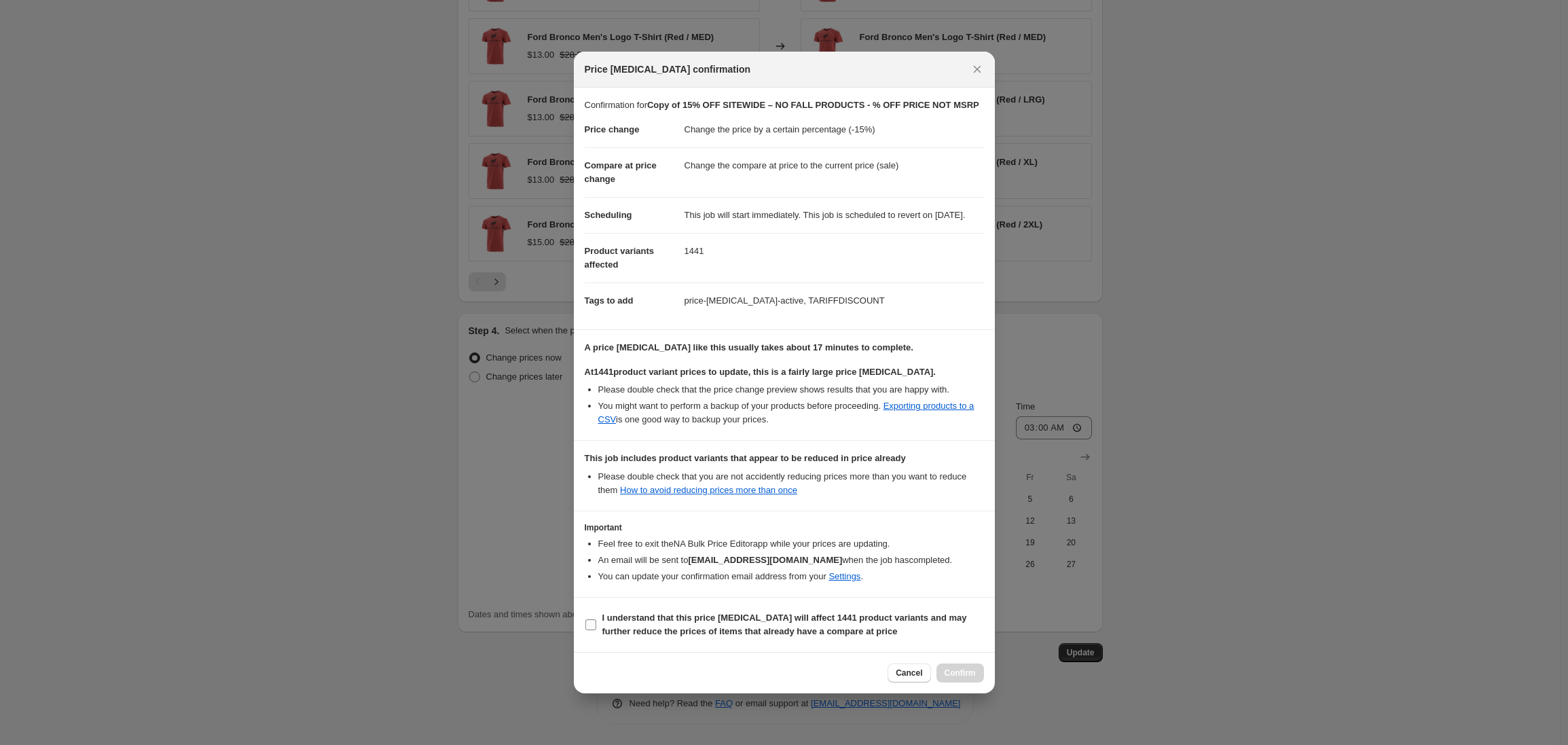
click at [592, 630] on input "I understand that this price change job will affect 1441 product variants and m…" at bounding box center [591, 624] width 11 height 11
checkbox input "true"
click at [948, 678] on span "Confirm" at bounding box center [961, 673] width 31 height 11
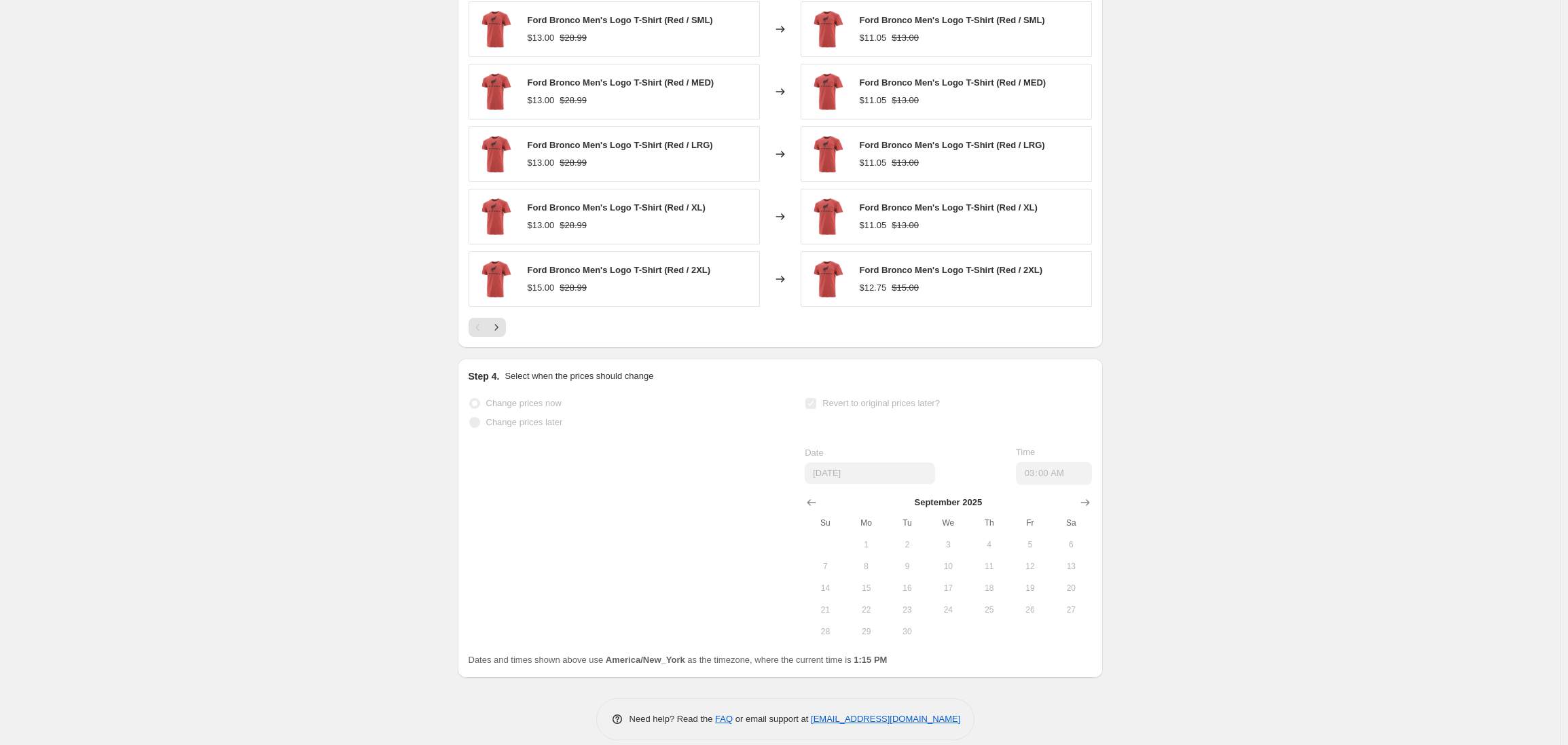
scroll to position [1456, 0]
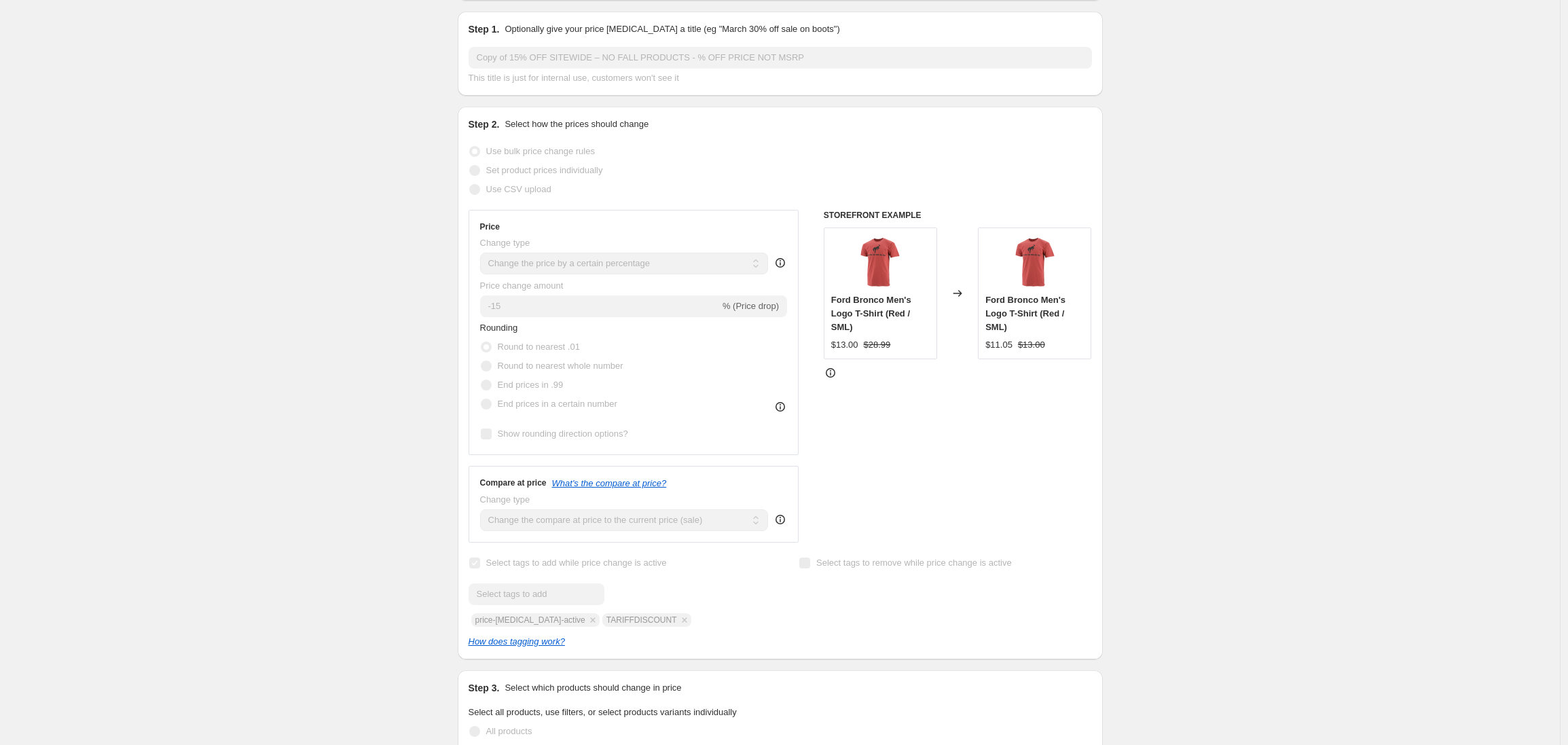
scroll to position [0, 0]
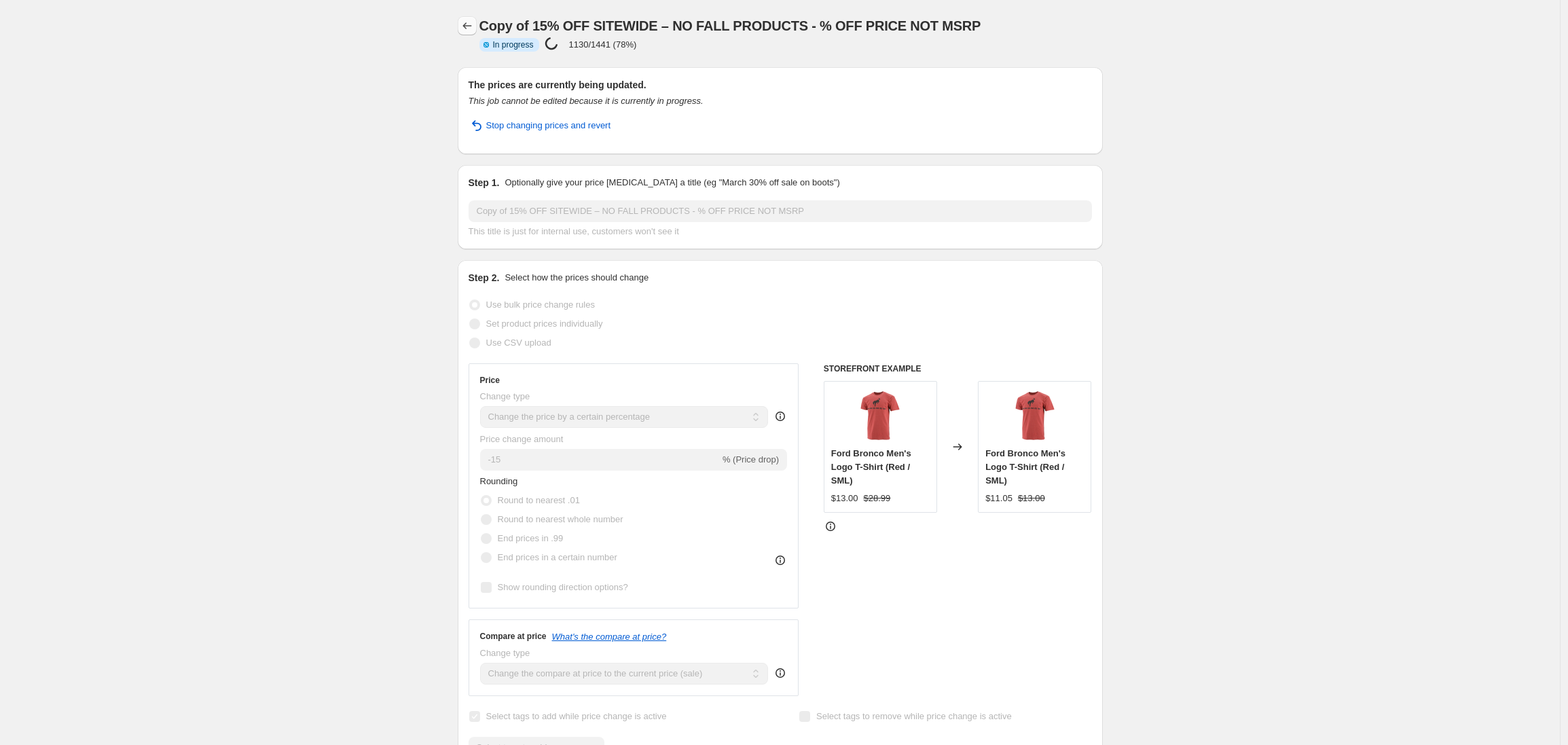
click at [472, 29] on icon "Price change jobs" at bounding box center [467, 25] width 13 height 13
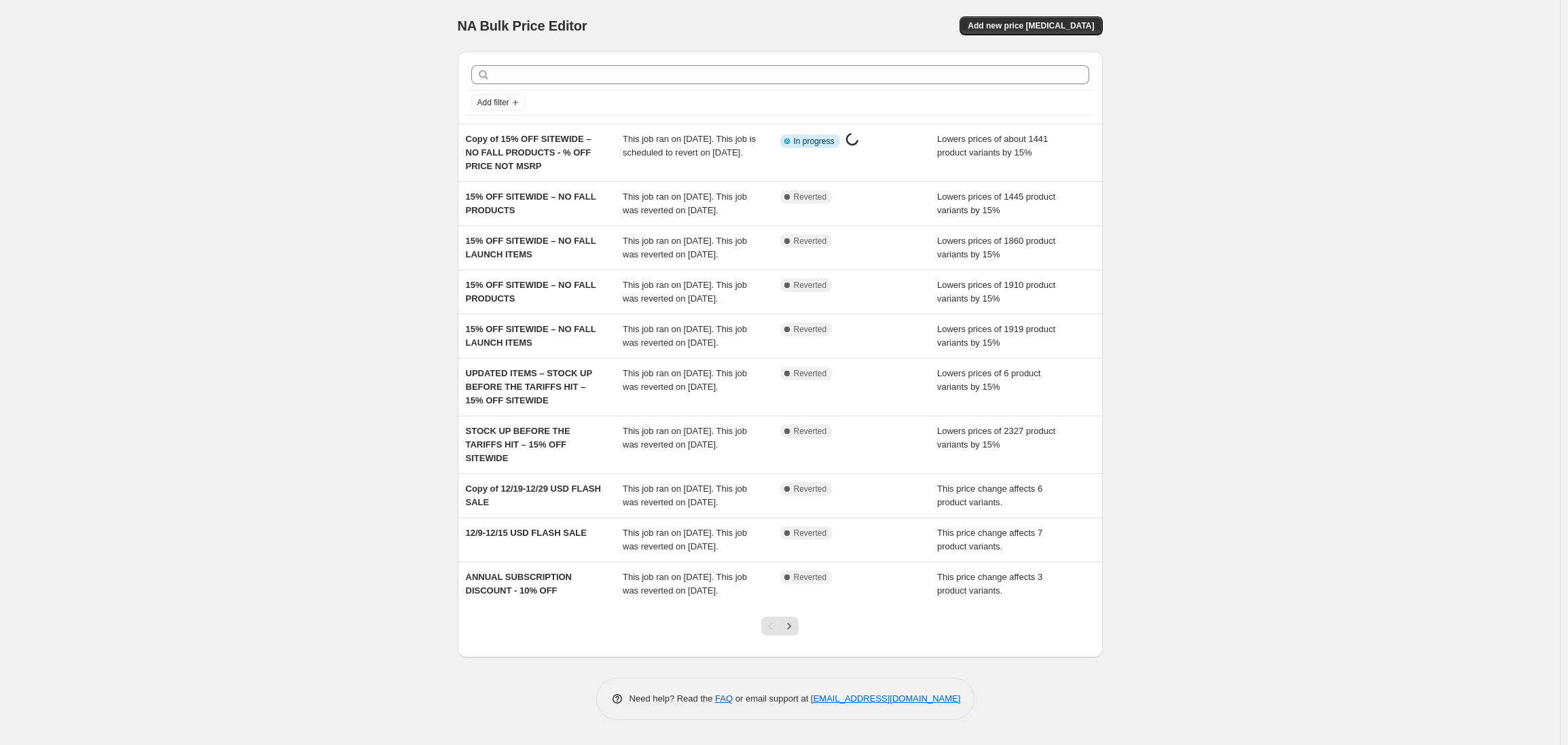
click at [208, 120] on div "NA Bulk Price Editor. This page is ready NA Bulk Price Editor Add new price cha…" at bounding box center [780, 372] width 1560 height 745
click at [301, 44] on div "NA Bulk Price Editor. This page is ready NA Bulk Price Editor Add new price cha…" at bounding box center [780, 372] width 1560 height 745
